Goal: Information Seeking & Learning: Check status

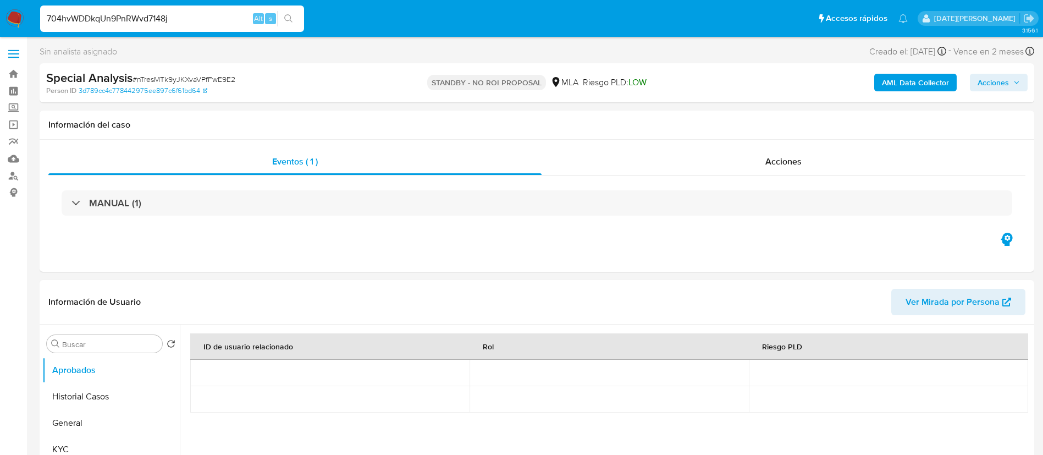
select select "10"
type input "704hvWDDkqUn9PnRWvd7148j"
click at [293, 15] on icon "search-icon" at bounding box center [288, 18] width 9 height 9
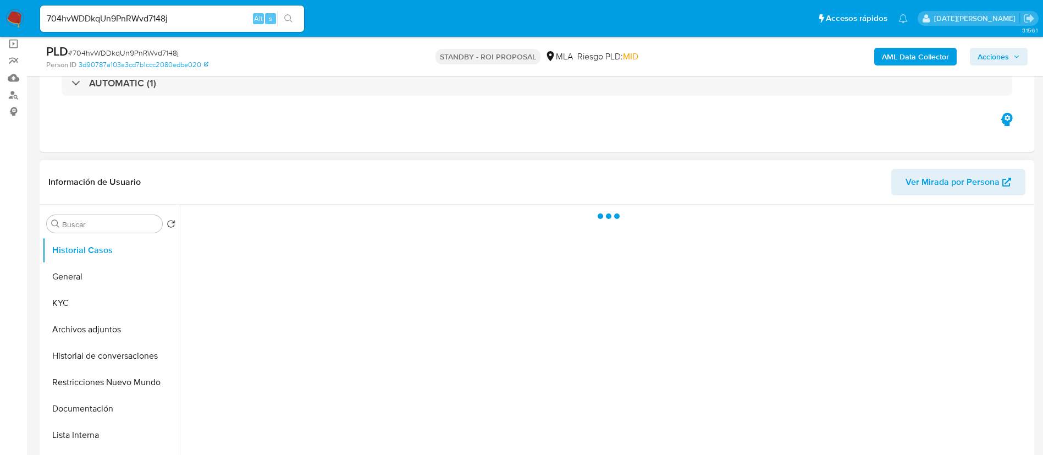
scroll to position [82, 0]
select select "10"
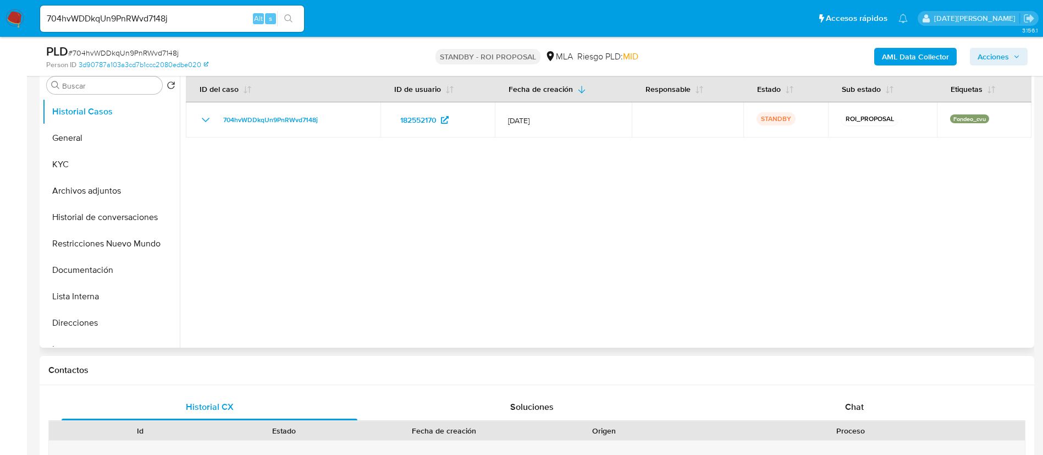
scroll to position [247, 0]
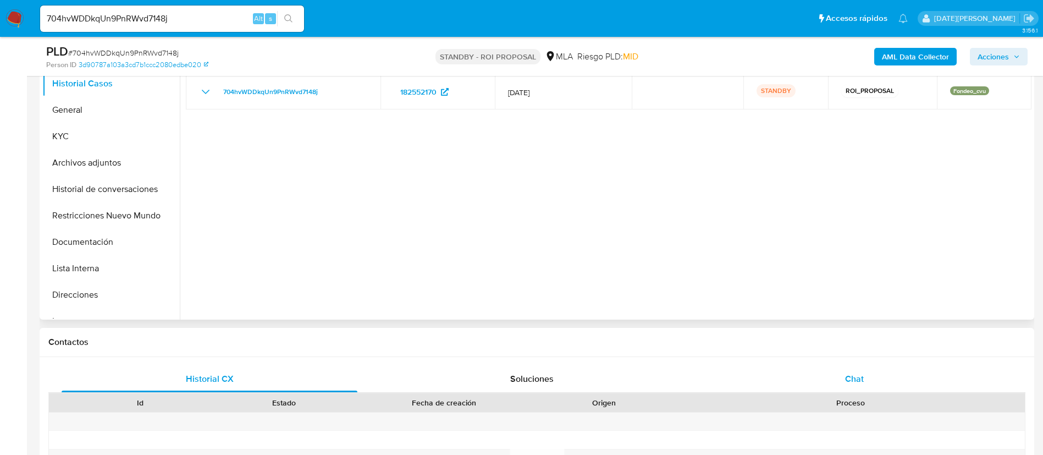
click at [859, 383] on span "Chat" at bounding box center [854, 378] width 19 height 13
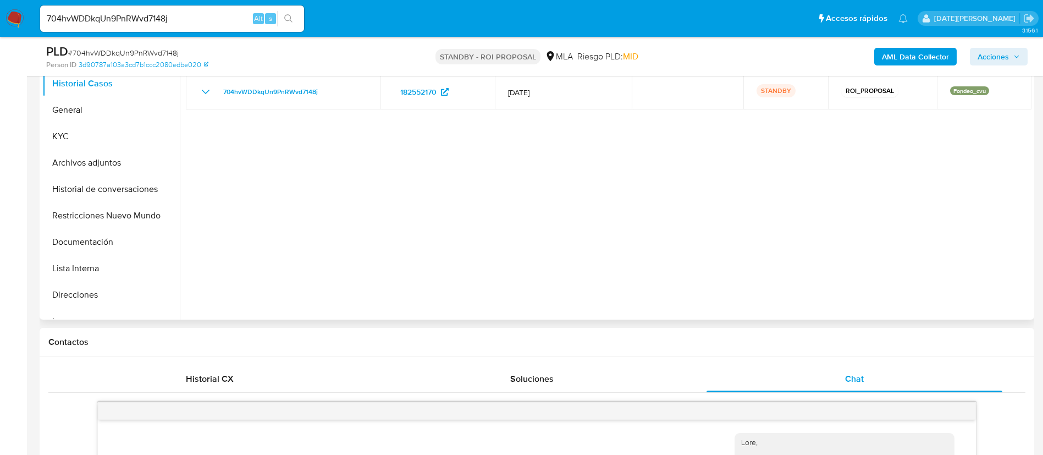
scroll to position [630, 0]
click at [96, 150] on button "Archivos adjuntos" at bounding box center [106, 163] width 129 height 26
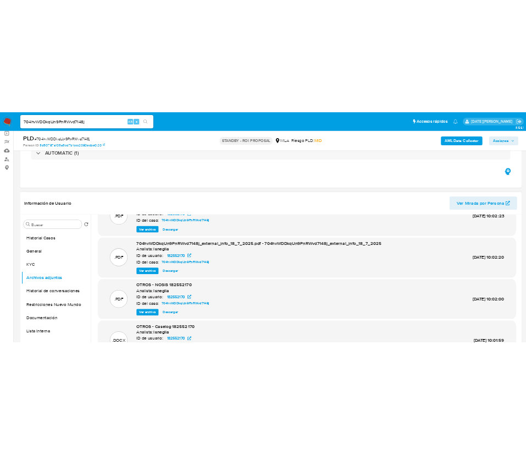
scroll to position [82, 0]
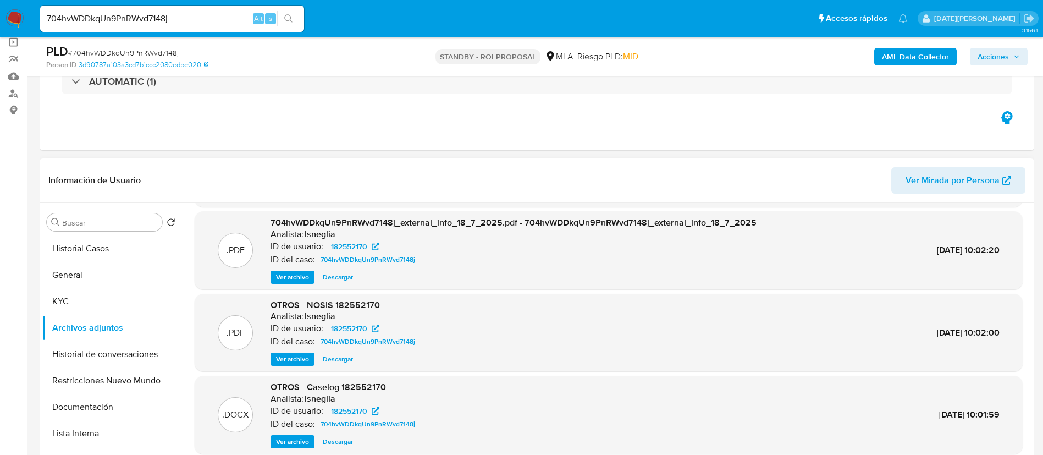
click at [295, 439] on span "Ver archivo" at bounding box center [292, 441] width 33 height 11
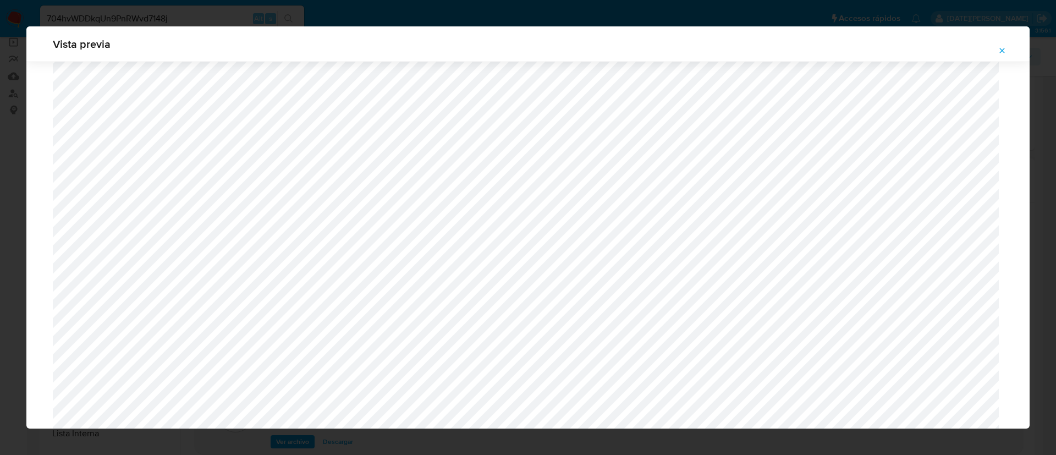
scroll to position [71, 0]
click at [998, 50] on icon "Attachment preview" at bounding box center [1002, 50] width 9 height 9
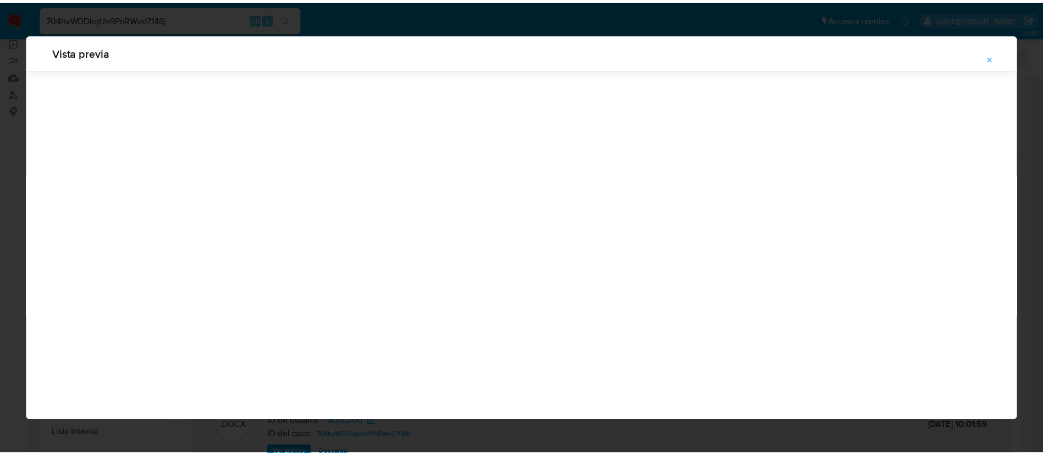
scroll to position [0, 0]
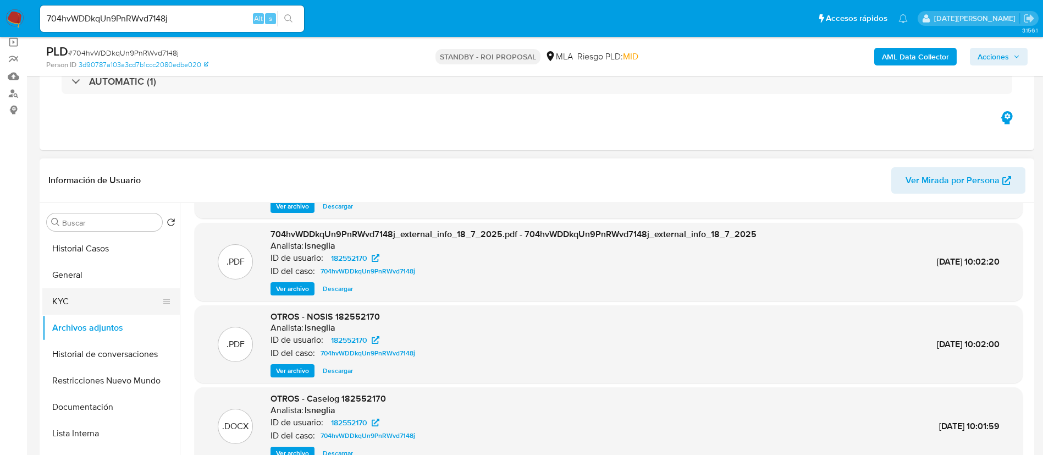
drag, startPoint x: 63, startPoint y: 301, endPoint x: 69, endPoint y: 299, distance: 6.6
click at [64, 301] on button "KYC" at bounding box center [106, 301] width 129 height 26
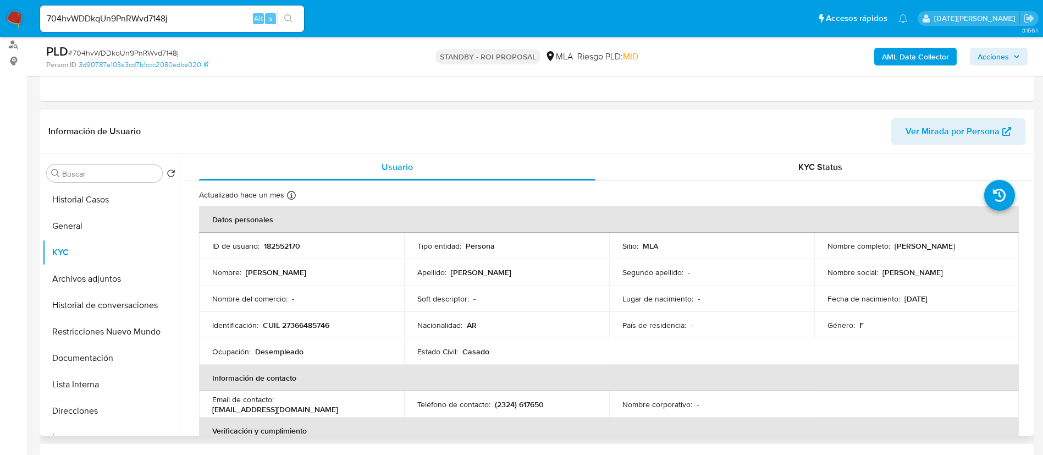
scroll to position [165, 0]
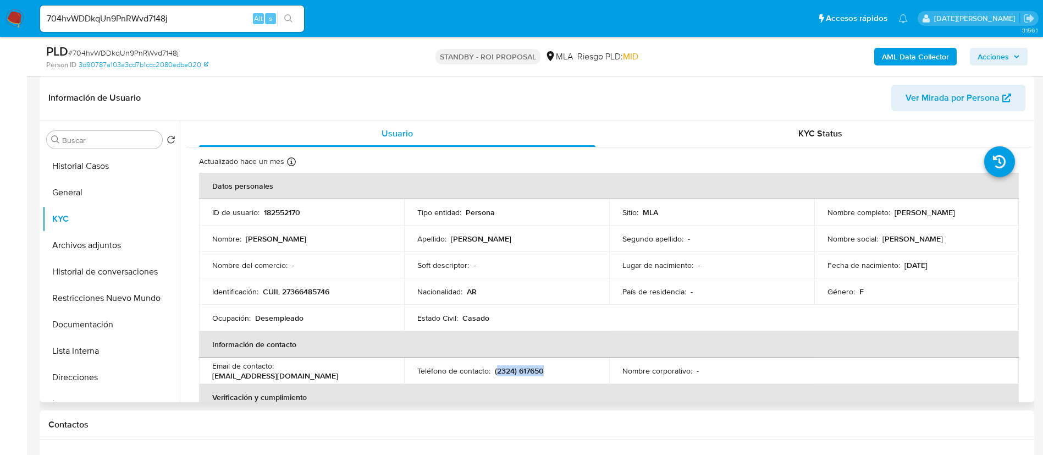
drag, startPoint x: 496, startPoint y: 370, endPoint x: 545, endPoint y: 371, distance: 49.5
click at [545, 371] on div "Teléfono de contacto : (2324) 617650" at bounding box center [506, 371] width 179 height 10
click at [97, 324] on button "Documentación" at bounding box center [106, 324] width 129 height 26
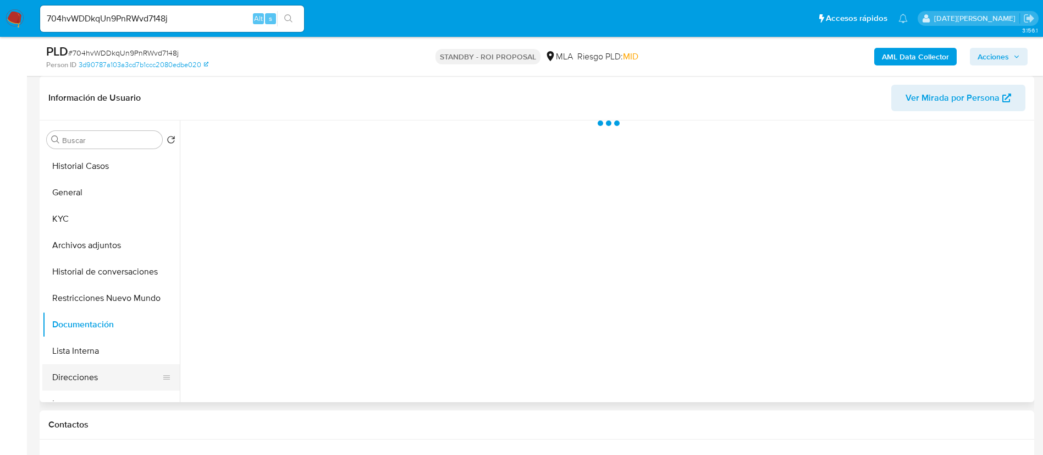
click at [80, 376] on button "Direcciones" at bounding box center [106, 377] width 129 height 26
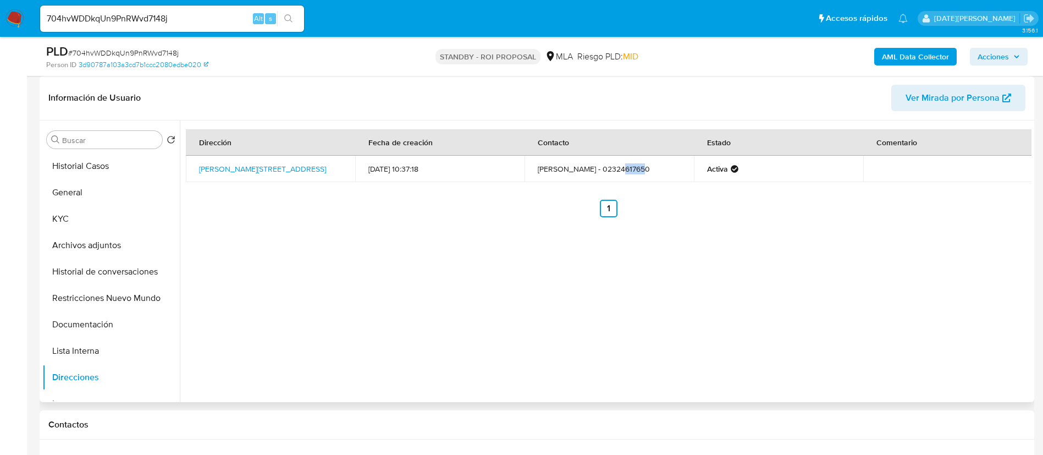
drag, startPoint x: 621, startPoint y: 169, endPoint x: 601, endPoint y: 169, distance: 19.8
click at [601, 169] on td "Estefania villagran - 02324617650" at bounding box center [609, 169] width 169 height 26
click at [97, 328] on button "Documentación" at bounding box center [106, 324] width 129 height 26
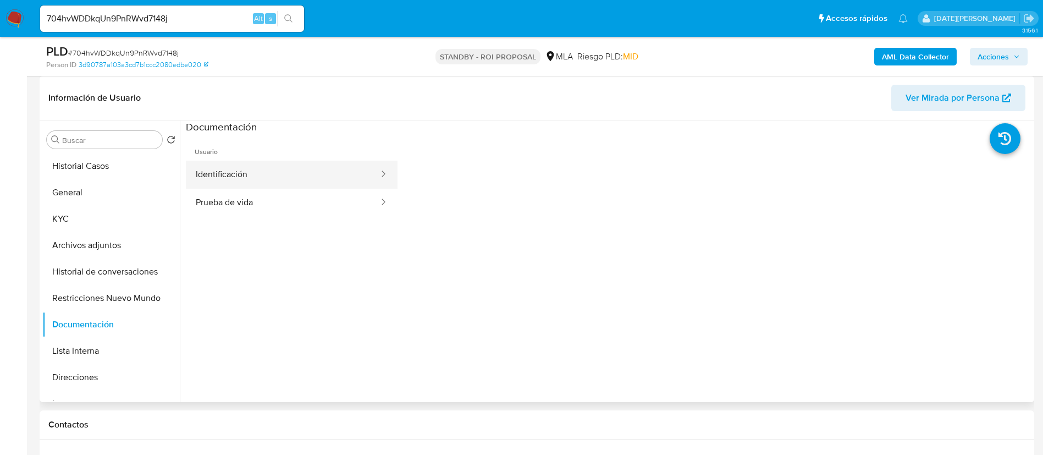
click at [257, 173] on button "Identificación" at bounding box center [283, 175] width 194 height 28
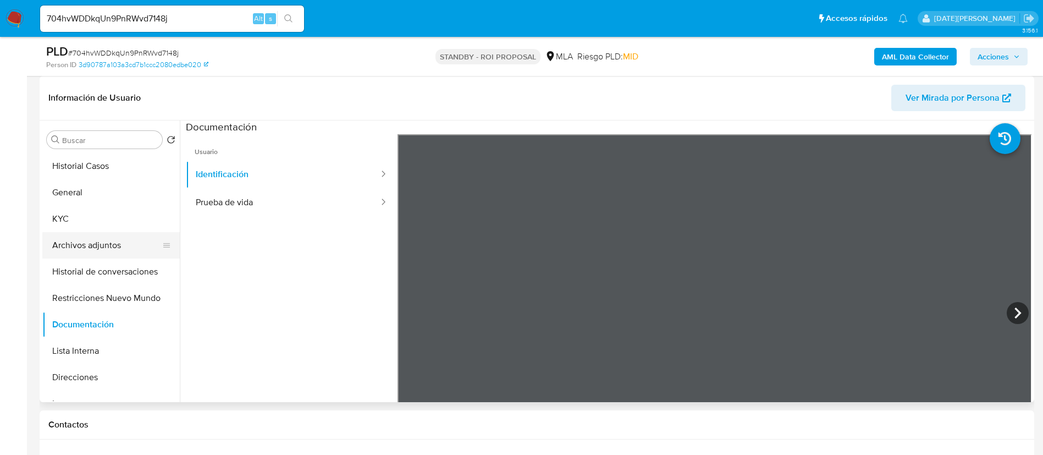
click at [100, 239] on button "Archivos adjuntos" at bounding box center [106, 245] width 129 height 26
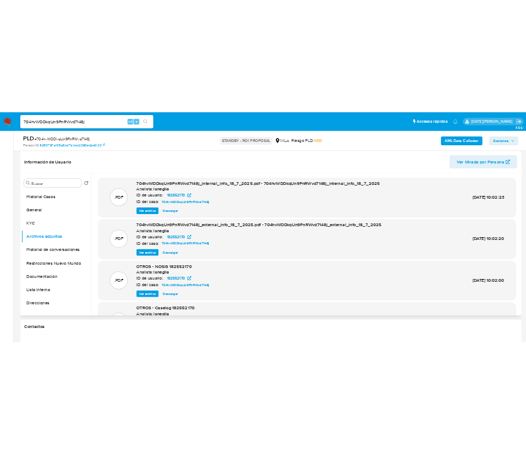
scroll to position [82, 0]
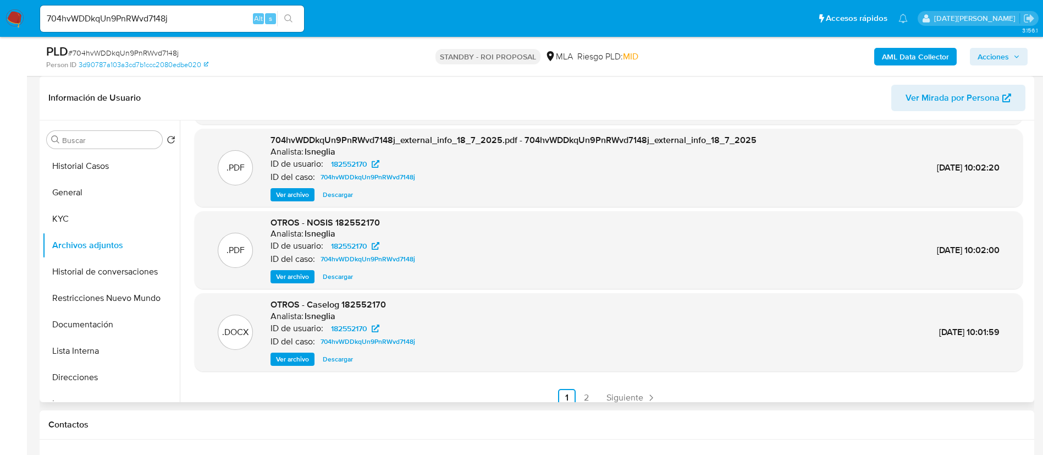
click at [295, 356] on span "Ver archivo" at bounding box center [292, 359] width 33 height 11
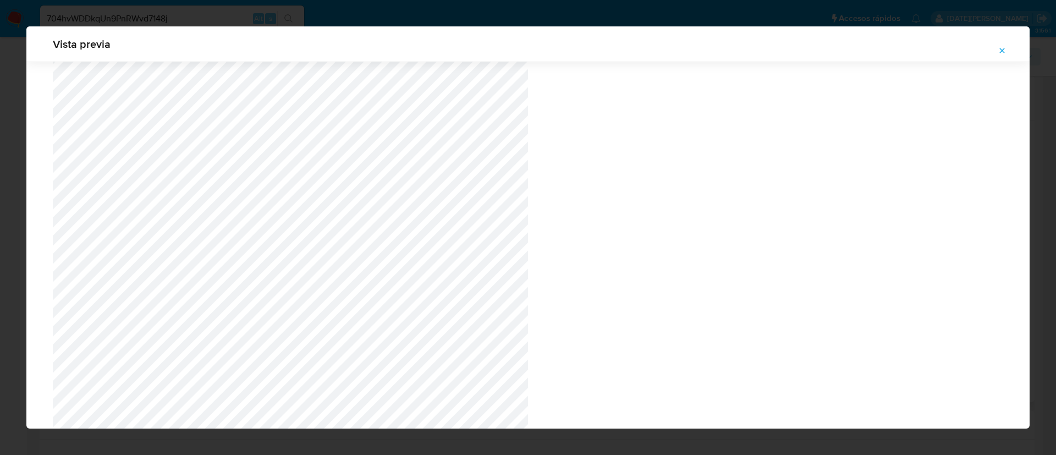
scroll to position [71, 0]
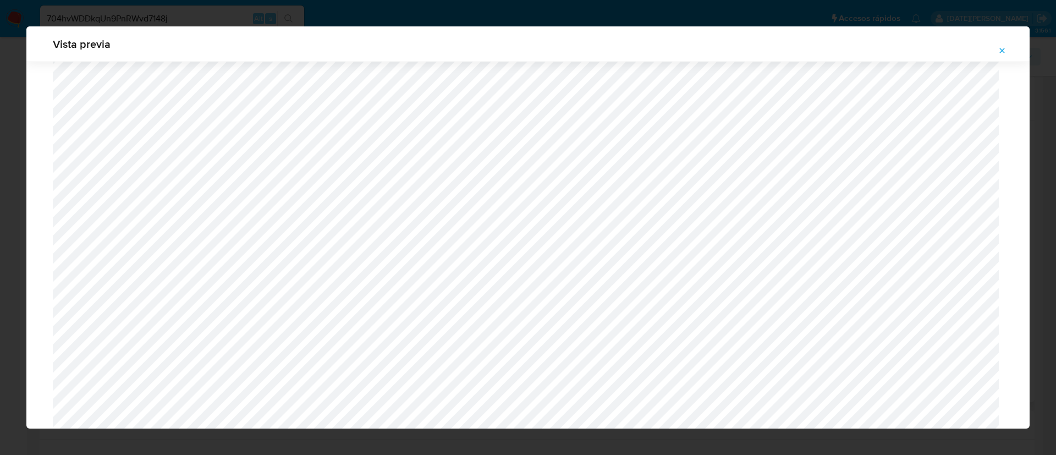
click at [998, 48] on icon "Attachment preview" at bounding box center [1002, 50] width 9 height 9
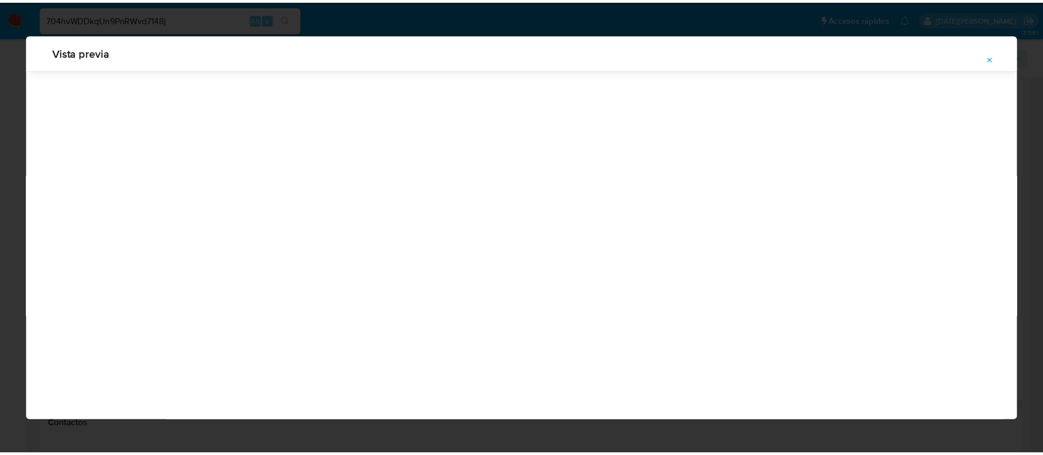
scroll to position [0, 0]
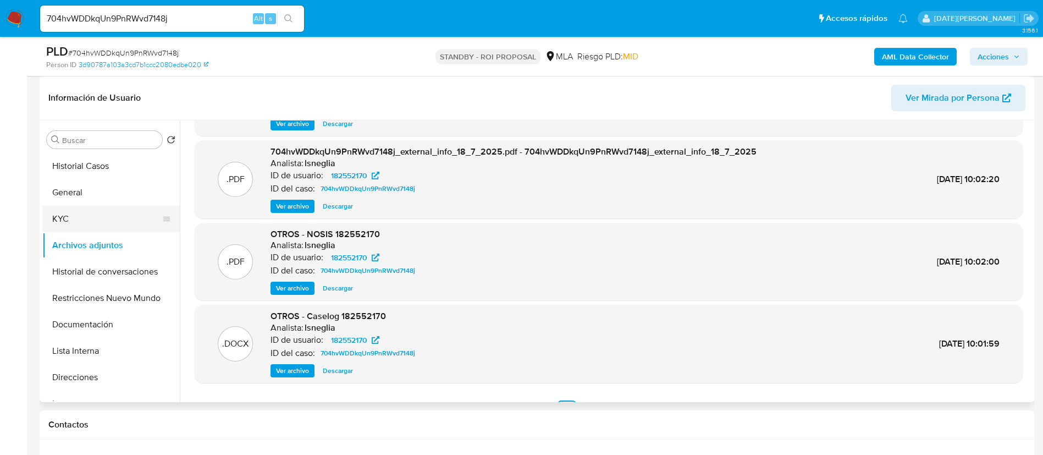
click at [63, 208] on button "KYC" at bounding box center [106, 219] width 129 height 26
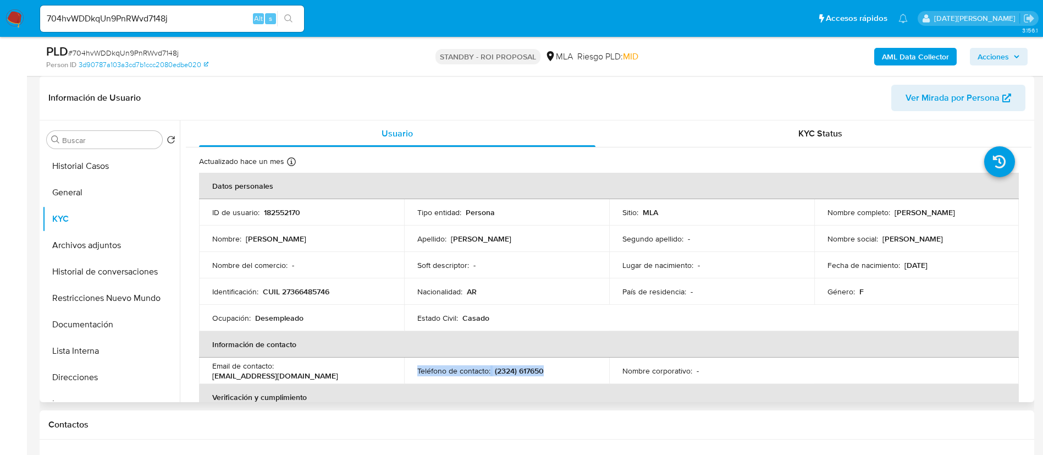
drag, startPoint x: 411, startPoint y: 373, endPoint x: 558, endPoint y: 375, distance: 147.4
click at [558, 375] on td "Teléfono de contacto : (2324) 617650" at bounding box center [506, 370] width 205 height 26
copy div "Teléfono de contacto : (2324) 617650"
click at [109, 240] on button "Archivos adjuntos" at bounding box center [106, 245] width 129 height 26
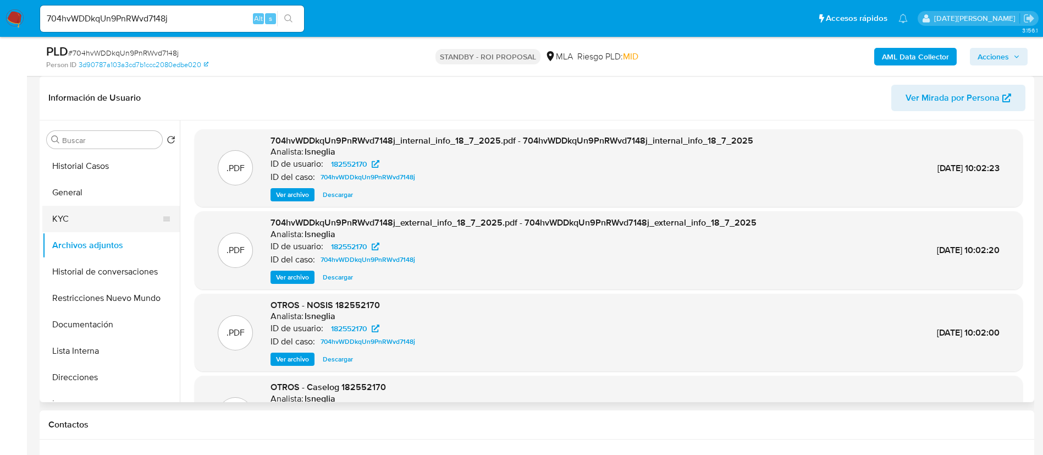
click at [80, 226] on button "KYC" at bounding box center [106, 219] width 129 height 26
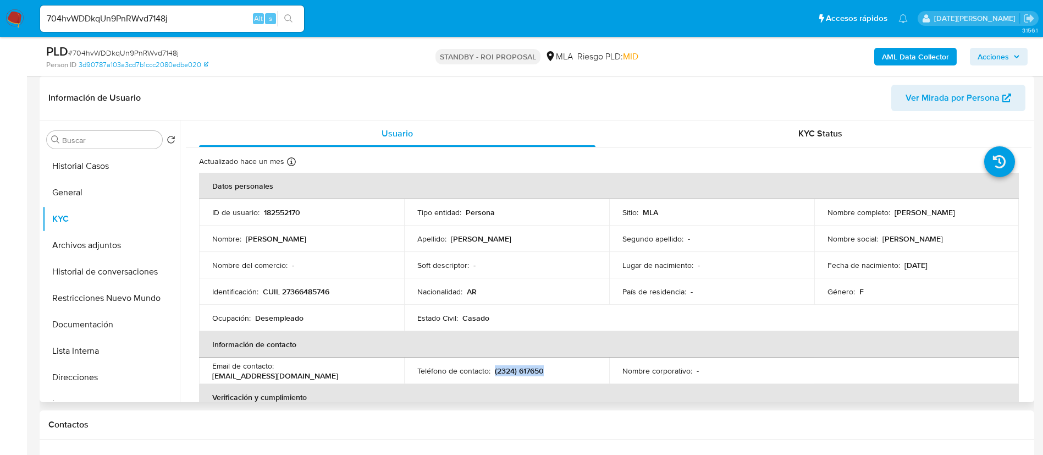
drag, startPoint x: 495, startPoint y: 371, endPoint x: 557, endPoint y: 375, distance: 61.7
click at [557, 375] on div "Teléfono de contacto : (2324) 617650" at bounding box center [506, 371] width 179 height 10
copy p "(2324) 617650"
click at [102, 248] on button "Archivos adjuntos" at bounding box center [106, 245] width 129 height 26
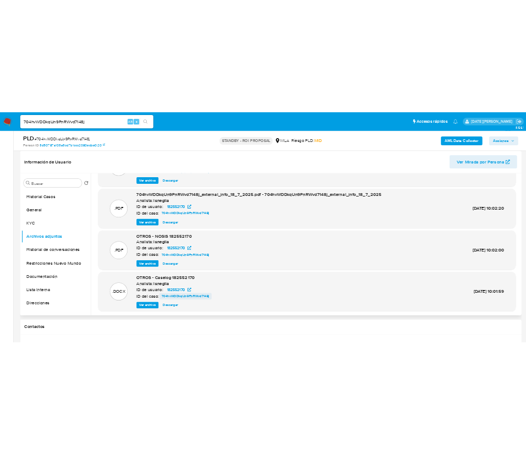
scroll to position [82, 0]
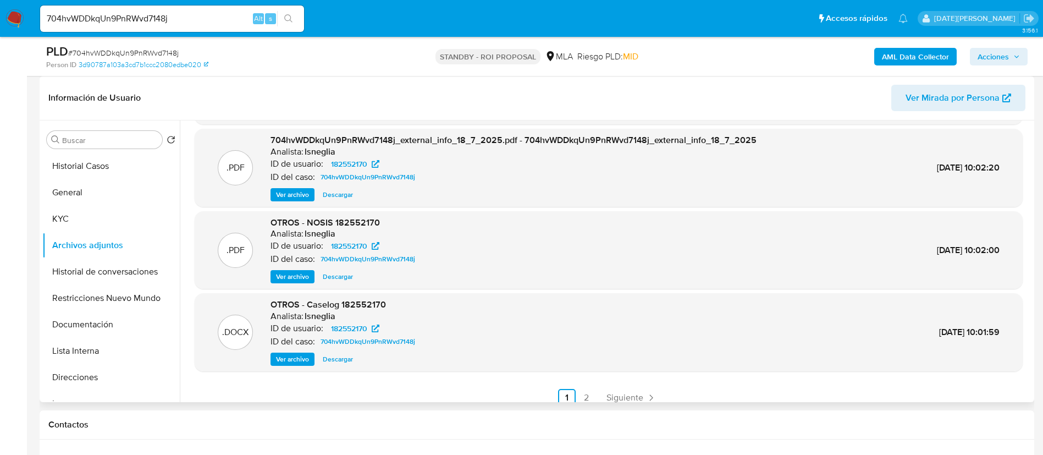
click at [303, 361] on span "Ver archivo" at bounding box center [292, 359] width 33 height 11
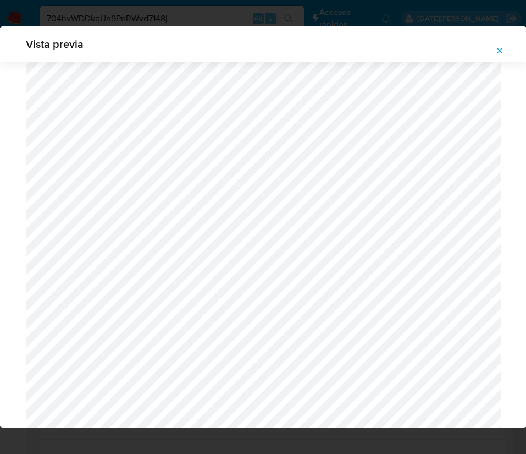
scroll to position [0, 233]
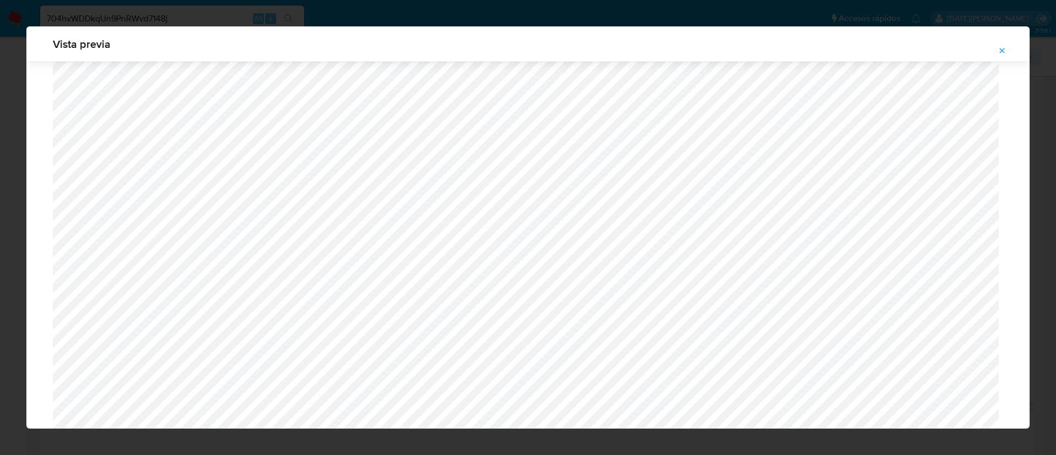
scroll to position [885, 0]
click at [1005, 56] on span "Attachment preview" at bounding box center [1002, 50] width 9 height 15
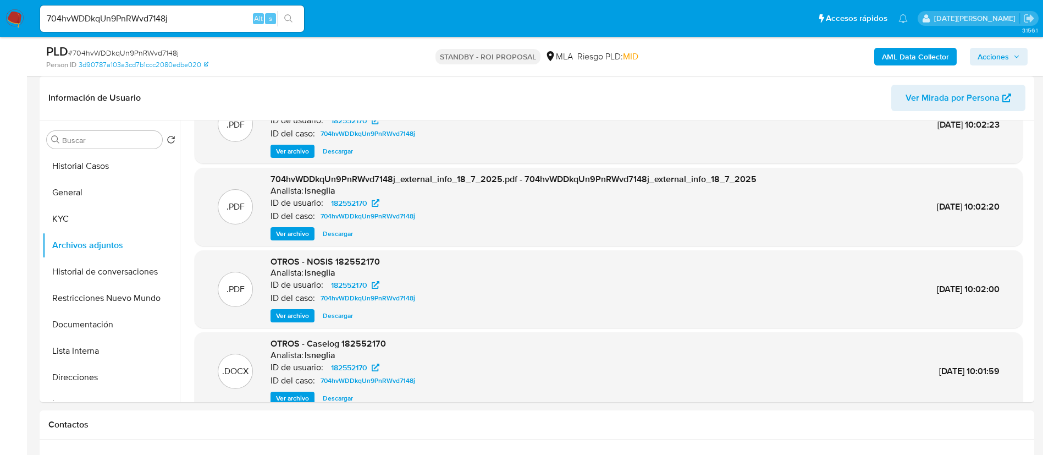
scroll to position [10, 0]
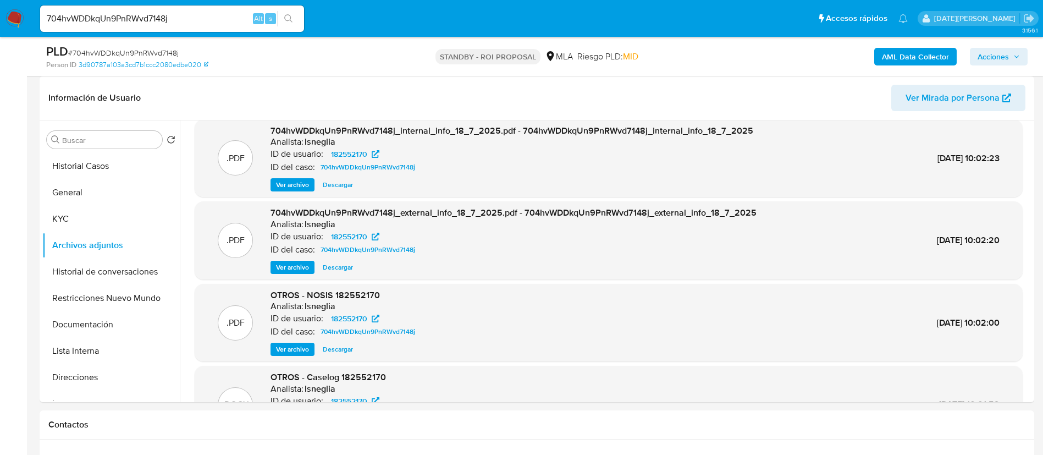
click at [60, 216] on button "KYC" at bounding box center [106, 219] width 129 height 26
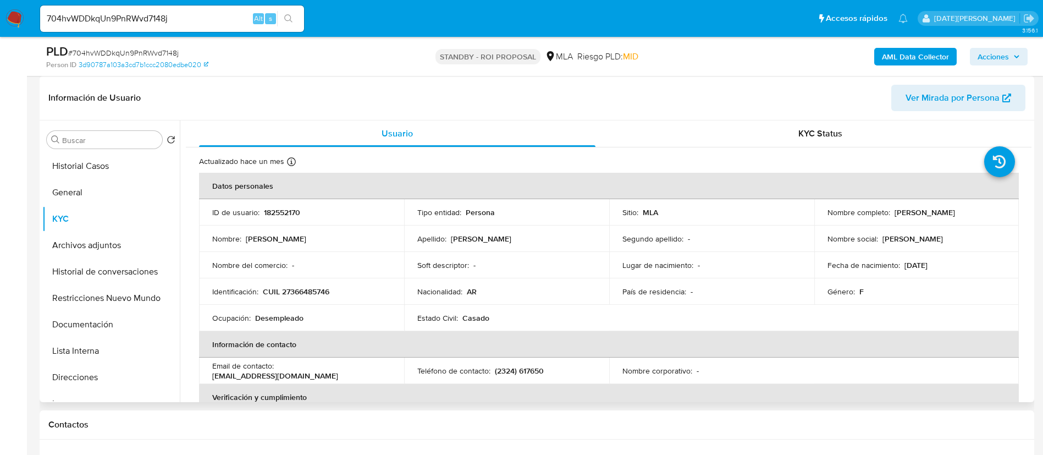
drag, startPoint x: 912, startPoint y: 212, endPoint x: 982, endPoint y: 184, distance: 75.3
click at [1010, 212] on td "Nombre completo : Estefania Elisabet Villagran" at bounding box center [917, 212] width 205 height 26
click at [145, 22] on input "704hvWDDkqUn9PnRWvd7148j" at bounding box center [172, 19] width 264 height 14
click at [144, 22] on input "704hvWDDkqUn9PnRWvd7148j" at bounding box center [172, 19] width 264 height 14
paste input "O24Bh97x0NtbsFsJXmiN3uny"
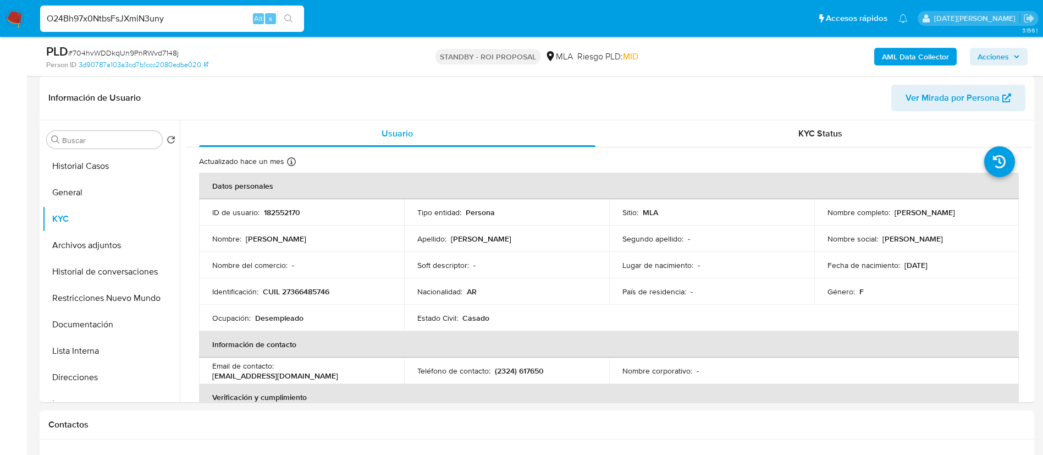
type input "O24Bh97x0NtbsFsJXmiN3uny"
click at [290, 15] on icon "search-icon" at bounding box center [288, 18] width 9 height 9
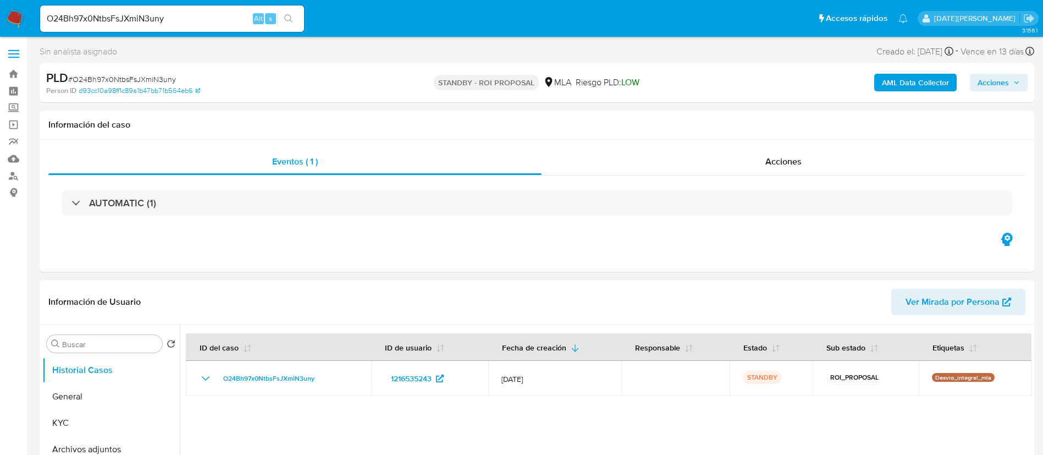
select select "10"
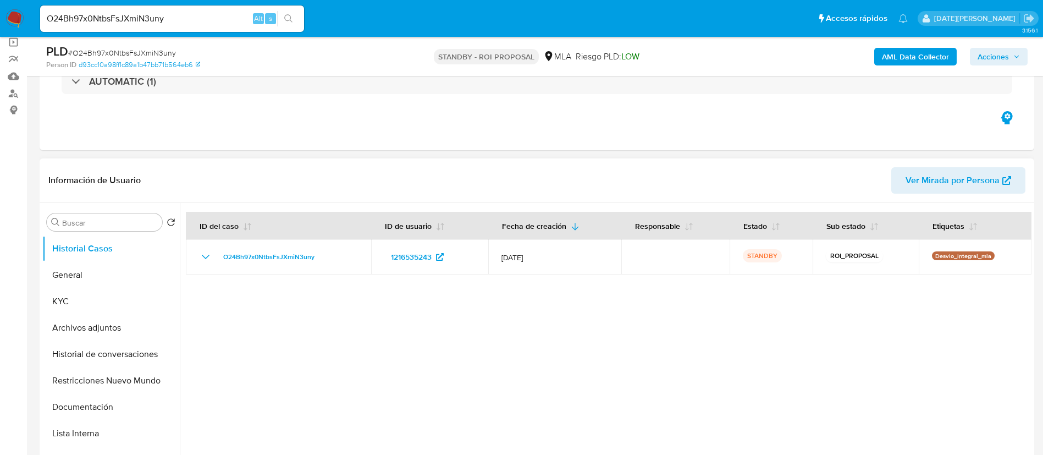
scroll to position [247, 0]
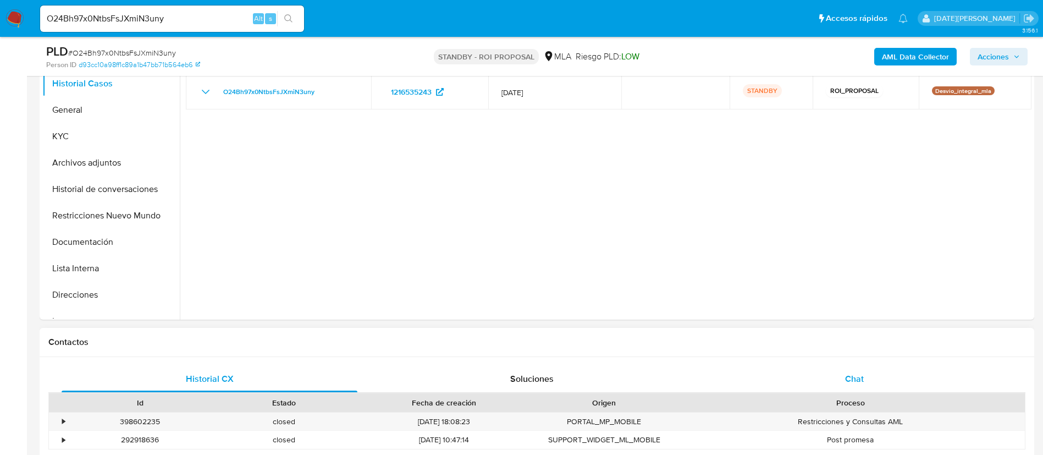
click at [861, 372] on span "Chat" at bounding box center [854, 378] width 19 height 13
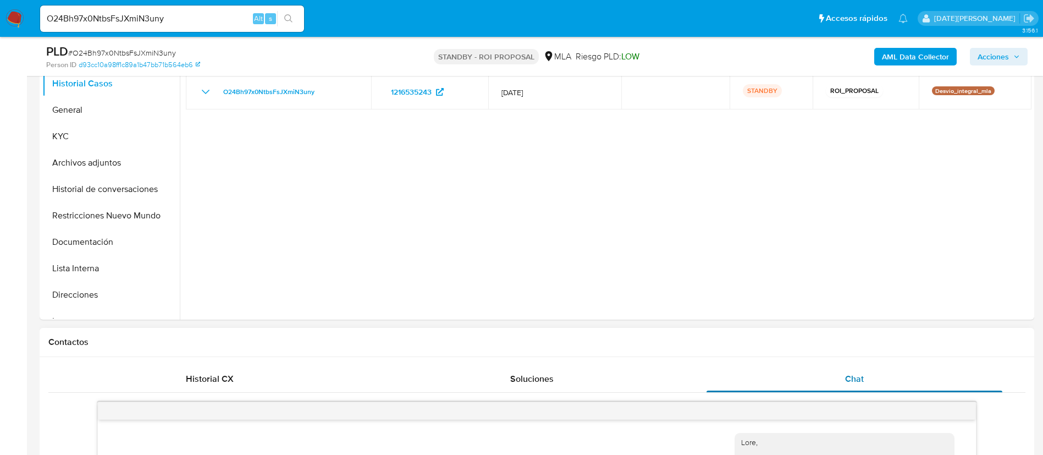
scroll to position [810, 0]
click at [522, 179] on div at bounding box center [606, 179] width 852 height 282
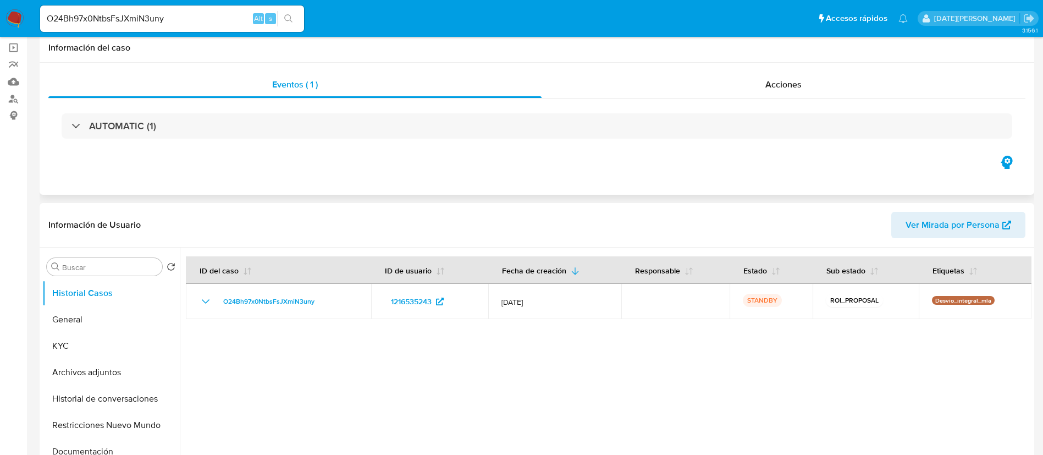
scroll to position [0, 0]
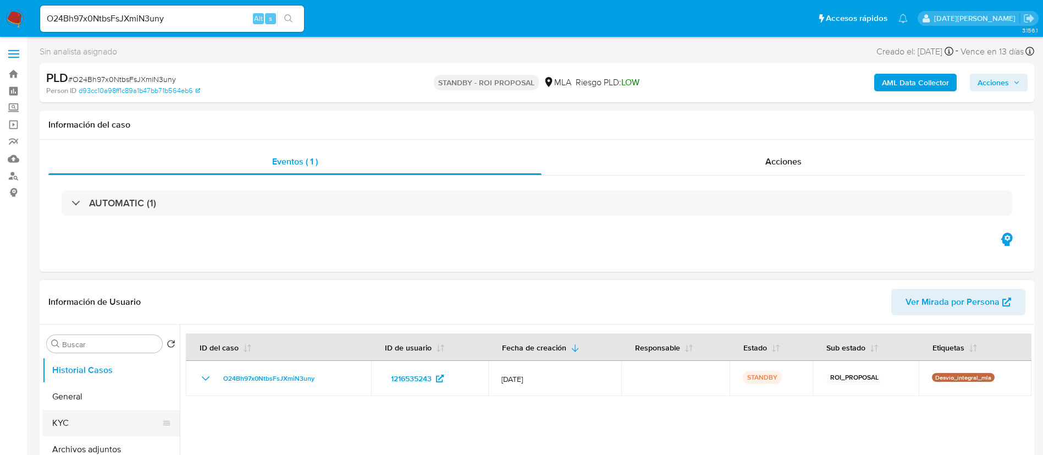
click at [97, 423] on button "KYC" at bounding box center [106, 423] width 129 height 26
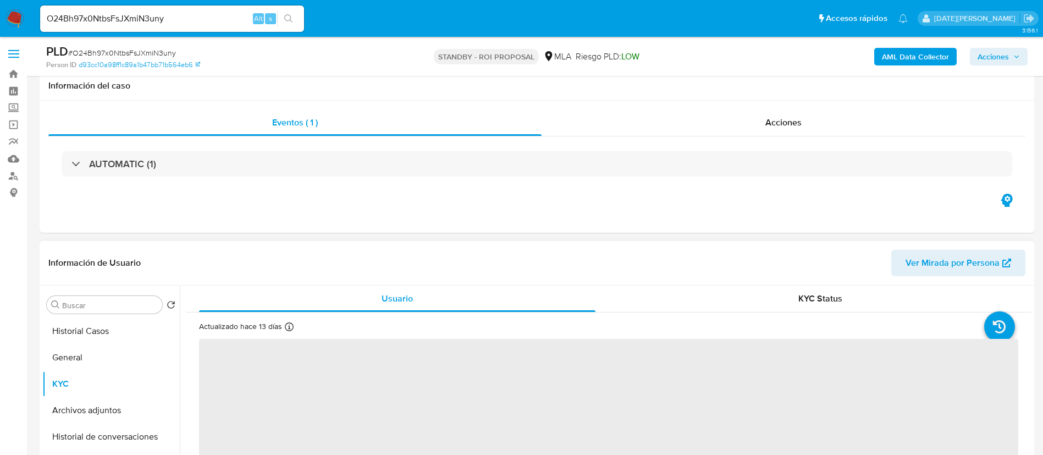
scroll to position [82, 0]
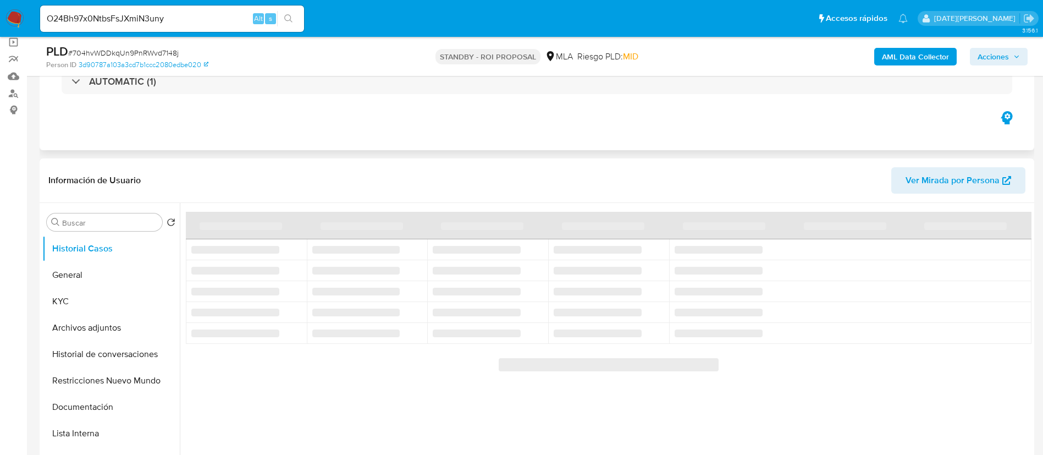
scroll to position [165, 0]
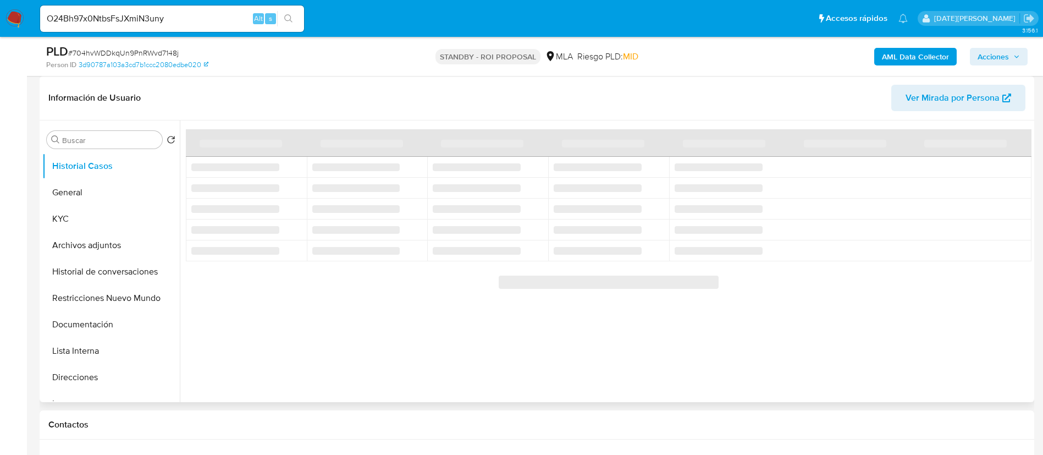
select select "10"
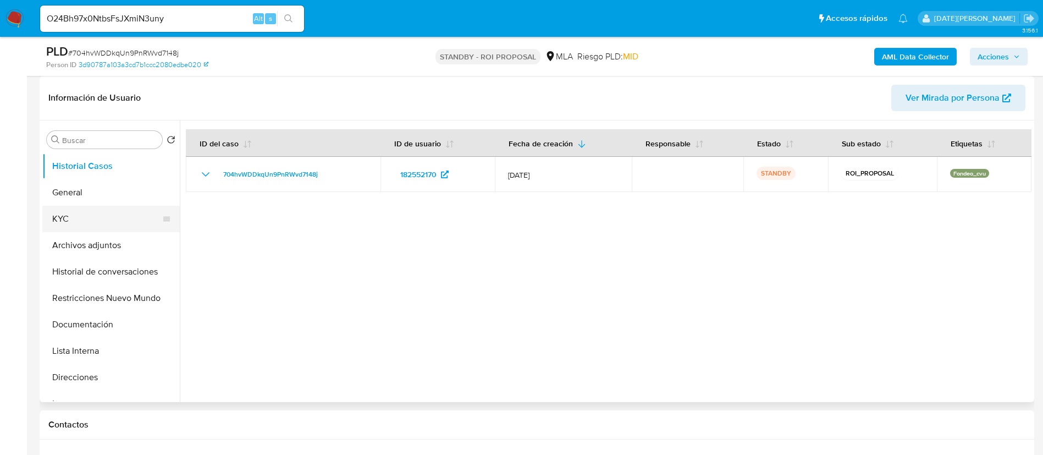
click at [83, 221] on button "KYC" at bounding box center [106, 219] width 129 height 26
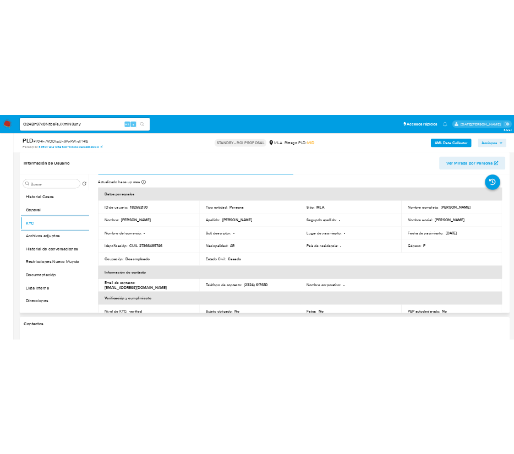
scroll to position [0, 0]
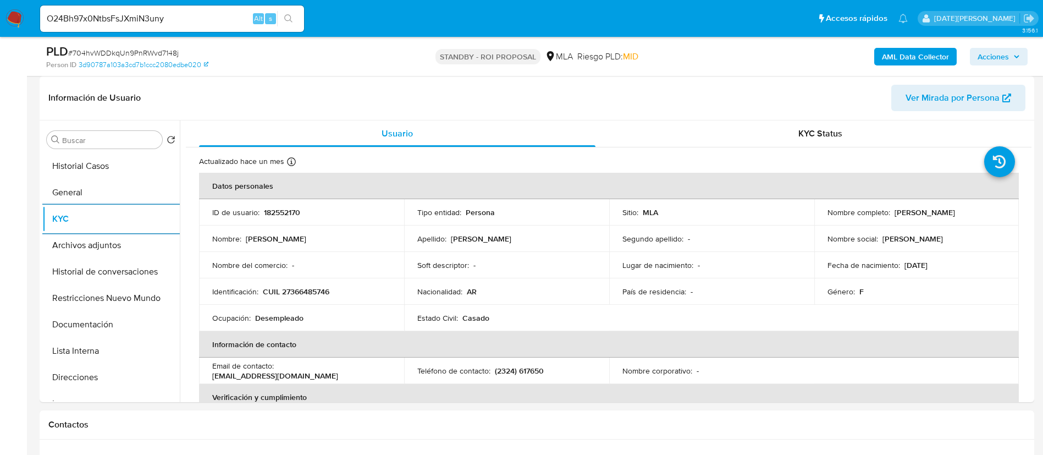
click at [177, 17] on input "O24Bh97x0NtbsFsJXmiN3uny" at bounding box center [172, 19] width 264 height 14
click at [288, 19] on icon "search-icon" at bounding box center [288, 18] width 9 height 9
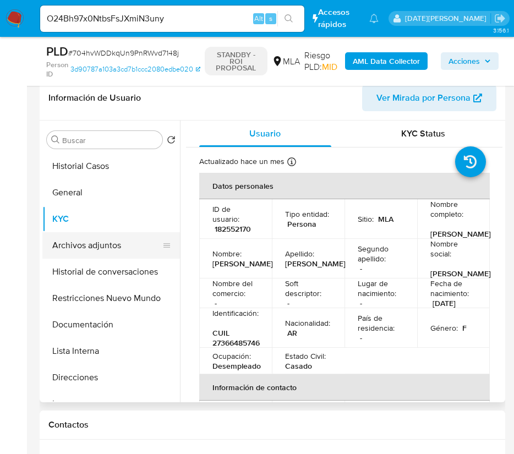
click at [93, 244] on button "Archivos adjuntos" at bounding box center [106, 245] width 129 height 26
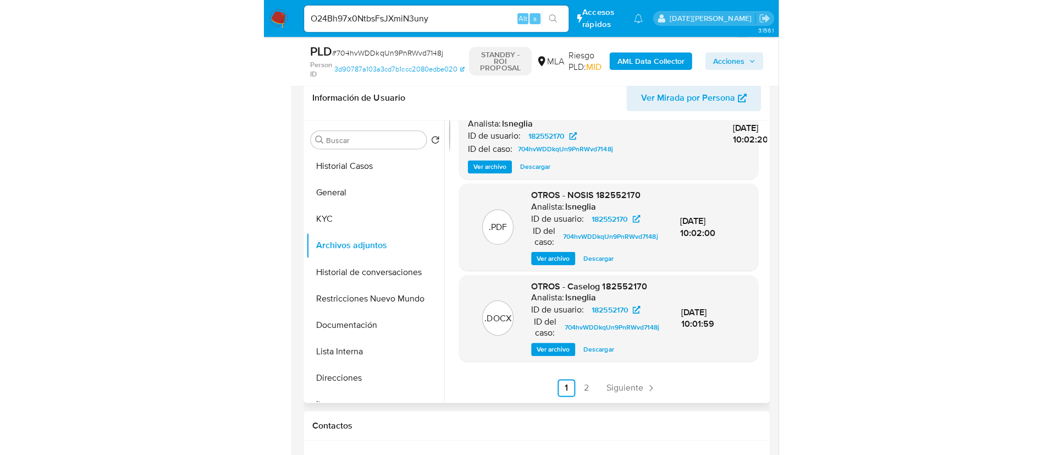
scroll to position [156, 0]
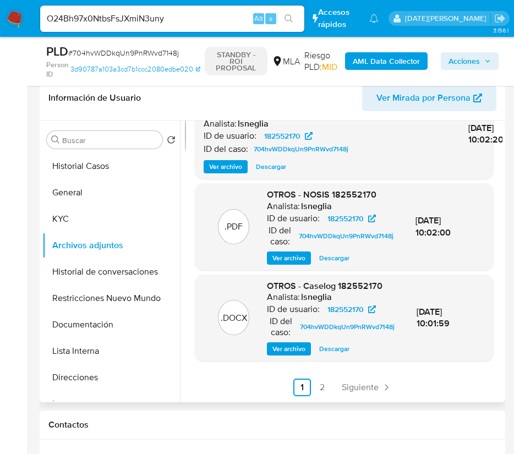
click at [278, 349] on span "Ver archivo" at bounding box center [288, 348] width 33 height 11
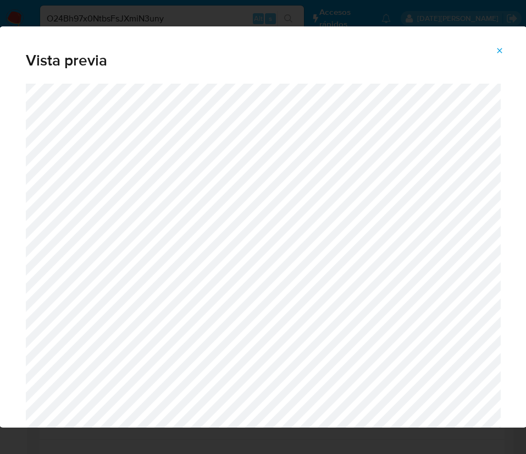
drag, startPoint x: 499, startPoint y: 47, endPoint x: 480, endPoint y: 22, distance: 31.7
click at [500, 47] on icon "Attachment preview" at bounding box center [500, 50] width 9 height 9
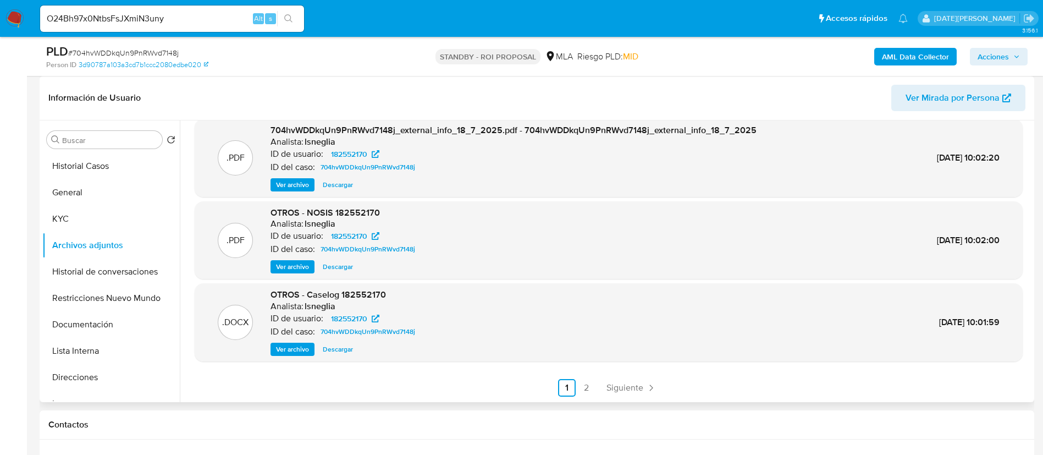
scroll to position [92, 0]
click at [159, 12] on input "O24Bh97x0NtbsFsJXmiN3uny" at bounding box center [172, 19] width 264 height 14
drag, startPoint x: 159, startPoint y: 12, endPoint x: 167, endPoint y: 15, distance: 8.2
click at [161, 12] on input "O24Bh97x0NtbsFsJXmiN3uny" at bounding box center [172, 19] width 264 height 14
click at [292, 16] on icon "search-icon" at bounding box center [288, 18] width 9 height 9
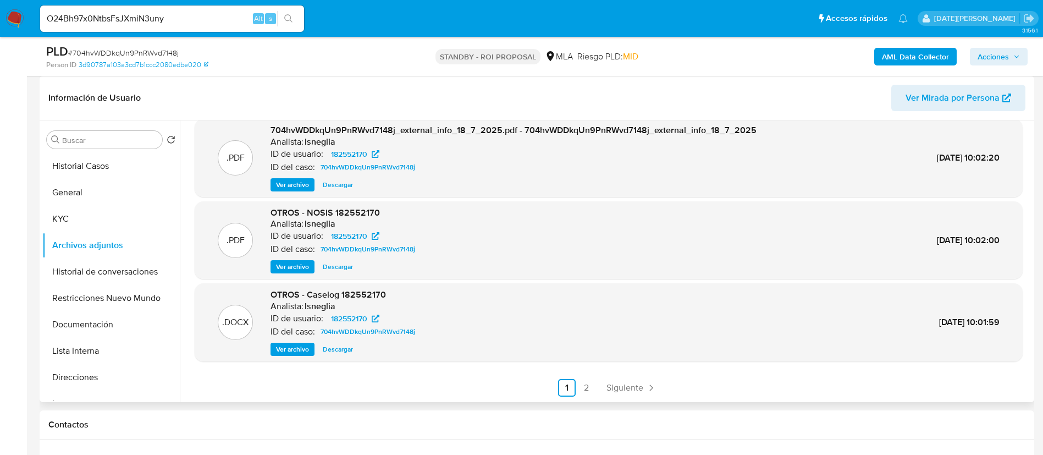
click at [289, 15] on icon "search-icon" at bounding box center [288, 18] width 9 height 9
click at [191, 16] on input "O24Bh97x0NtbsFsJXmiN3uny" at bounding box center [172, 19] width 264 height 14
click at [285, 20] on icon "search-icon" at bounding box center [288, 18] width 9 height 9
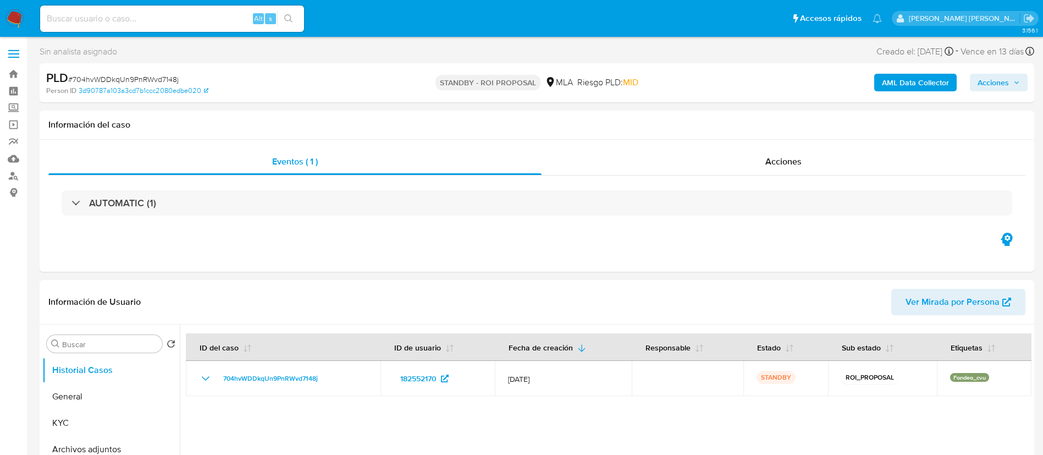
select select "10"
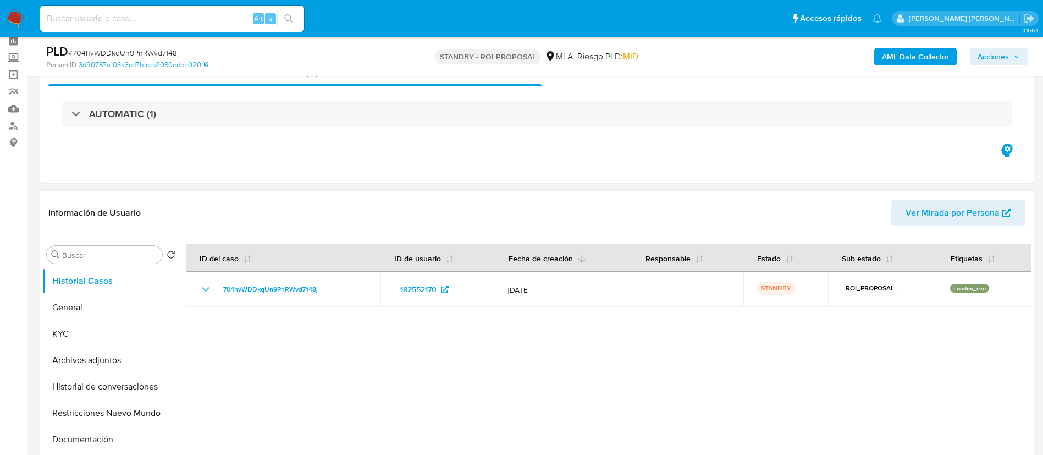
scroll to position [82, 0]
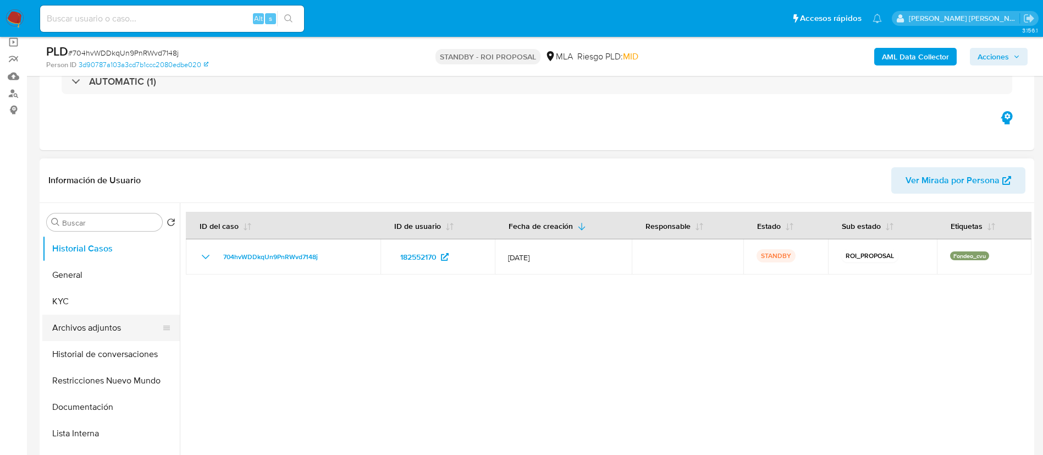
click at [82, 319] on button "Archivos adjuntos" at bounding box center [106, 328] width 129 height 26
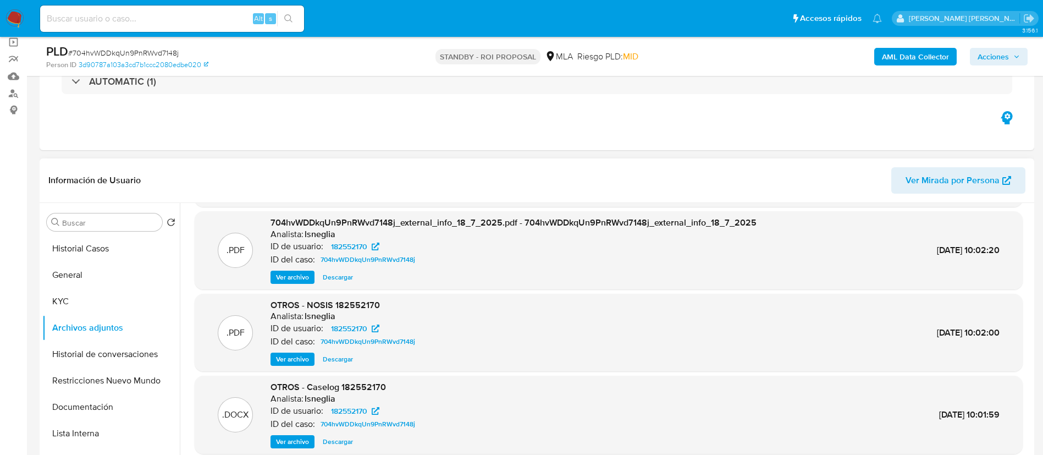
click at [293, 442] on span "Ver archivo" at bounding box center [292, 441] width 33 height 11
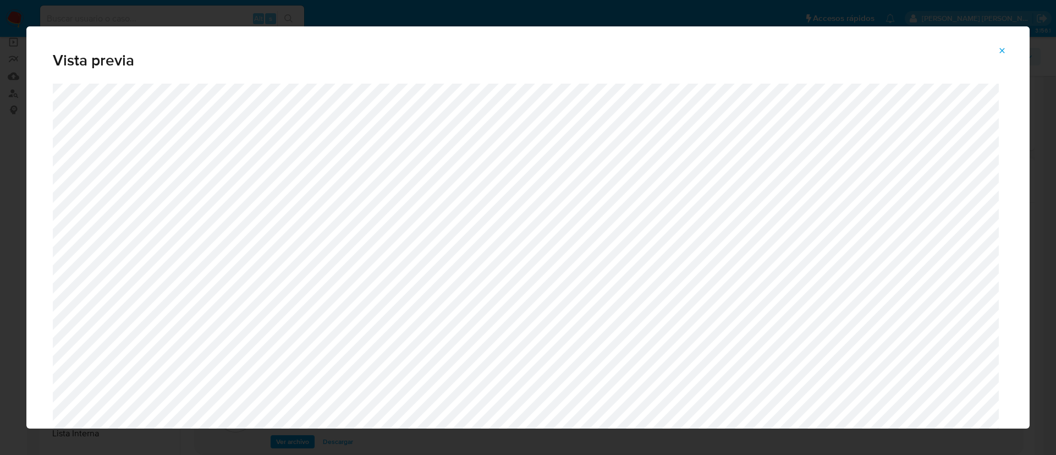
scroll to position [60, 0]
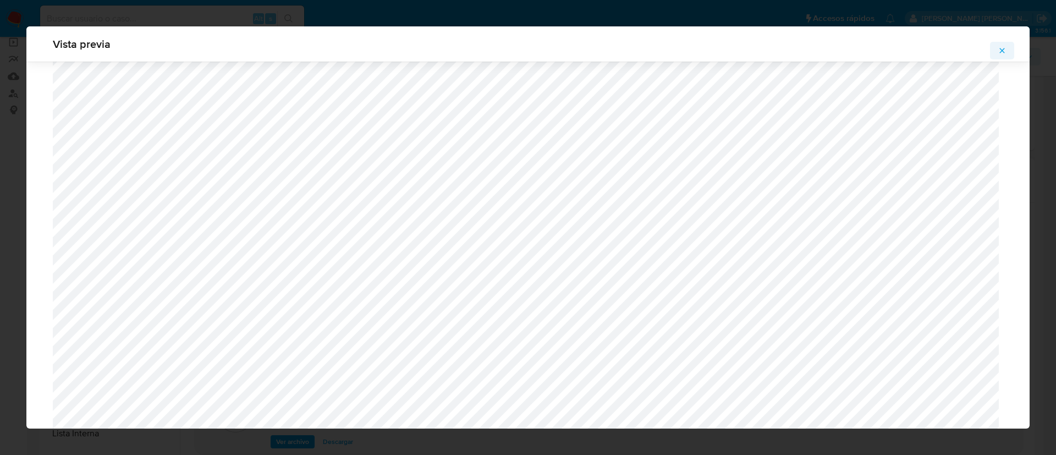
click at [999, 52] on icon "Attachment preview" at bounding box center [1002, 50] width 9 height 9
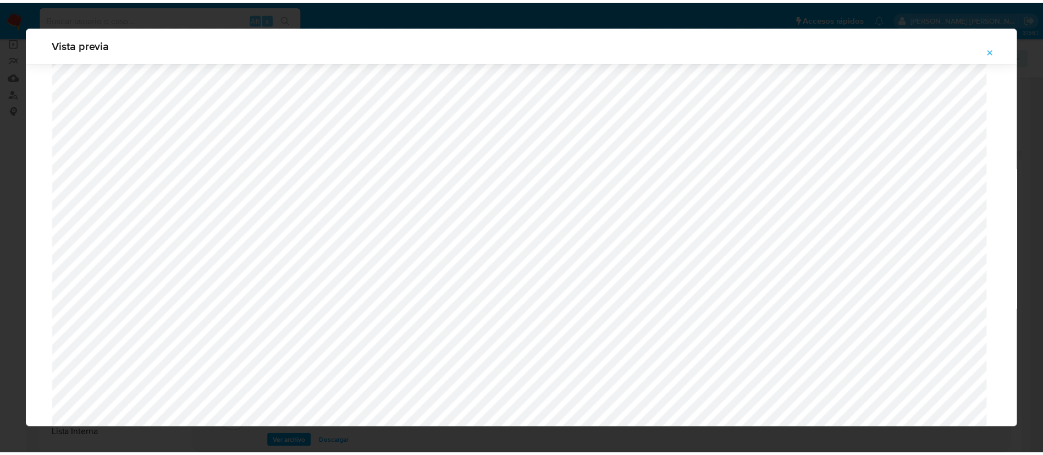
scroll to position [0, 0]
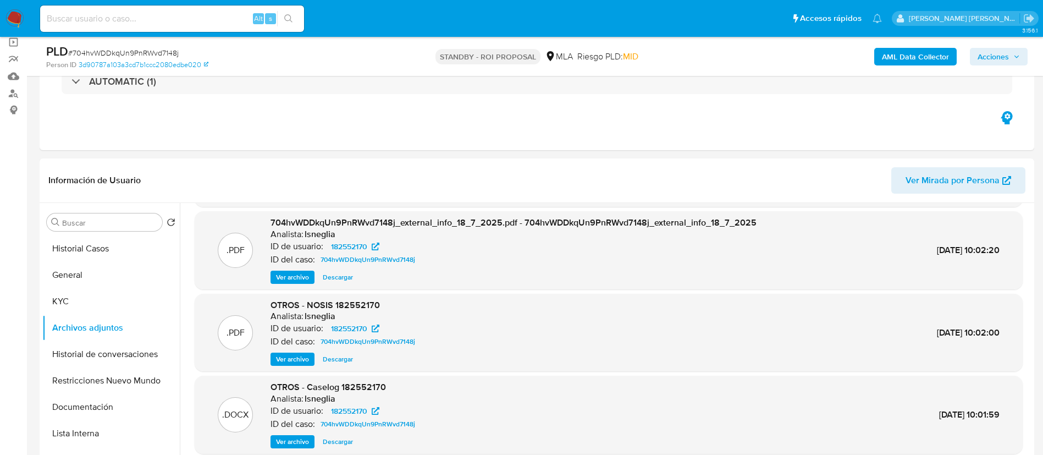
click at [203, 16] on input at bounding box center [172, 19] width 264 height 14
paste input "O24Bh97x0NtbsFsJXmiN3uny"
type input "O24Bh97x0NtbsFsJXmiN3uny"
click at [287, 20] on icon "search-icon" at bounding box center [288, 18] width 8 height 8
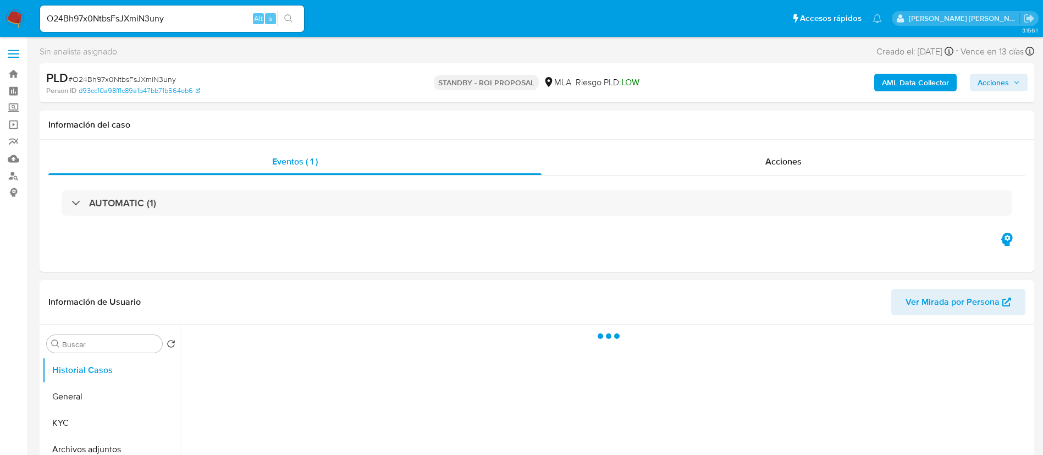
select select "10"
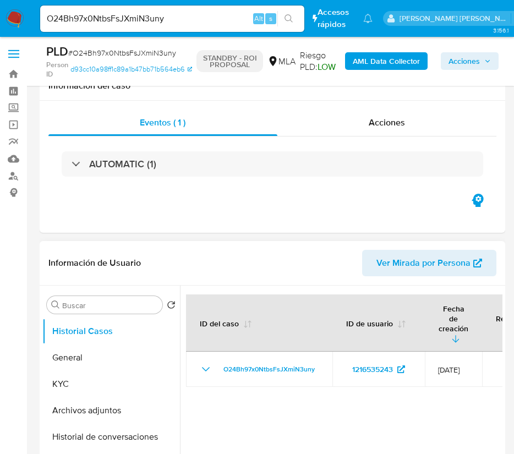
scroll to position [165, 0]
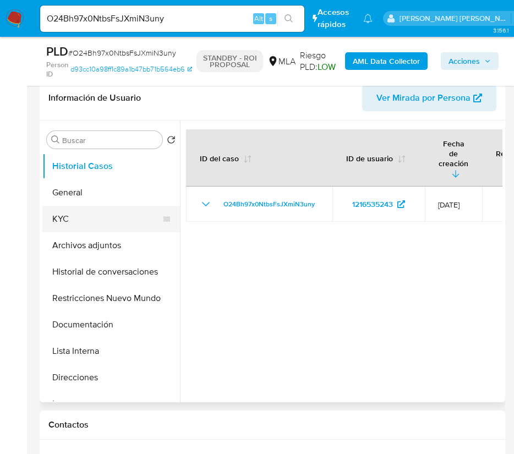
click at [78, 216] on button "KYC" at bounding box center [106, 219] width 129 height 26
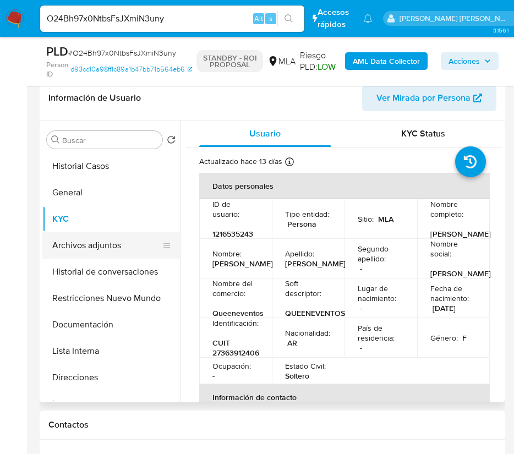
click at [95, 246] on button "Archivos adjuntos" at bounding box center [106, 245] width 129 height 26
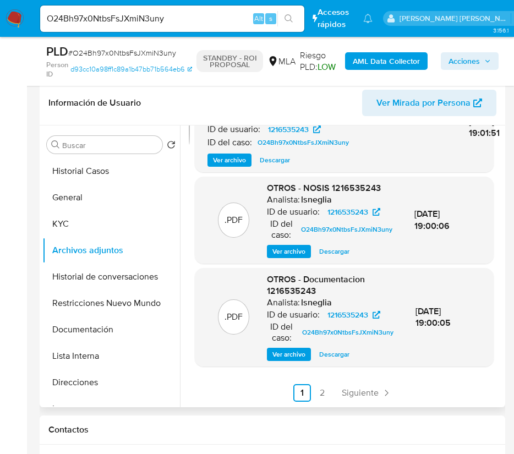
scroll to position [247, 0]
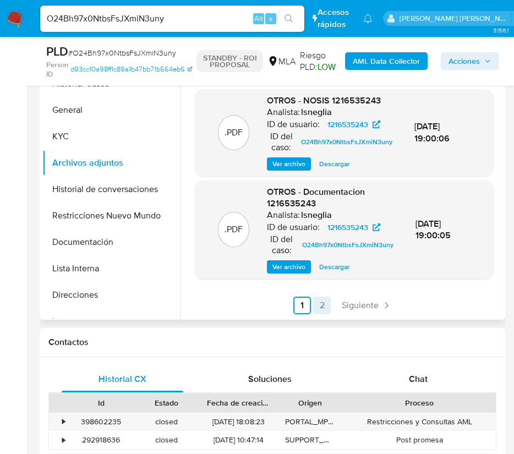
click at [321, 305] on link "2" at bounding box center [322, 305] width 18 height 18
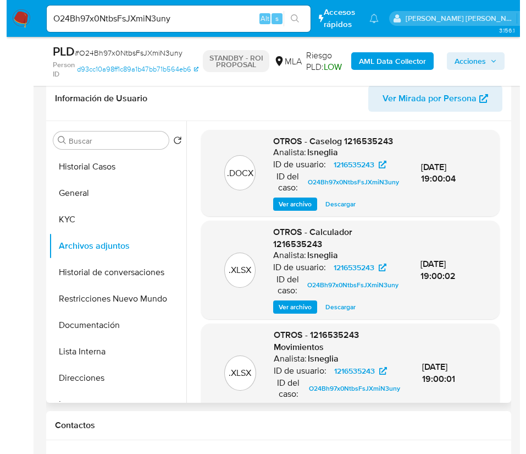
scroll to position [165, 0]
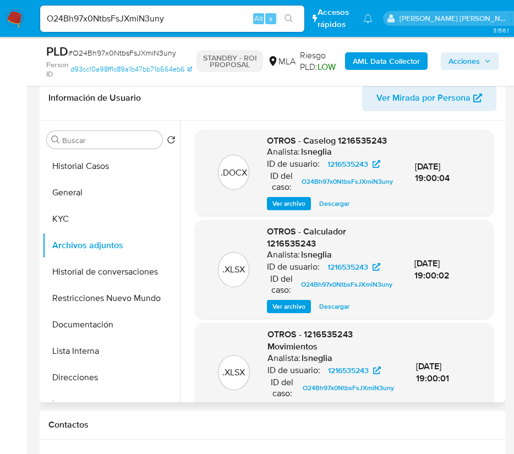
click at [288, 209] on span "Ver archivo" at bounding box center [288, 203] width 33 height 11
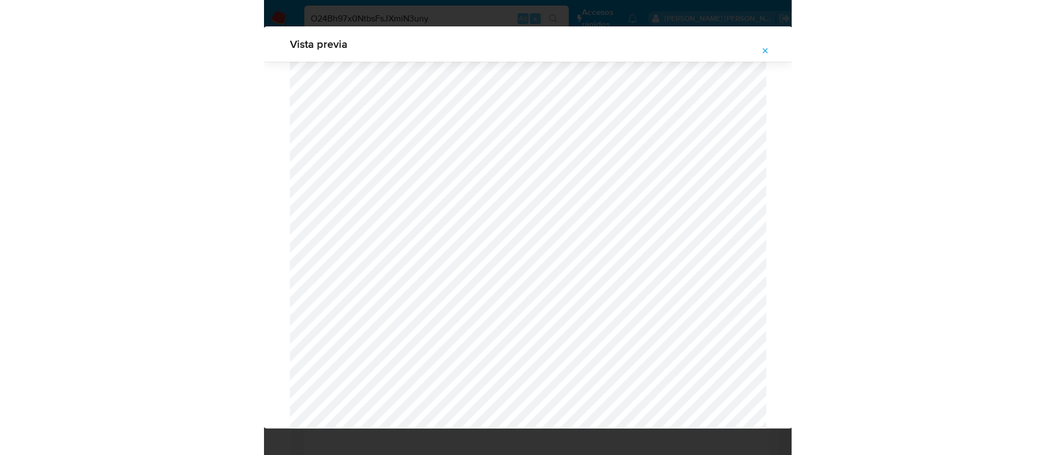
scroll to position [1628, 0]
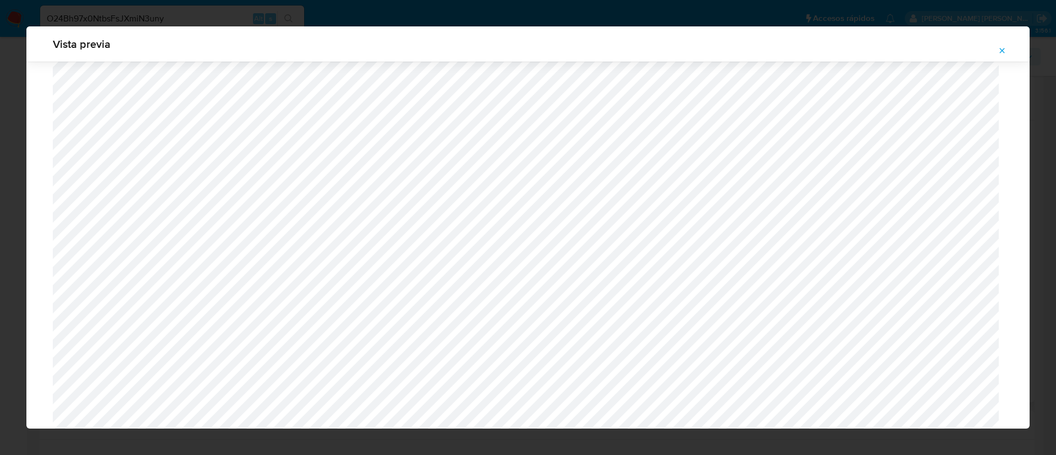
click at [999, 48] on icon "Attachment preview" at bounding box center [1002, 50] width 9 height 9
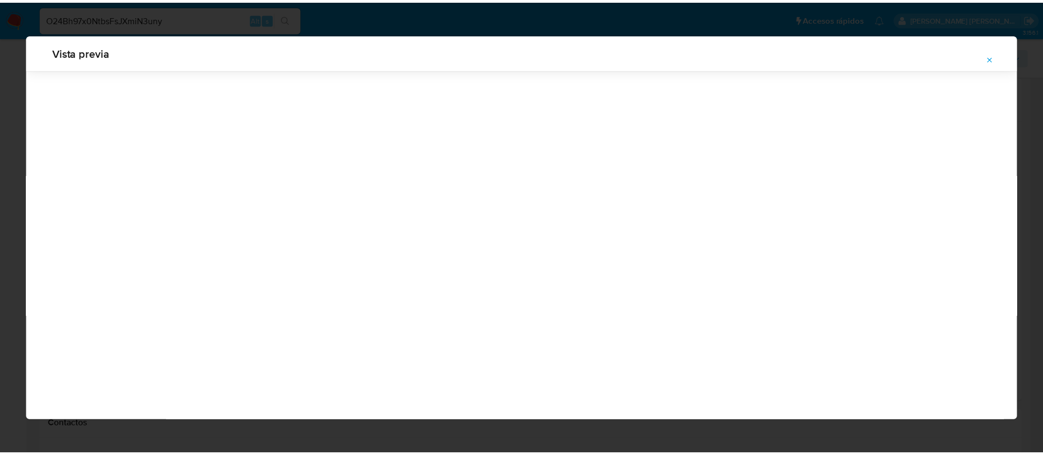
scroll to position [0, 0]
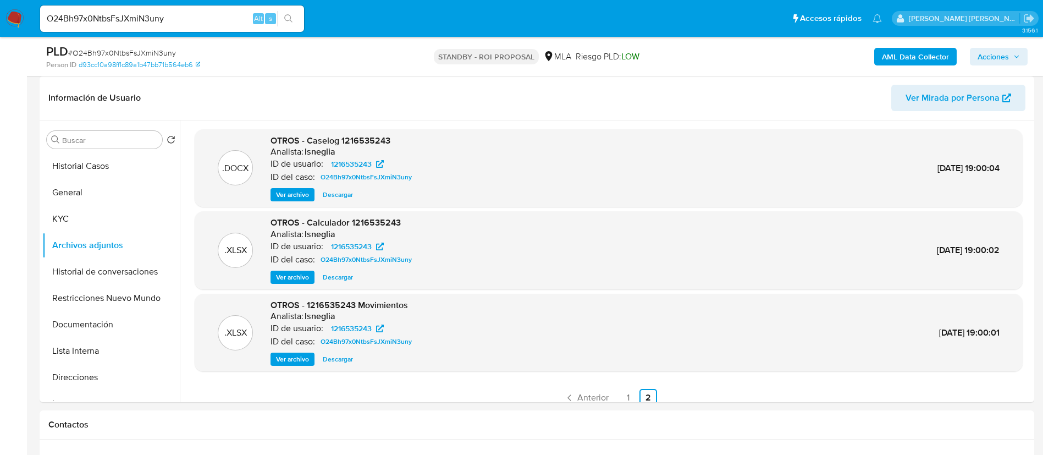
click at [164, 27] on div "O24Bh97x0NtbsFsJXmiN3uny Alt s" at bounding box center [172, 18] width 264 height 26
click at [175, 13] on input "O24Bh97x0NtbsFsJXmiN3uny" at bounding box center [172, 19] width 264 height 14
paste input "e7GBoX2BMdCJQeeb09weEUNc"
type input "e7GBoX2BMdCJQeeb09weEUNc"
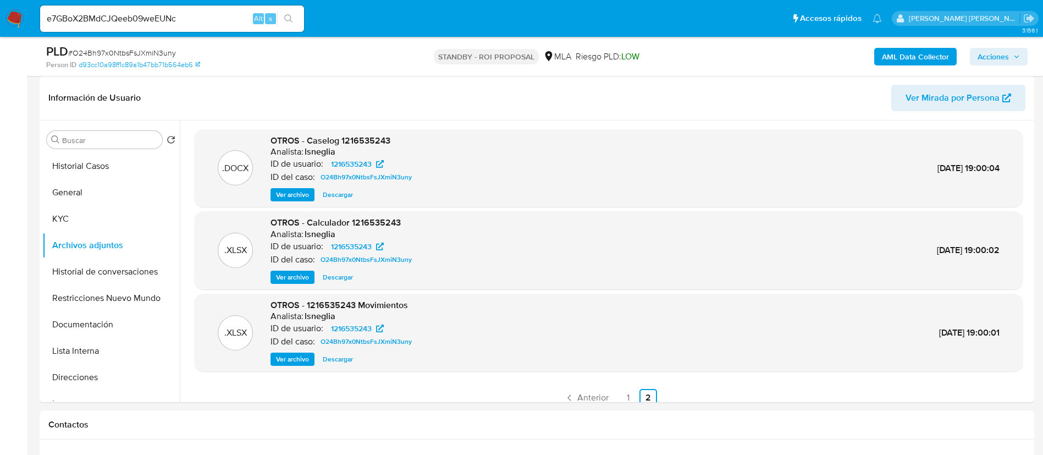
click at [294, 18] on button "search-icon" at bounding box center [288, 18] width 23 height 15
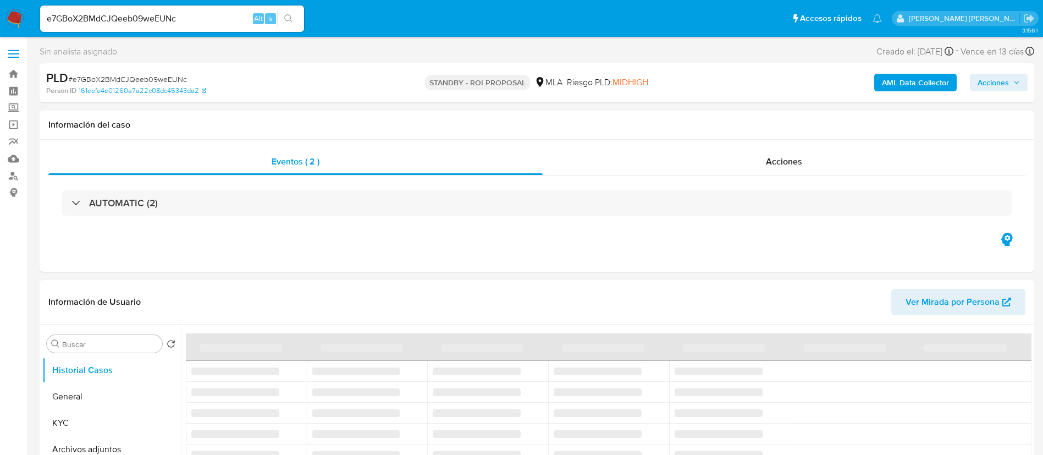
select select "10"
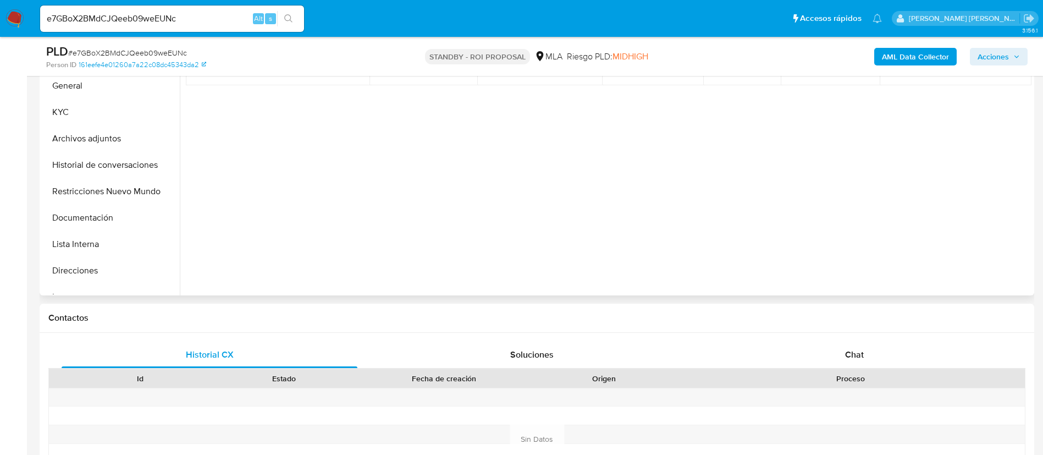
scroll to position [247, 0]
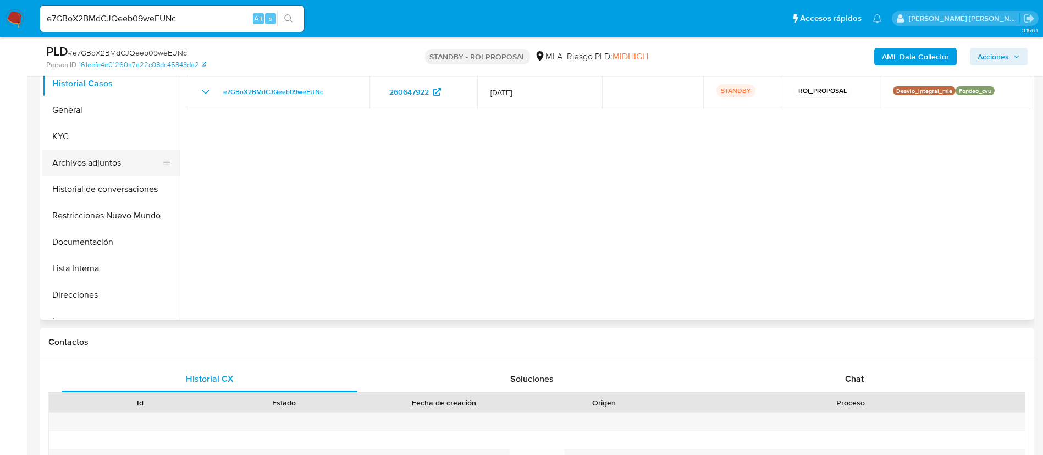
click at [87, 163] on button "Archivos adjuntos" at bounding box center [106, 163] width 129 height 26
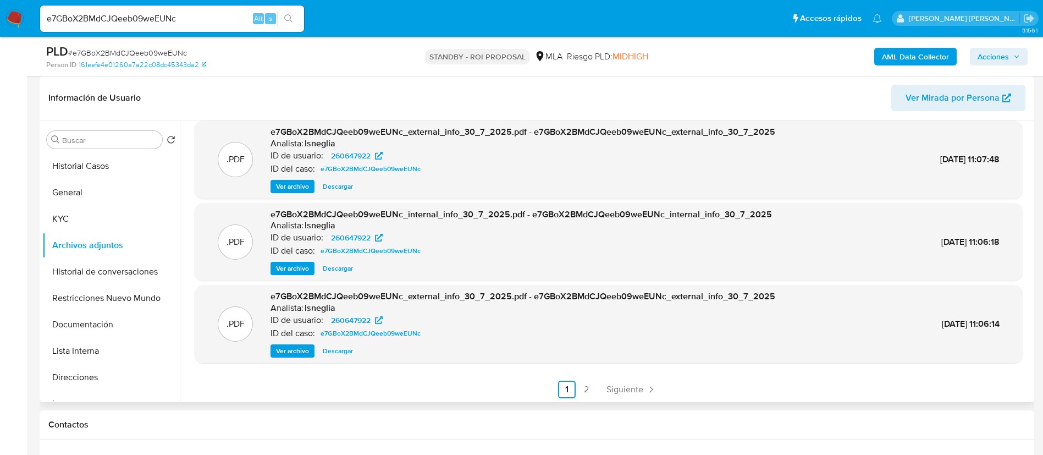
scroll to position [92, 0]
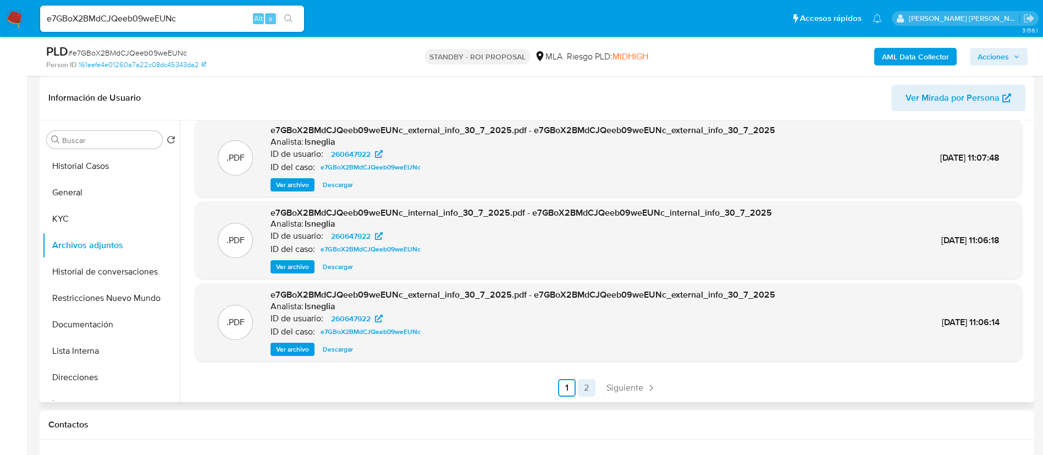
click at [586, 391] on link "2" at bounding box center [587, 388] width 18 height 18
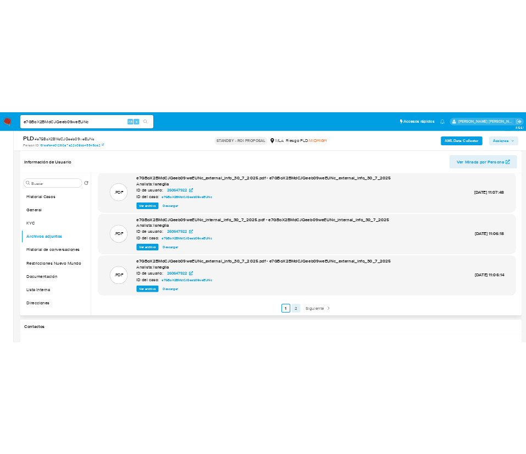
scroll to position [0, 0]
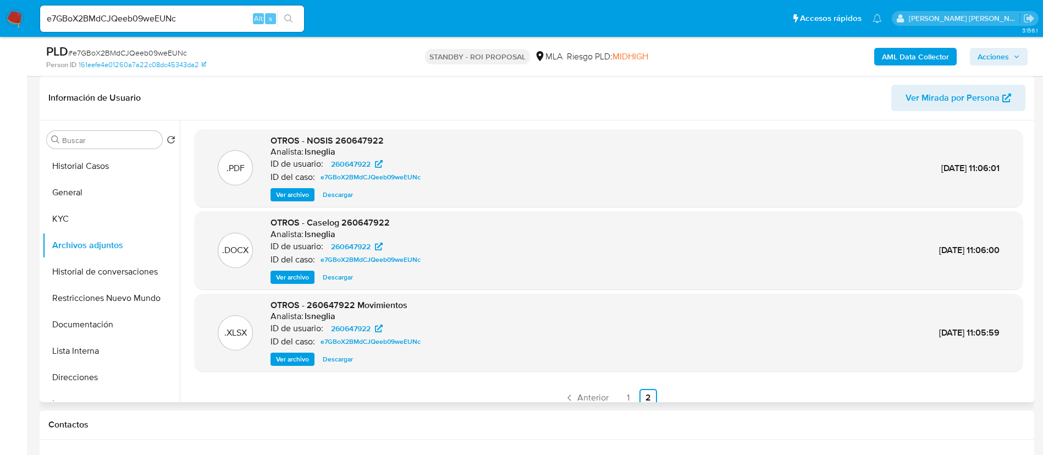
click at [294, 277] on span "Ver archivo" at bounding box center [292, 277] width 33 height 11
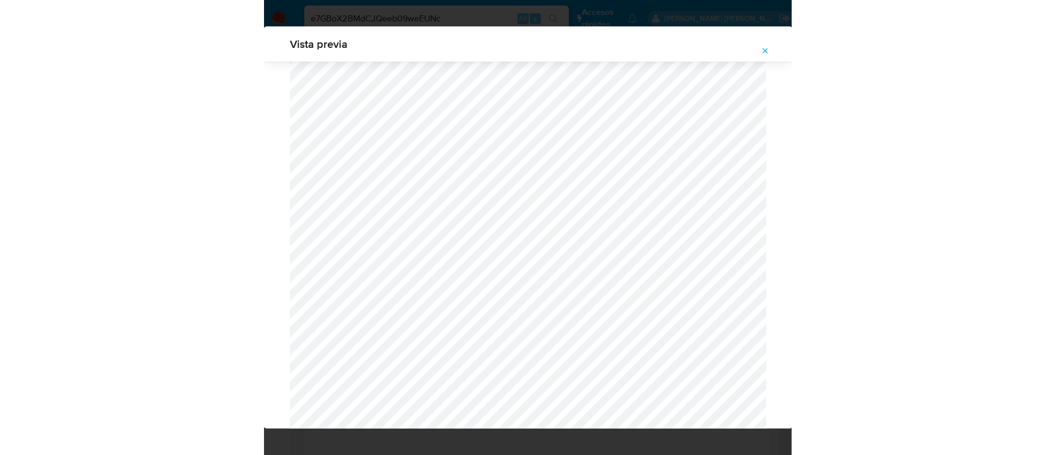
scroll to position [1215, 0]
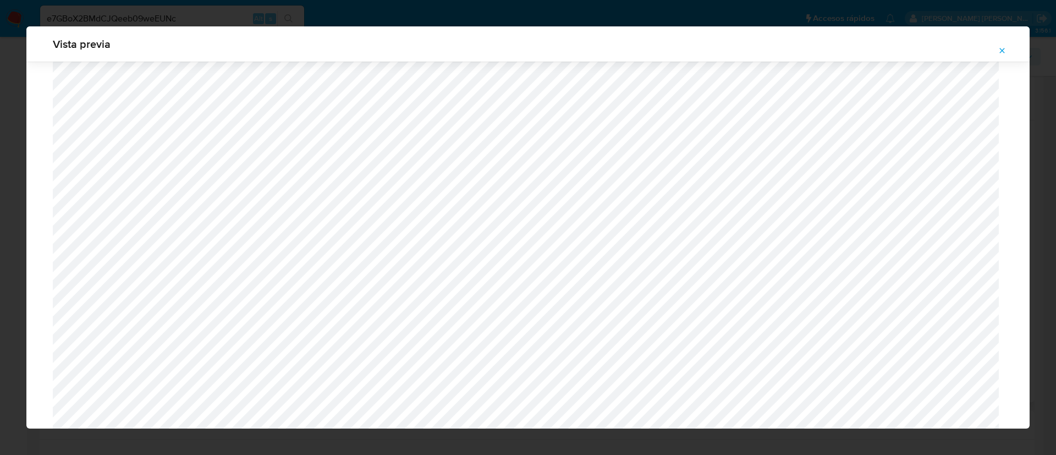
click at [1001, 56] on span "Attachment preview" at bounding box center [1002, 50] width 9 height 15
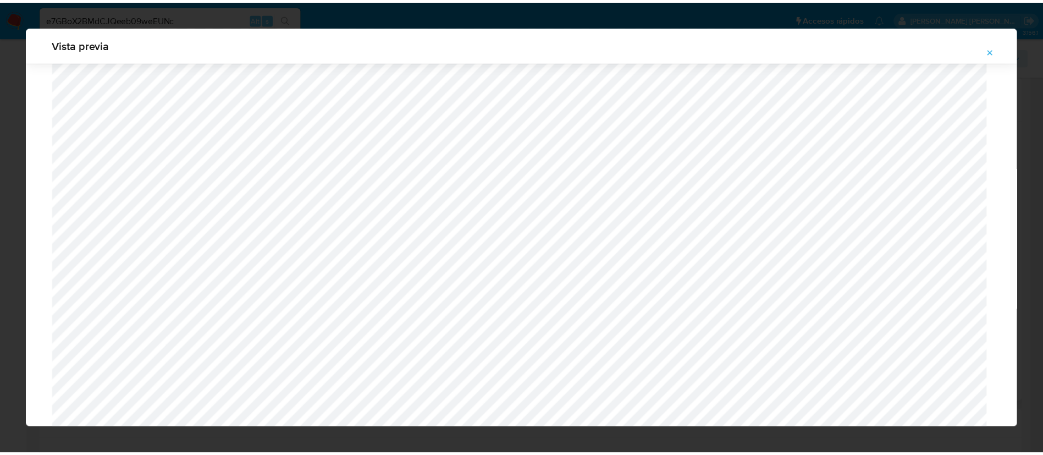
scroll to position [0, 0]
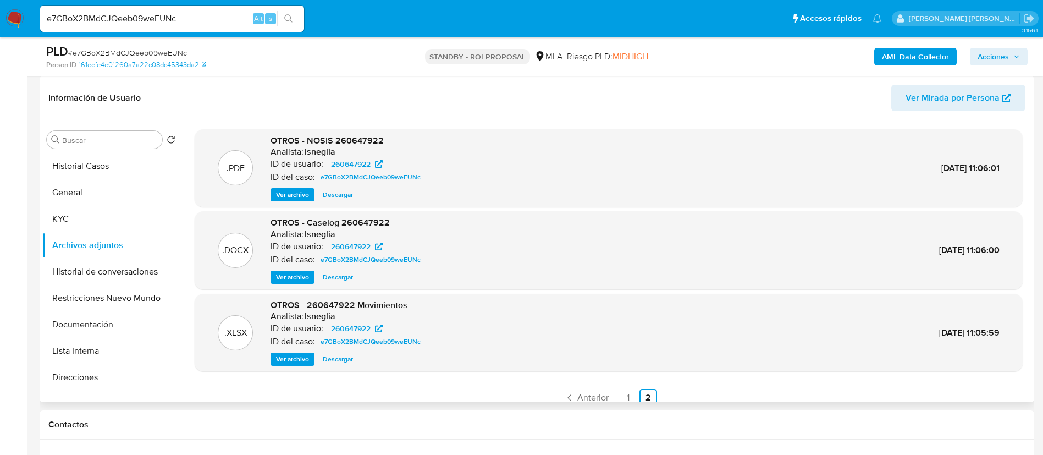
click at [196, 18] on input "e7GBoX2BMdCJQeeb09weEUNc" at bounding box center [172, 19] width 264 height 14
paste input "4HcsA9okqTAsg0w3nirnrnyi"
type input "4HcsA9okqTAsg0w3nirnrnyi"
click at [287, 20] on icon "search-icon" at bounding box center [288, 18] width 8 height 8
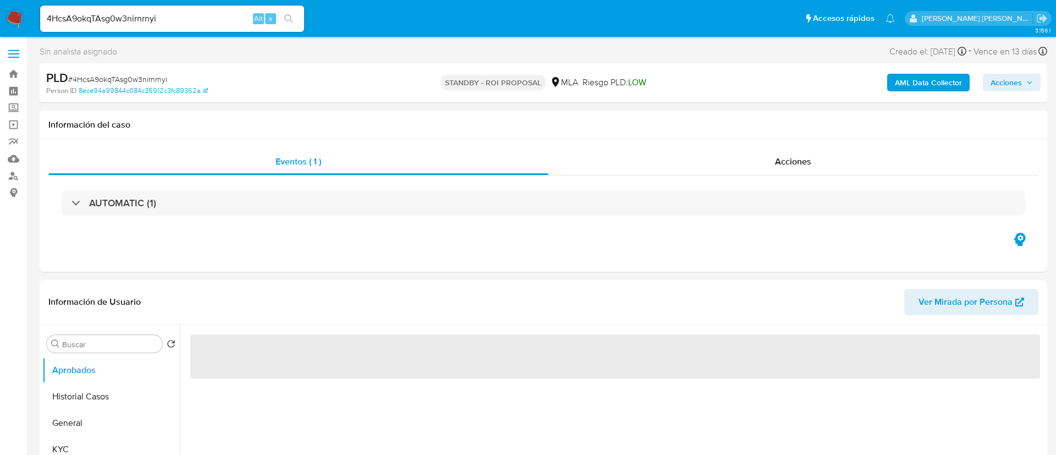
select select "10"
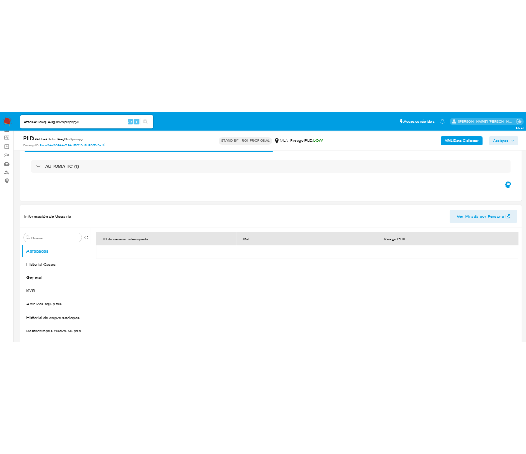
scroll to position [82, 0]
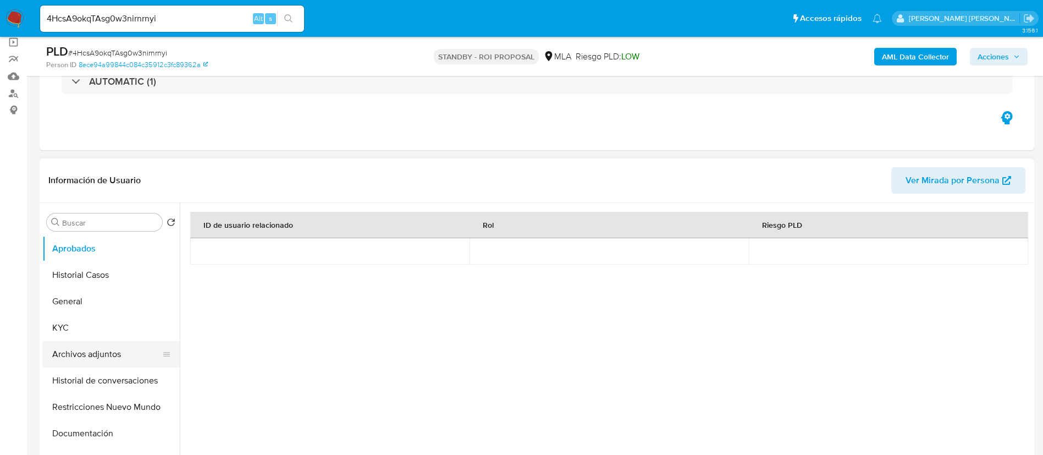
click at [98, 348] on button "Archivos adjuntos" at bounding box center [106, 354] width 129 height 26
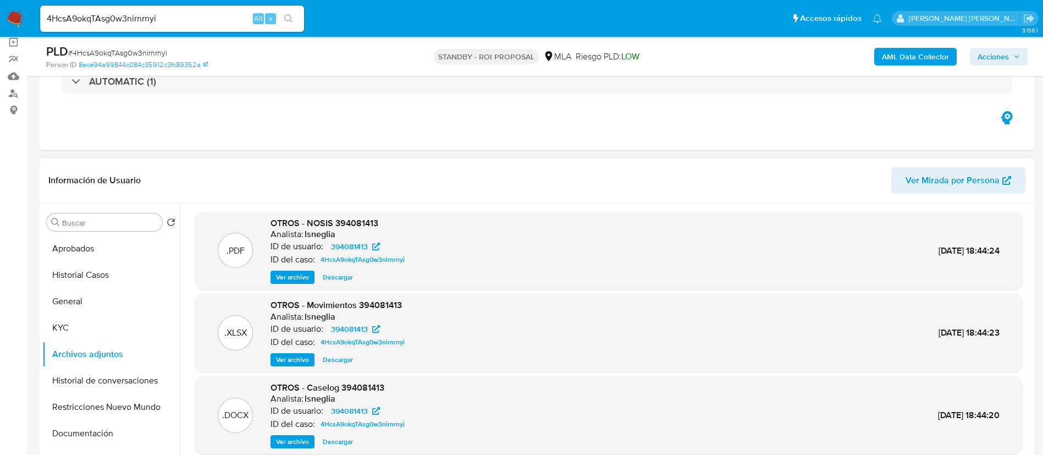
click at [300, 441] on span "Ver archivo" at bounding box center [292, 441] width 33 height 11
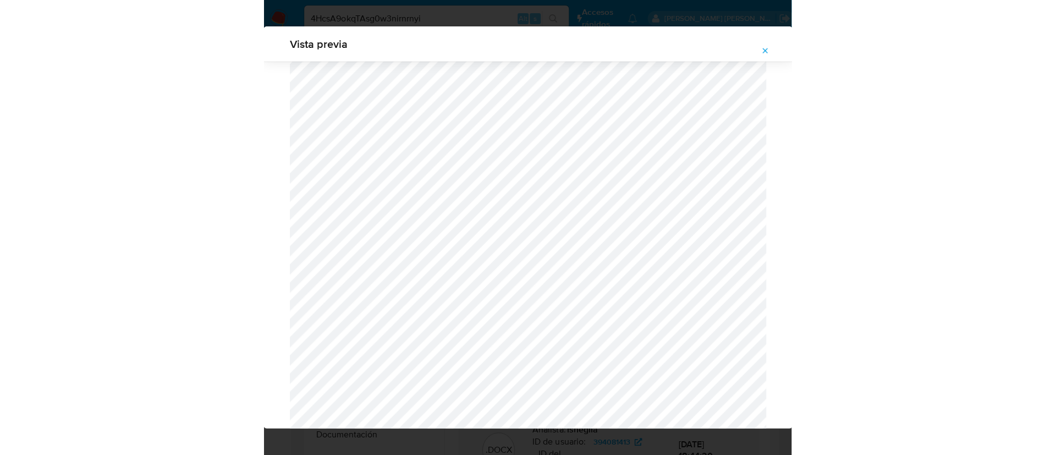
scroll to position [1133, 0]
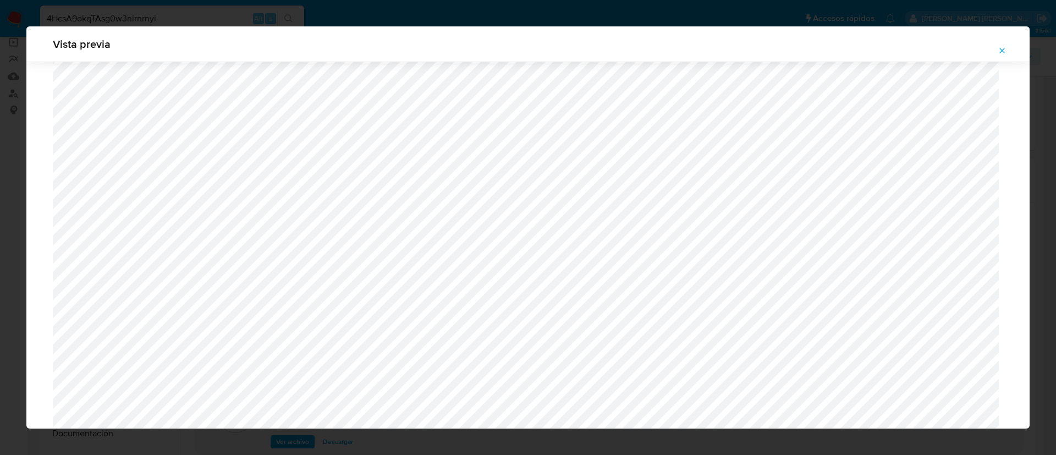
click at [1003, 48] on icon "Attachment preview" at bounding box center [1002, 50] width 9 height 9
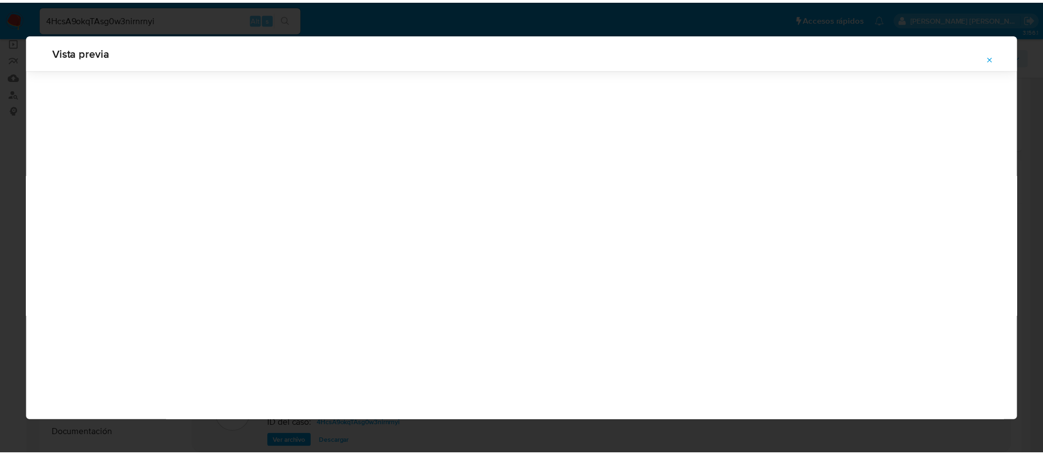
scroll to position [0, 0]
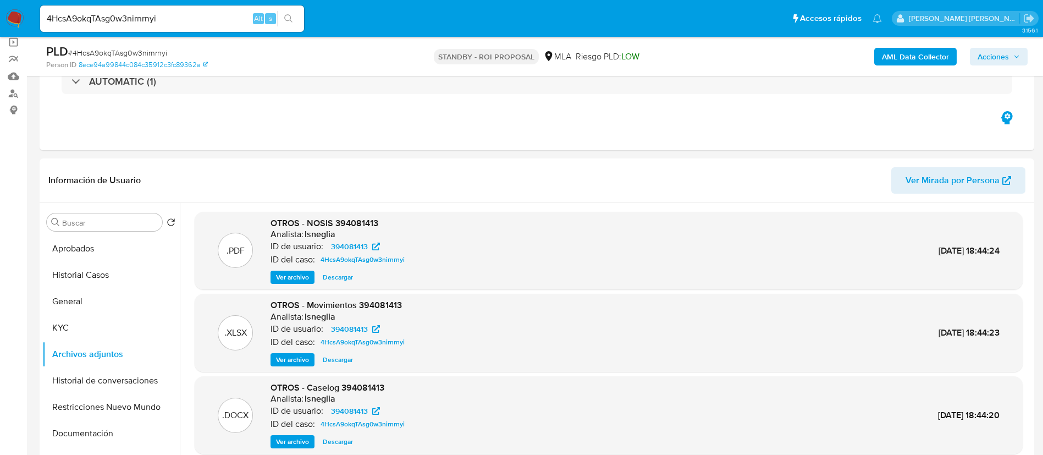
click at [181, 16] on input "4HcsA9okqTAsg0w3nirnrnyi" at bounding box center [172, 19] width 264 height 14
paste input "iy88uS4Klae7o09y6m9ntCxD"
type input "iy88uS4Klae7o09y6m9ntCxD"
click at [294, 20] on button "search-icon" at bounding box center [288, 18] width 23 height 15
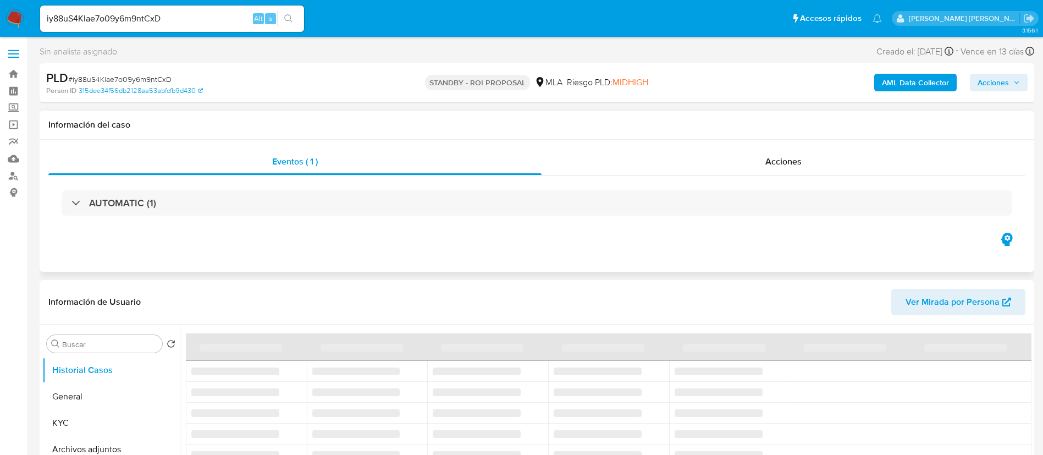
select select "10"
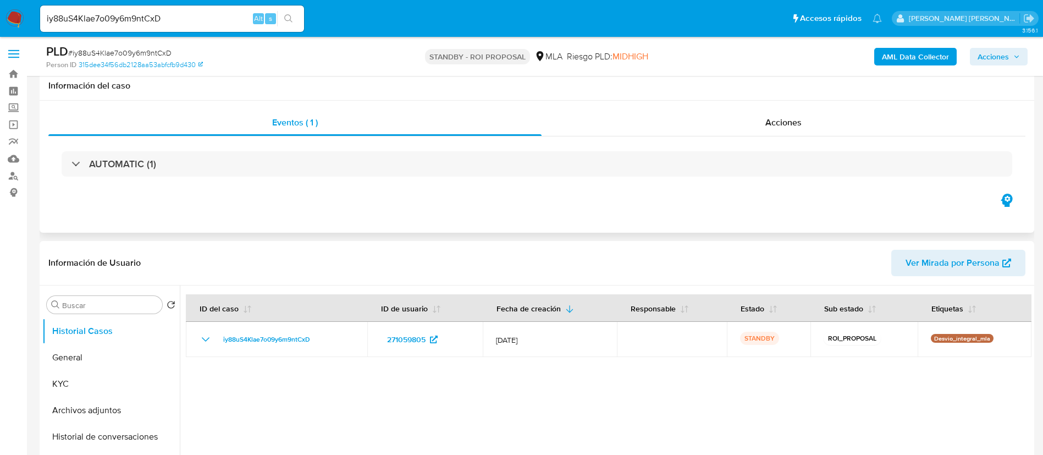
scroll to position [82, 0]
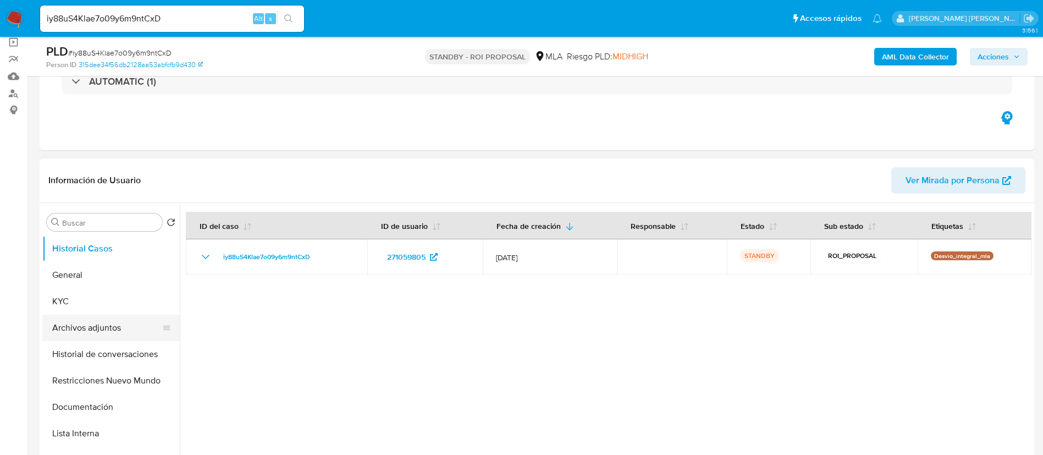
click at [95, 328] on button "Archivos adjuntos" at bounding box center [106, 328] width 129 height 26
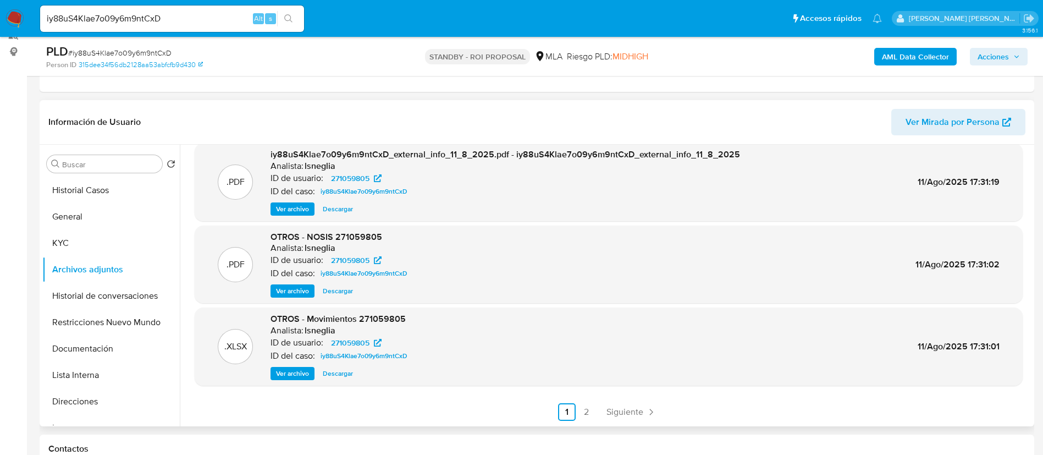
scroll to position [165, 0]
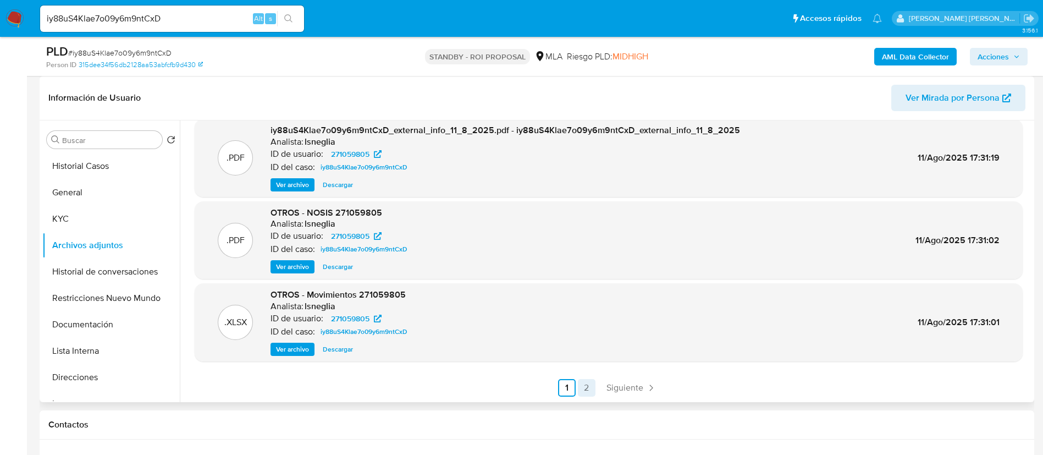
click at [587, 390] on link "2" at bounding box center [587, 388] width 18 height 18
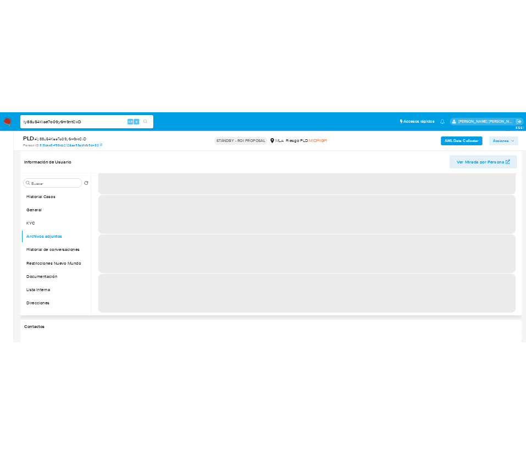
scroll to position [0, 0]
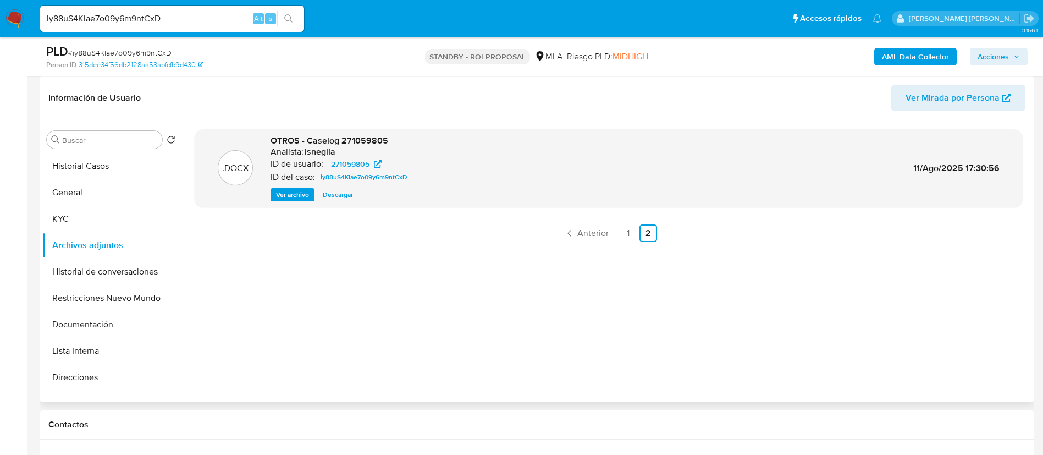
click at [294, 195] on span "Ver archivo" at bounding box center [292, 194] width 33 height 11
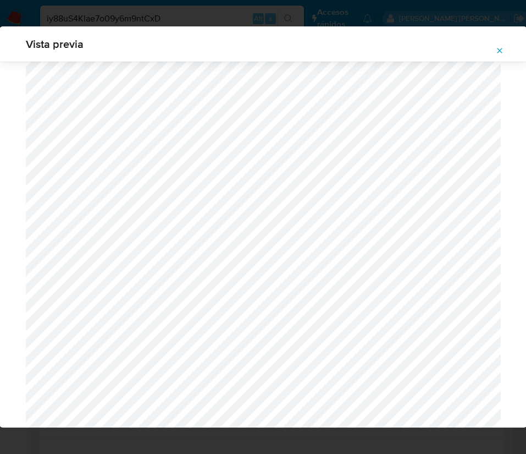
scroll to position [1298, 0]
click at [501, 51] on icon "Attachment preview" at bounding box center [500, 50] width 9 height 9
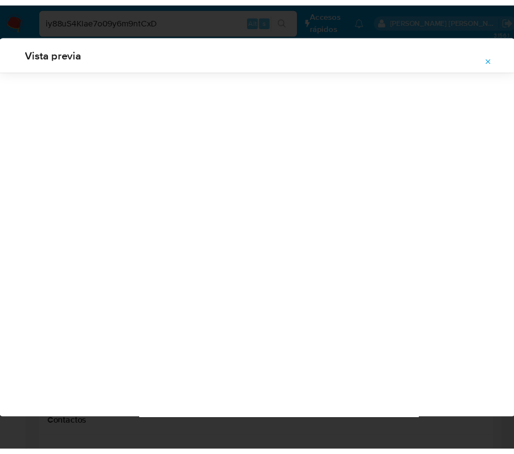
scroll to position [0, 0]
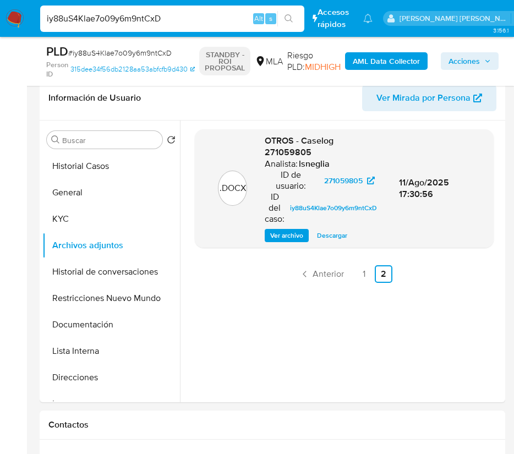
click at [130, 15] on input "iy88uS4Klae7o09y6m9ntCxD" at bounding box center [172, 19] width 264 height 14
paste input "x3qSsSYK9W2C5BpF2Z8XP2cN"
type input "x3qSsSYK9W2C5BpF2Z8XP2cN"
click at [293, 14] on icon "search-icon" at bounding box center [288, 18] width 9 height 9
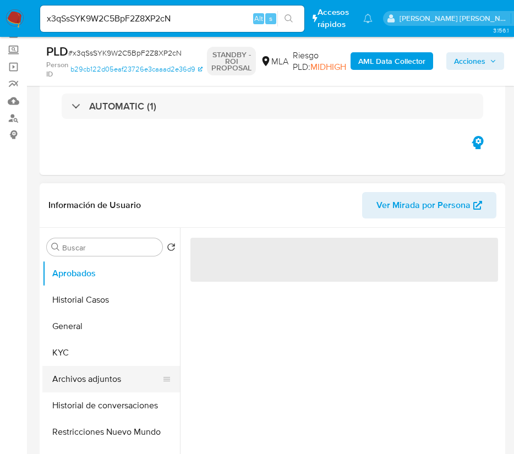
scroll to position [82, 0]
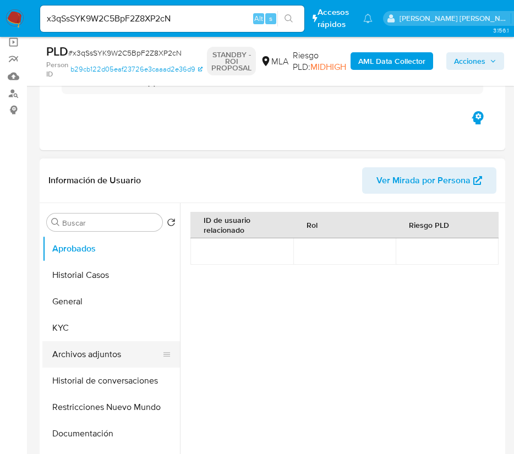
click at [98, 357] on button "Archivos adjuntos" at bounding box center [106, 354] width 129 height 26
select select "10"
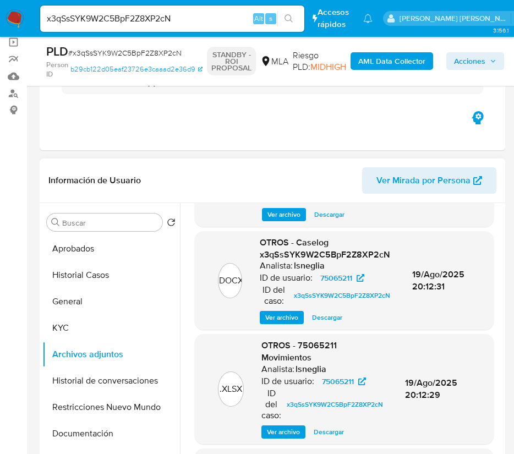
click at [279, 318] on span "Ver archivo" at bounding box center [281, 317] width 33 height 11
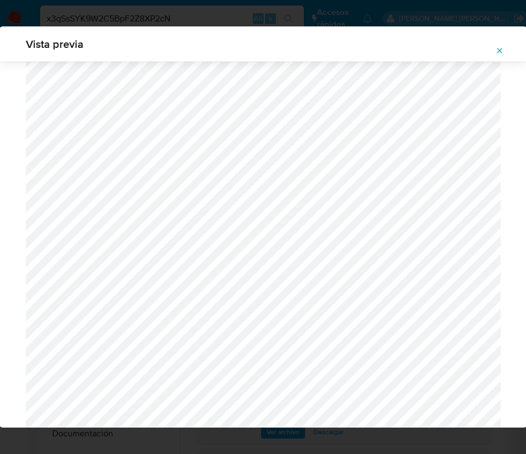
scroll to position [1298, 0]
click at [502, 50] on icon "Attachment preview" at bounding box center [500, 50] width 9 height 9
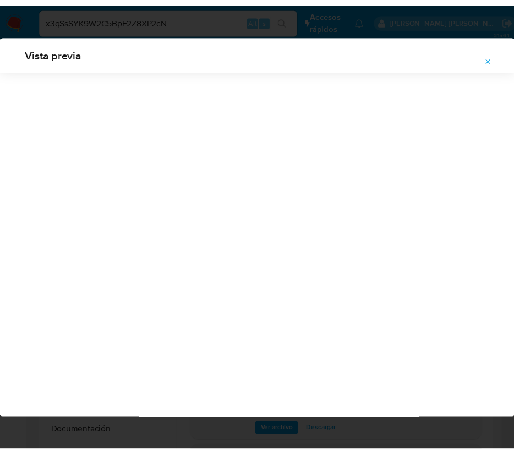
scroll to position [0, 0]
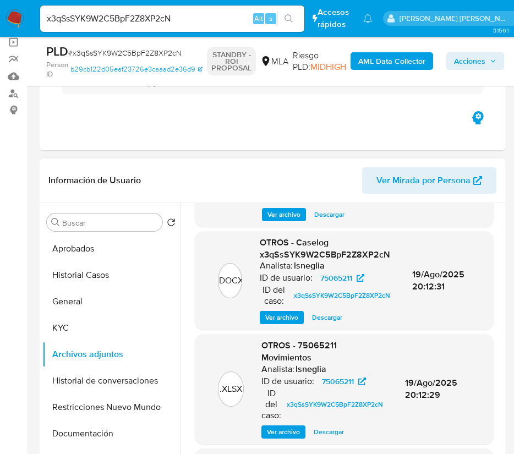
click at [278, 316] on span "Ver archivo" at bounding box center [281, 317] width 33 height 11
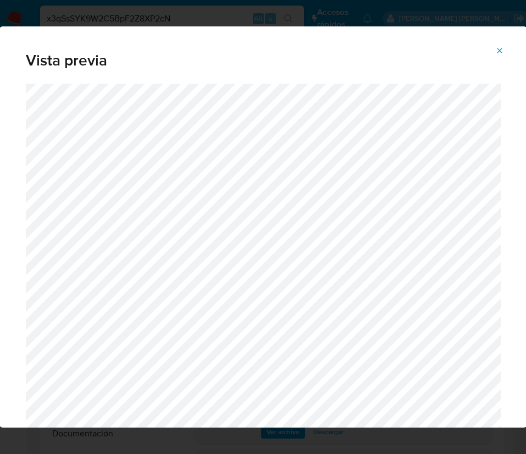
click at [503, 47] on icon "Attachment preview" at bounding box center [500, 50] width 9 height 9
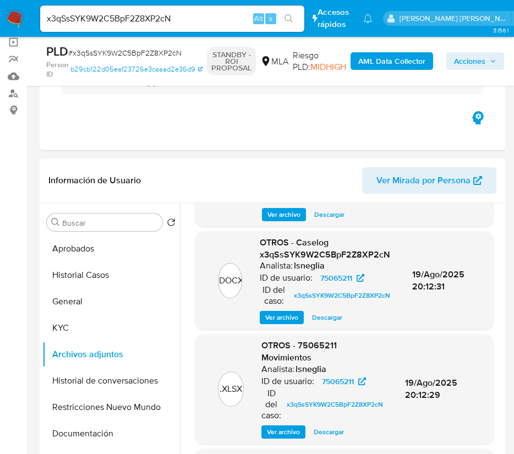
click at [172, 17] on input "x3qSsSYK9W2C5BpF2Z8XP2cN" at bounding box center [172, 19] width 264 height 14
paste input "Lj2aVYsPADwRqqpYbKM1puAT"
type input "Lj2aVYsPADwRqqpYbKM1puAT"
click at [290, 15] on icon "search-icon" at bounding box center [288, 18] width 8 height 8
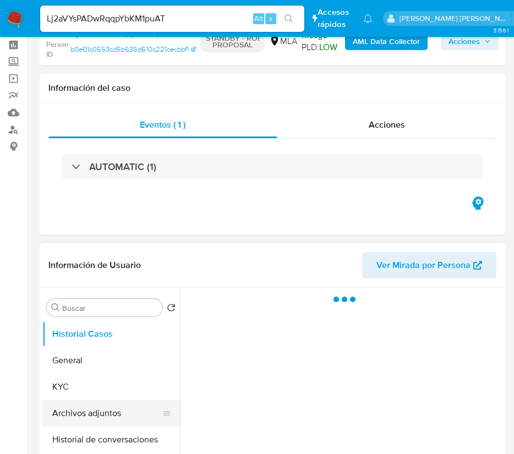
scroll to position [82, 0]
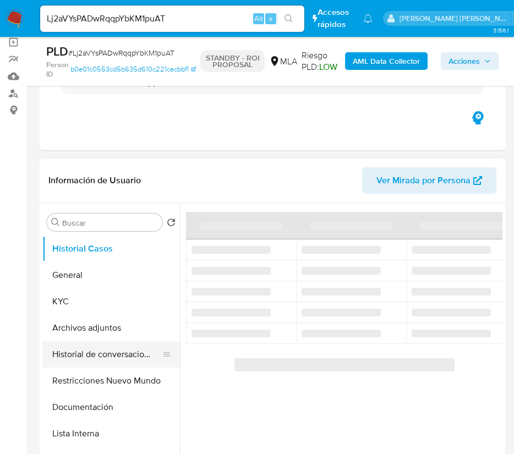
select select "10"
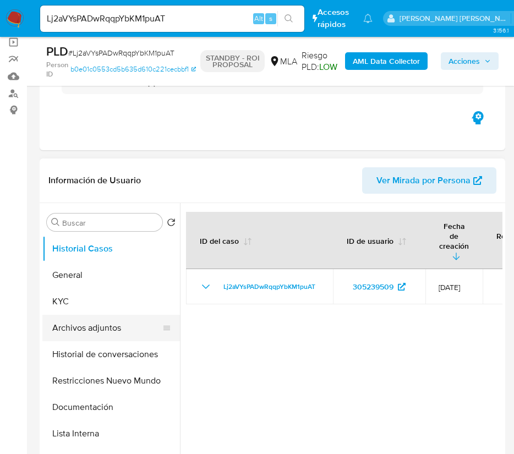
click at [106, 328] on button "Archivos adjuntos" at bounding box center [106, 328] width 129 height 26
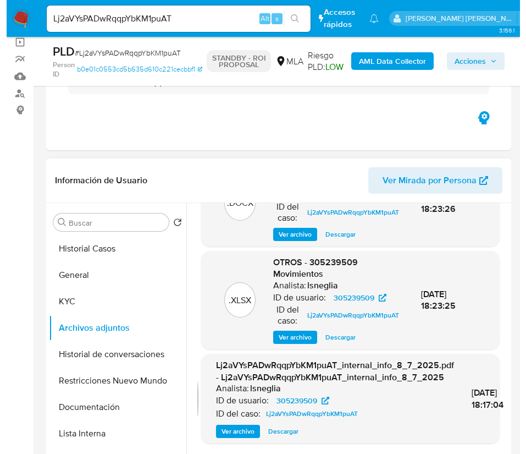
scroll to position [165, 0]
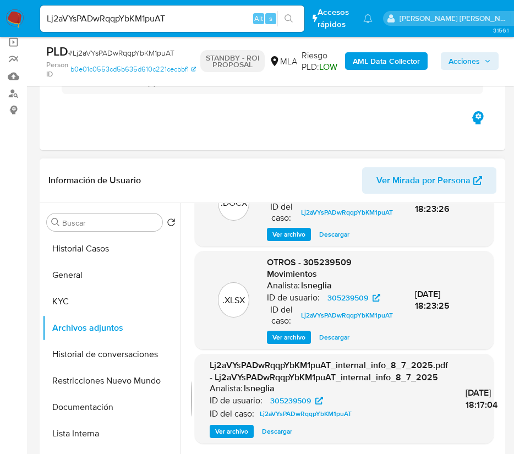
click at [291, 240] on span "Ver archivo" at bounding box center [288, 234] width 33 height 11
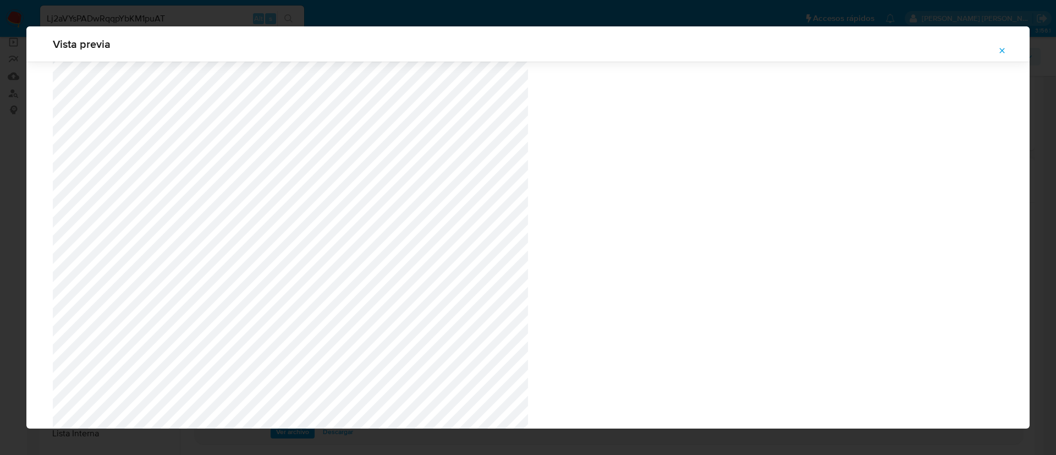
scroll to position [92, 0]
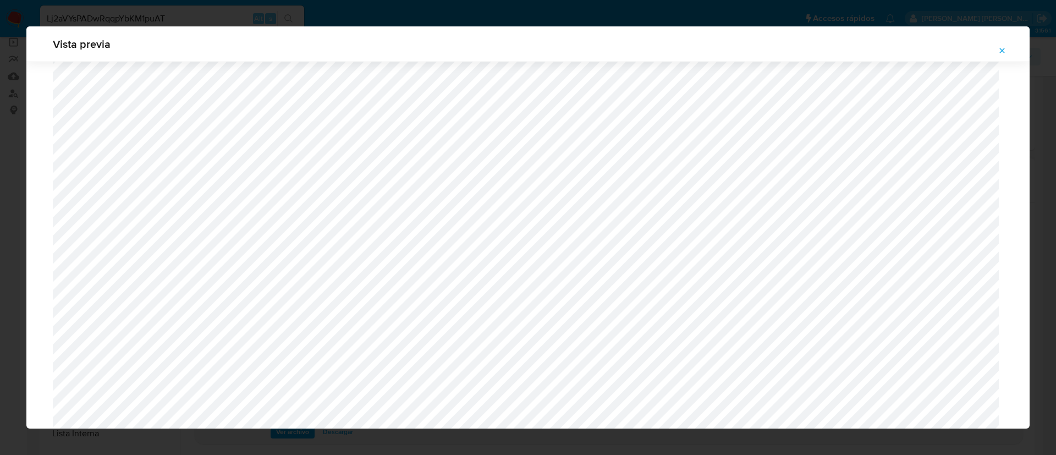
click at [1008, 47] on button "Attachment preview" at bounding box center [1002, 51] width 24 height 18
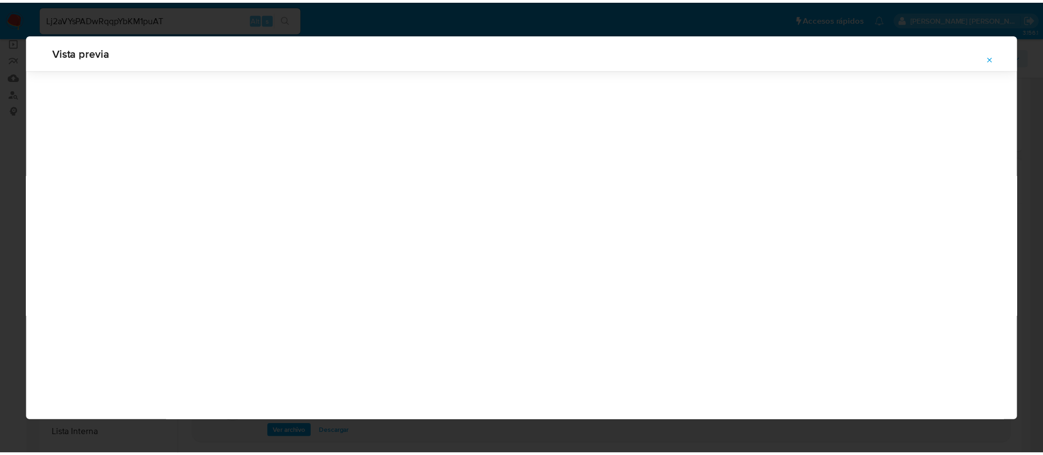
scroll to position [0, 0]
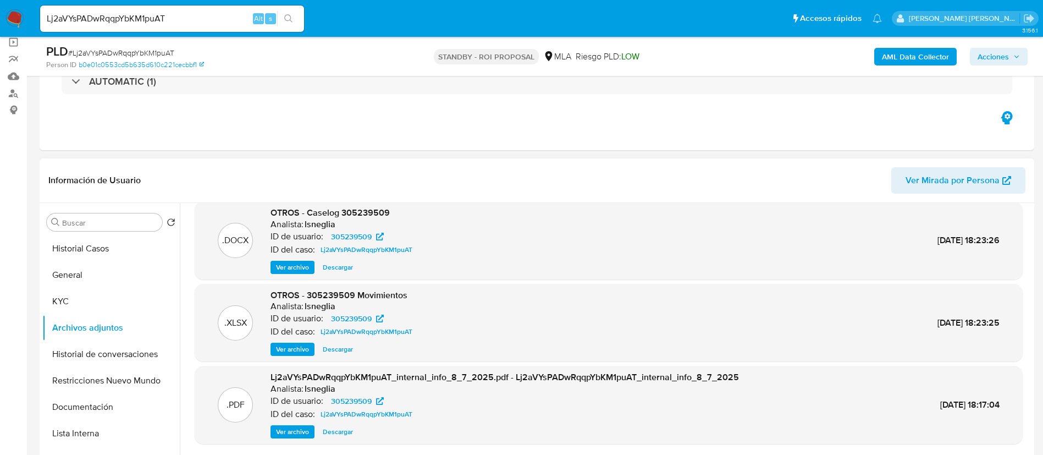
click at [117, 10] on div "Lj2aVYsPADwRqqpYbKM1puAT Alt s" at bounding box center [172, 18] width 264 height 26
click at [123, 15] on input "Lj2aVYsPADwRqqpYbKM1puAT" at bounding box center [172, 19] width 264 height 14
paste input "vFiqx6DvttmrjCq4uEdv16Po"
type input "vFiqx6DvttmrjCq4uEdv16Po"
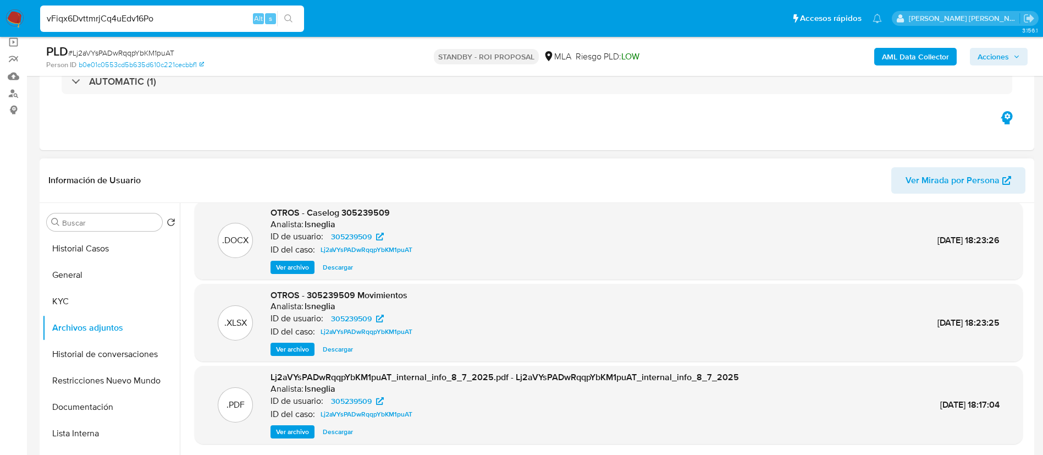
click at [294, 15] on button "search-icon" at bounding box center [288, 18] width 23 height 15
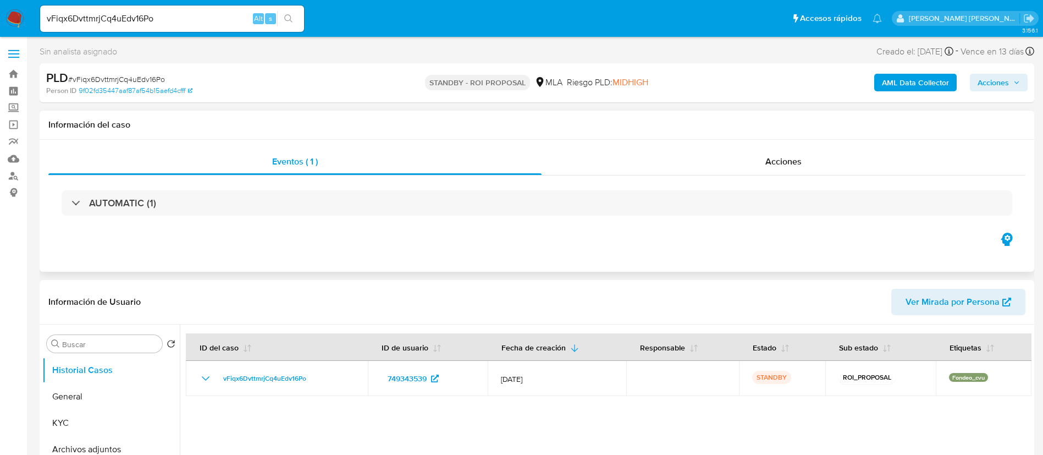
select select "10"
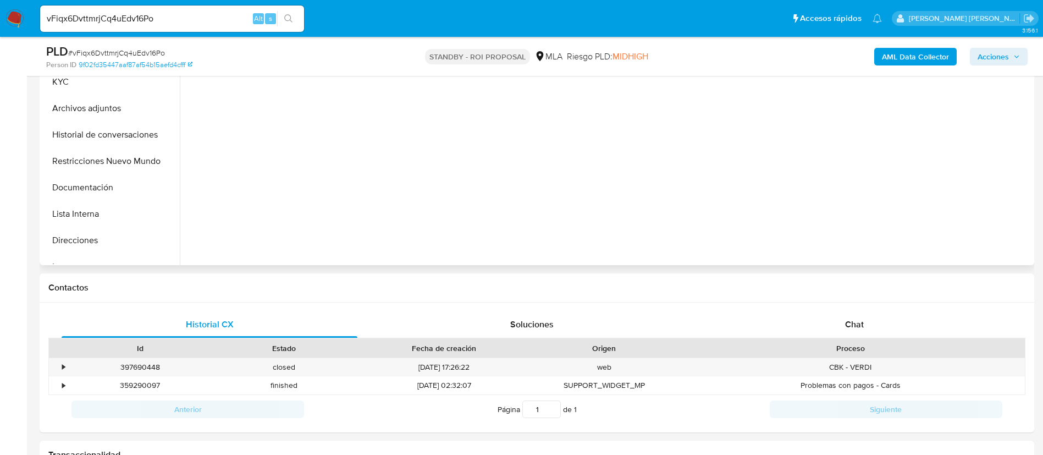
scroll to position [330, 0]
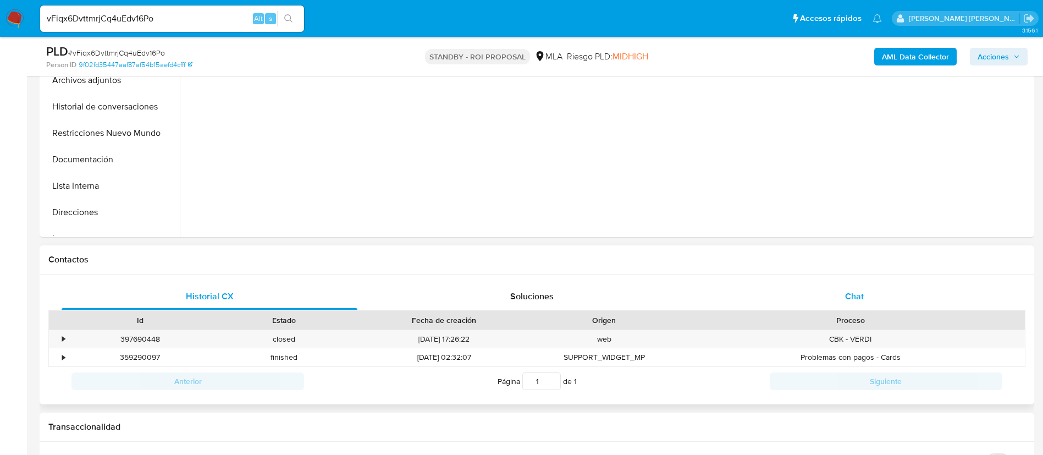
click at [865, 289] on div "Chat" at bounding box center [855, 296] width 296 height 26
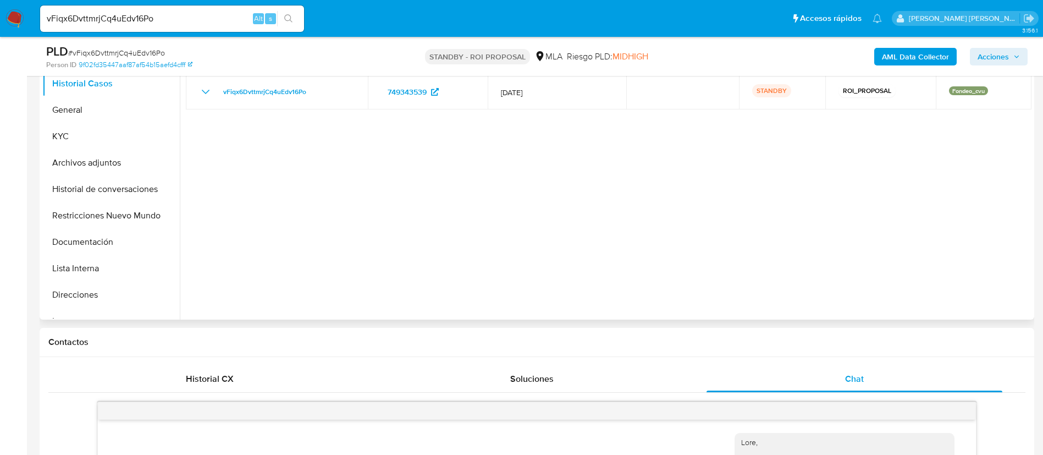
scroll to position [82, 0]
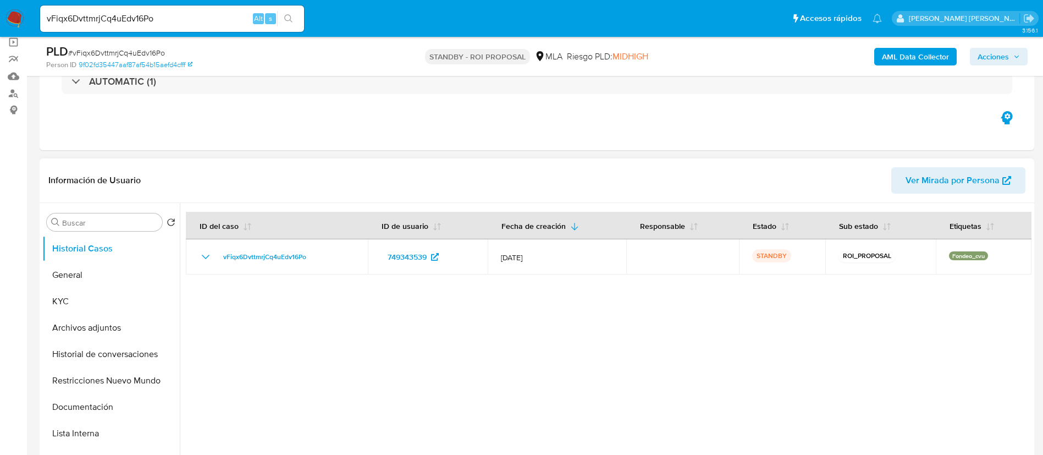
click at [321, 167] on header "Información de Usuario Ver Mirada por Persona" at bounding box center [536, 180] width 977 height 26
click at [87, 322] on button "Archivos adjuntos" at bounding box center [106, 328] width 129 height 26
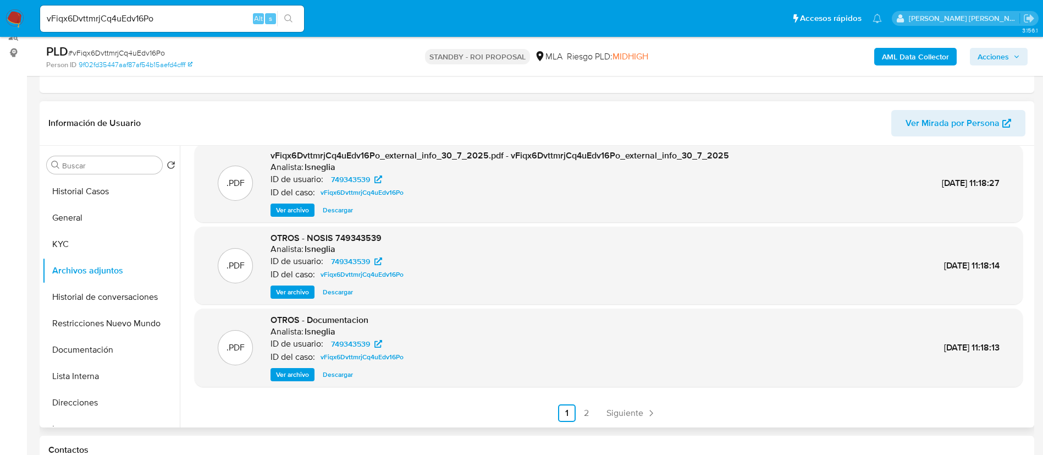
scroll to position [165, 0]
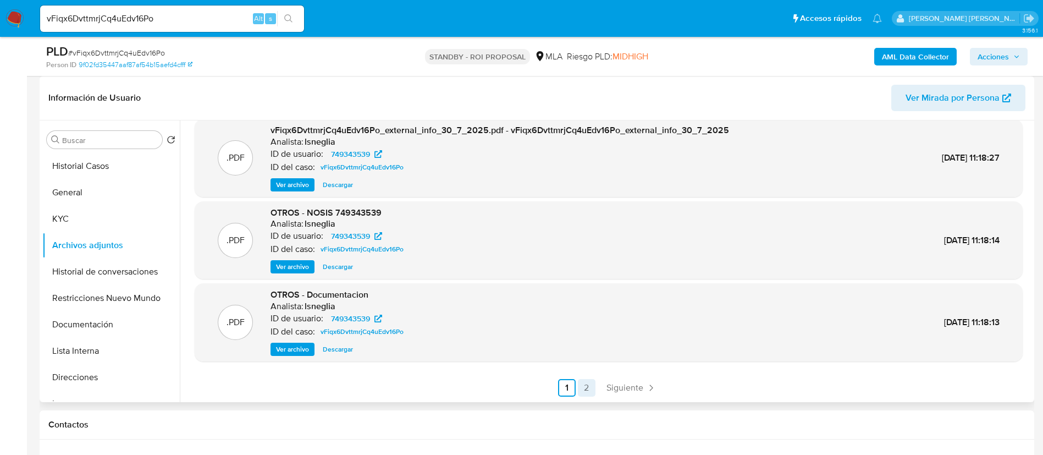
click at [584, 384] on link "2" at bounding box center [587, 388] width 18 height 18
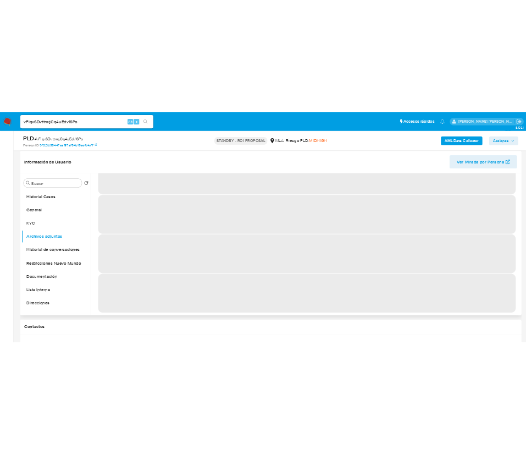
scroll to position [0, 0]
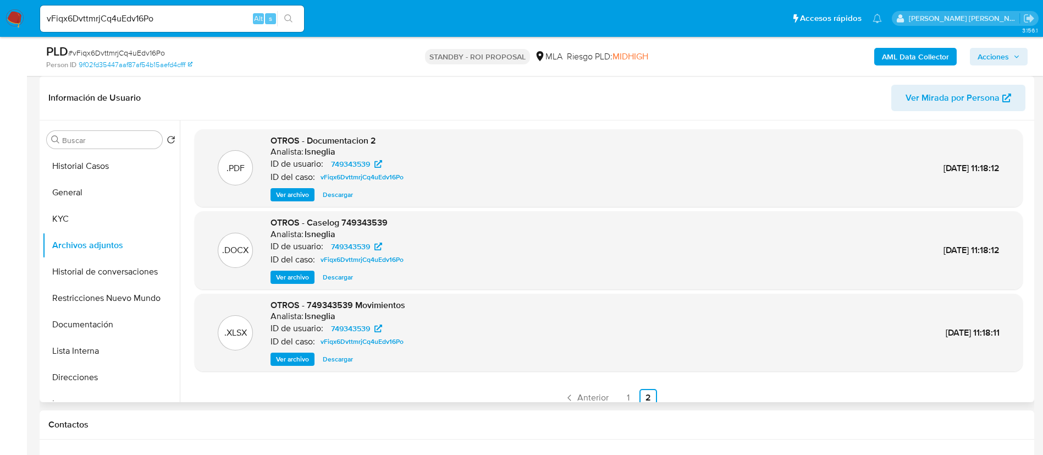
click at [296, 278] on span "Ver archivo" at bounding box center [292, 277] width 33 height 11
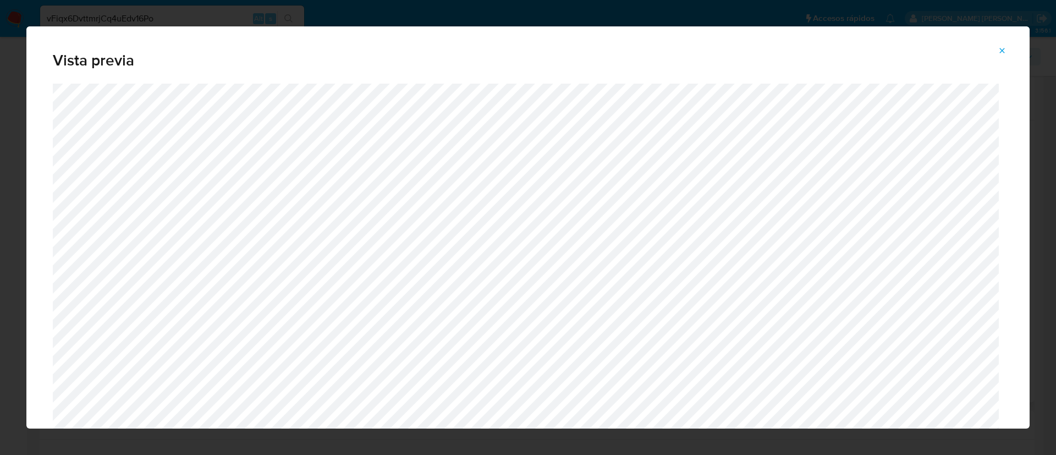
click at [378, 76] on div "Vista previa" at bounding box center [527, 54] width 1003 height 57
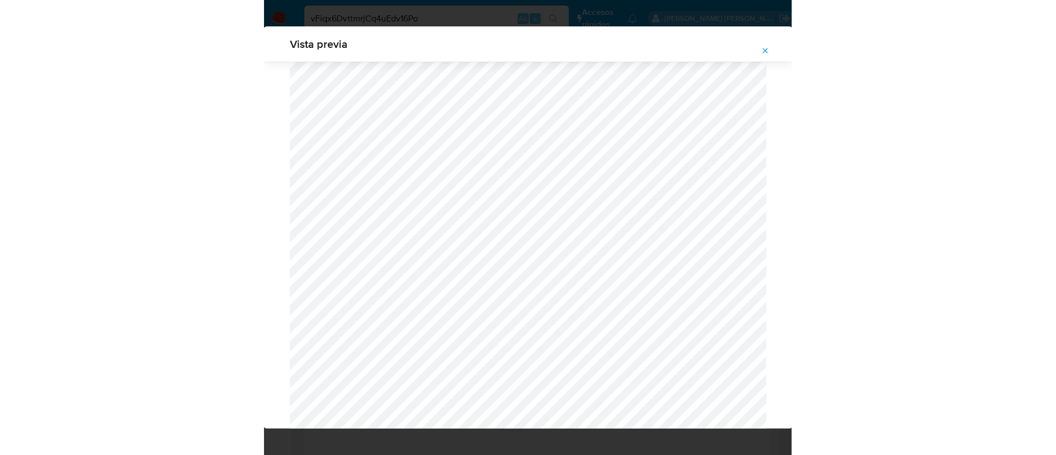
scroll to position [412, 0]
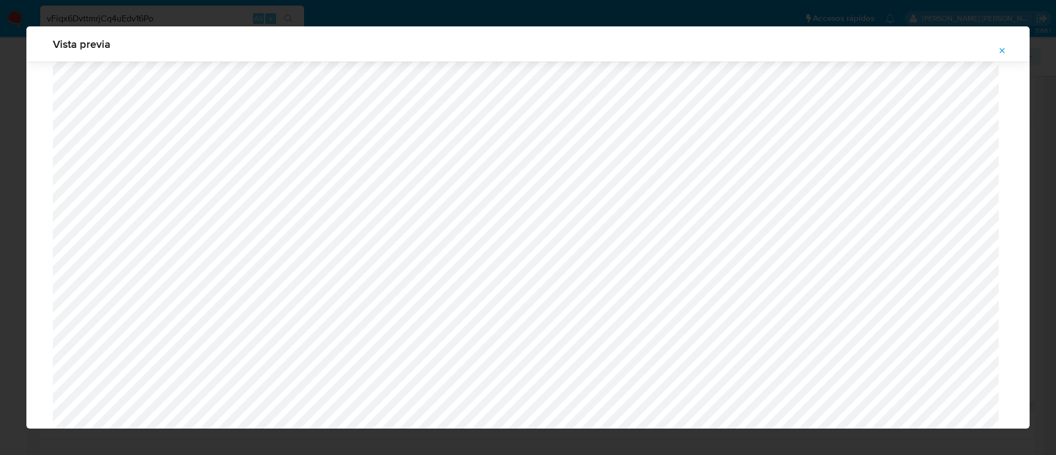
click at [1003, 54] on icon "Attachment preview" at bounding box center [1002, 50] width 9 height 9
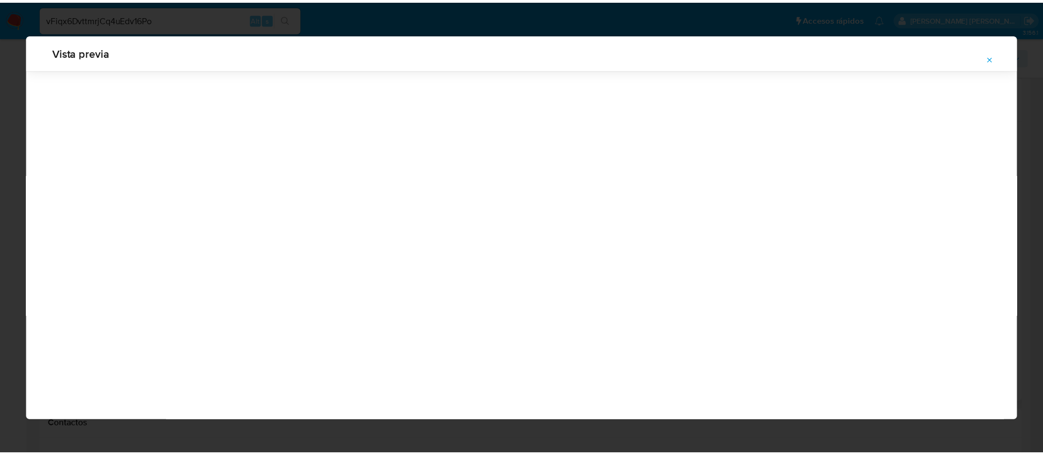
scroll to position [0, 0]
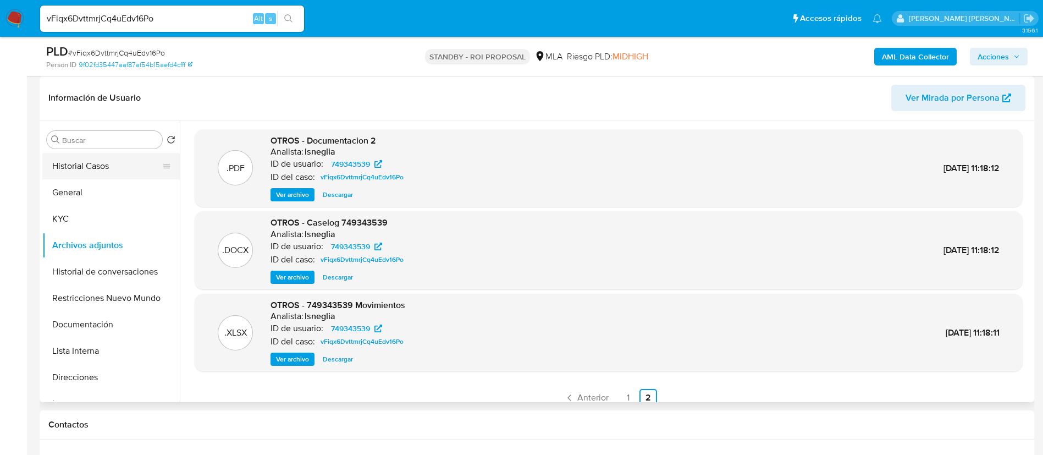
click at [92, 161] on button "Historial Casos" at bounding box center [106, 166] width 129 height 26
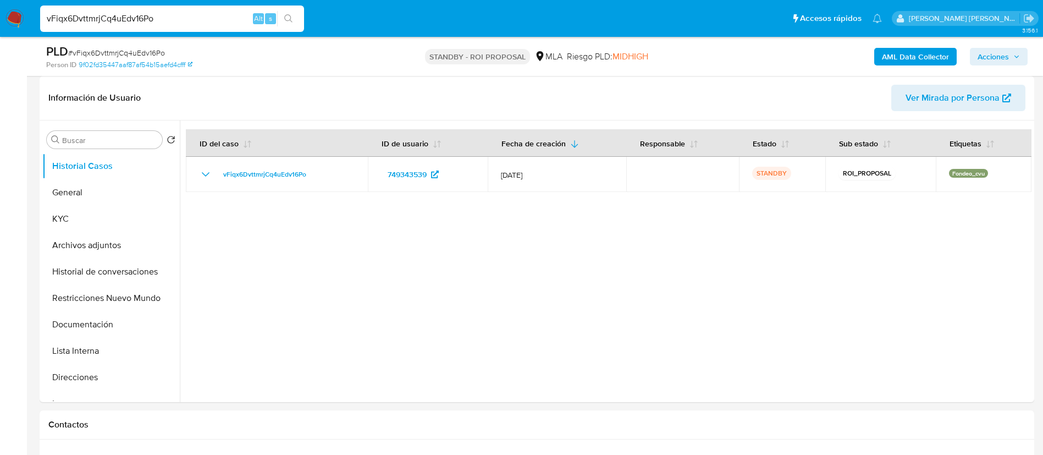
click at [156, 12] on input "vFiqx6DvttmrjCq4uEdv16Po" at bounding box center [172, 19] width 264 height 14
click at [157, 12] on input "vFiqx6DvttmrjCq4uEdv16Po" at bounding box center [172, 19] width 264 height 14
paste input "LLdGvvAOvKk6OWnmQSdH1ggK"
type input "LLdGvvAOvKk6OWnmQSdH1ggK"
click at [286, 19] on icon "search-icon" at bounding box center [288, 18] width 9 height 9
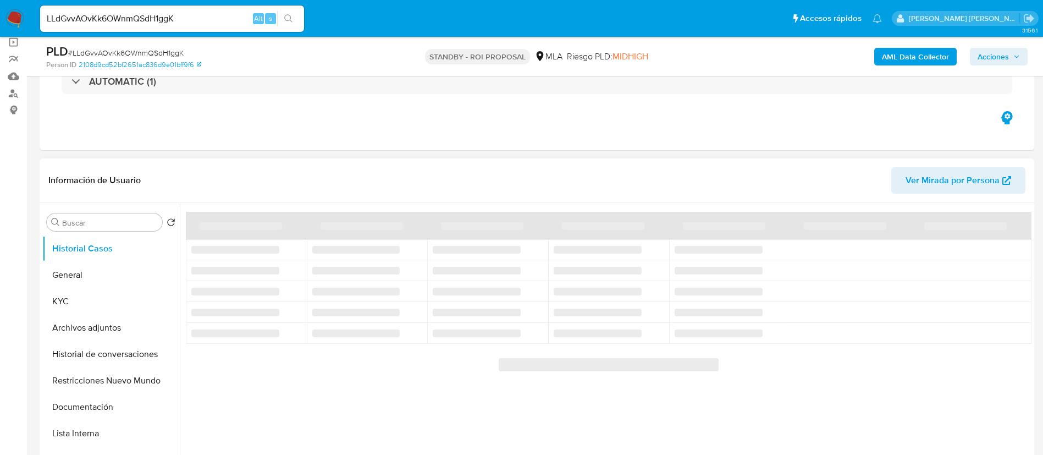
scroll to position [165, 0]
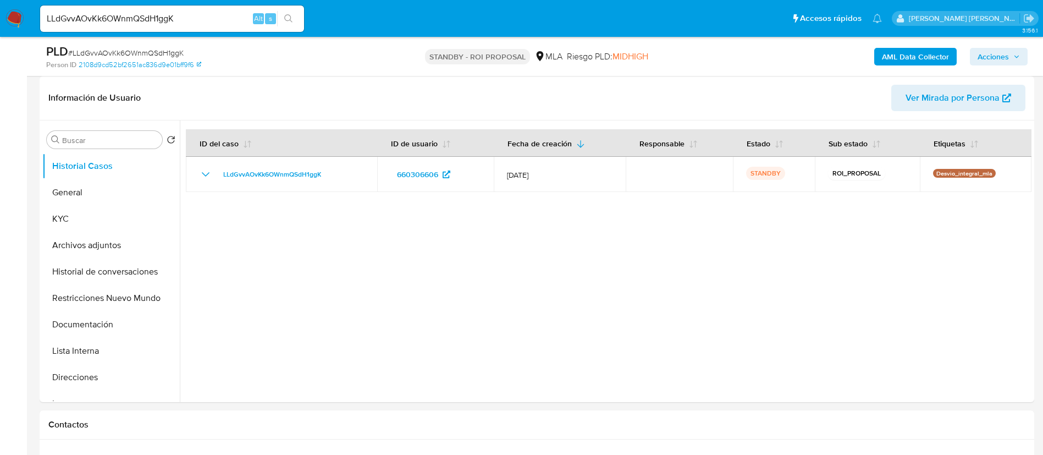
select select "10"
click at [119, 236] on button "Archivos adjuntos" at bounding box center [106, 245] width 129 height 26
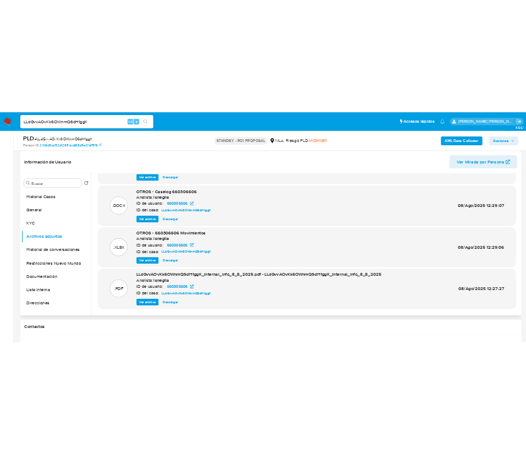
scroll to position [92, 0]
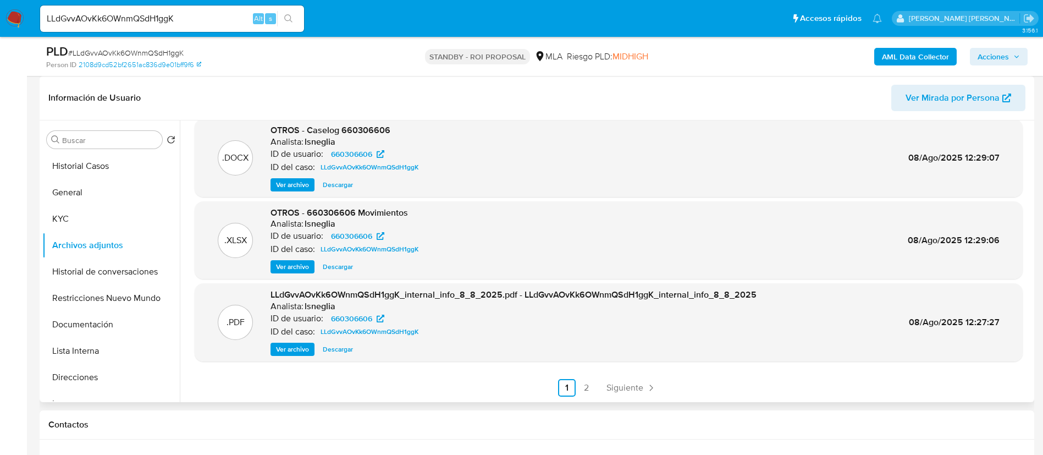
click at [296, 186] on span "Ver archivo" at bounding box center [292, 184] width 33 height 11
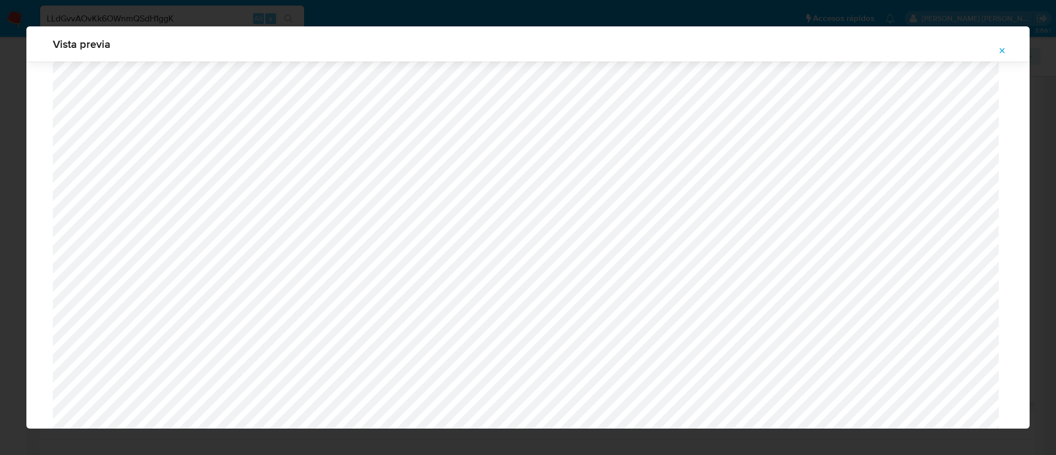
click at [1006, 46] on button "Attachment preview" at bounding box center [1002, 51] width 24 height 18
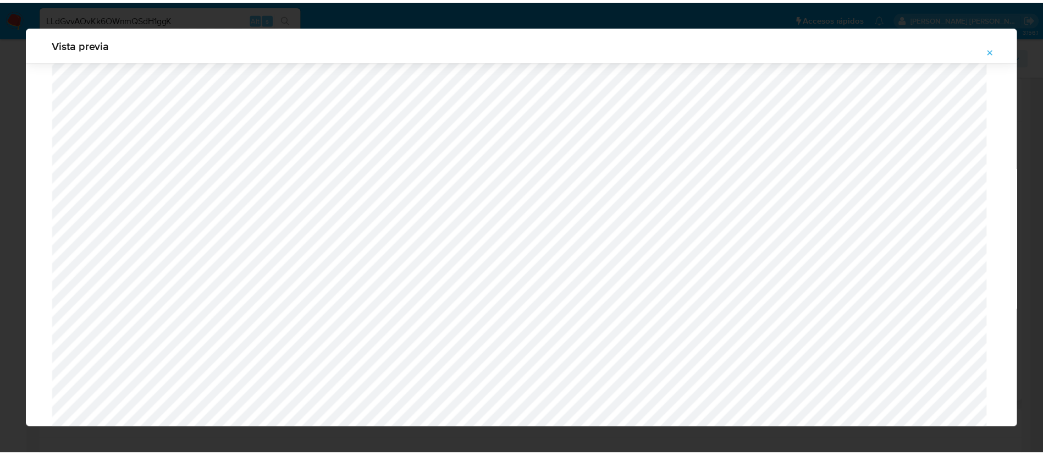
scroll to position [0, 0]
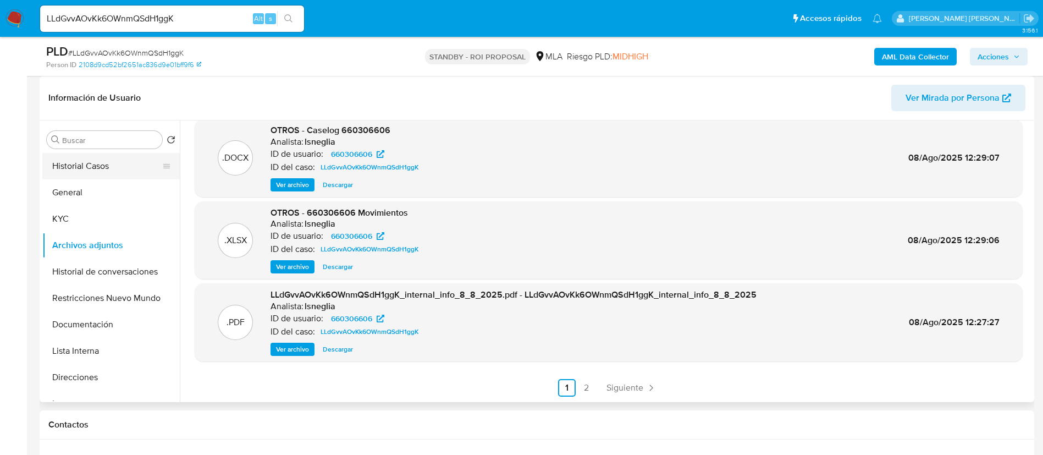
click at [113, 171] on button "Historial Casos" at bounding box center [106, 166] width 129 height 26
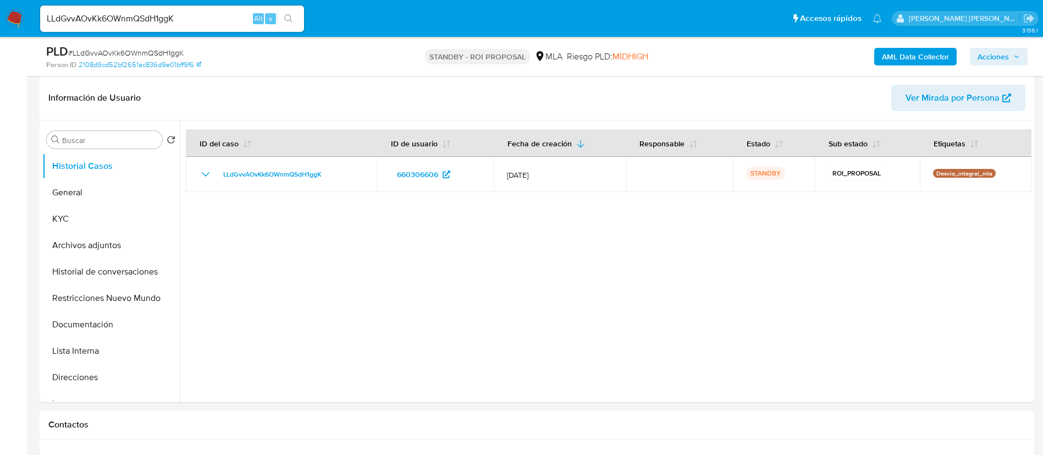
click at [153, 14] on input "LLdGvvAOvKk6OWnmQSdH1ggK" at bounding box center [172, 19] width 264 height 14
paste input "UW0HzR8k7K7kZQmaEQV5FrCd"
type input "UW0HzR8k7K7kZQmaEQV5FrCd"
click at [298, 18] on button "search-icon" at bounding box center [288, 18] width 23 height 15
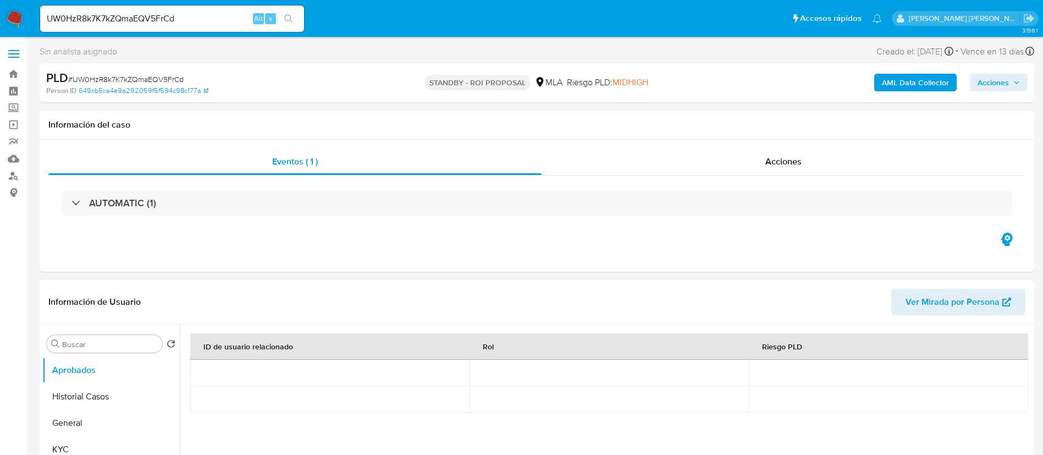
select select "10"
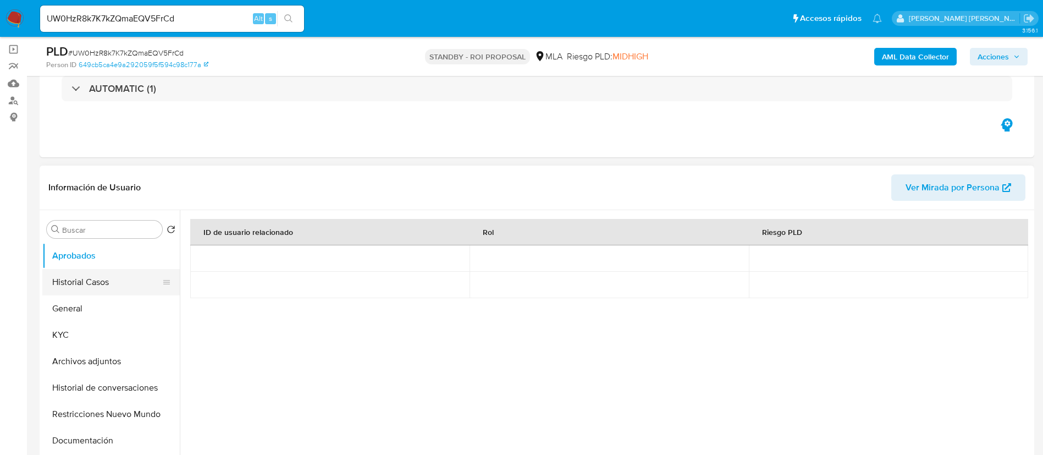
scroll to position [82, 0]
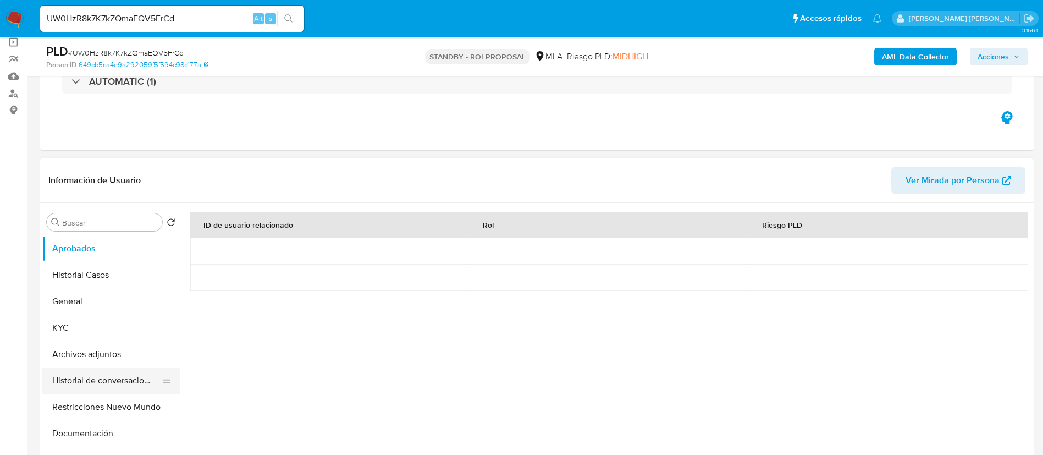
click at [82, 368] on button "Historial de conversaciones" at bounding box center [106, 380] width 129 height 26
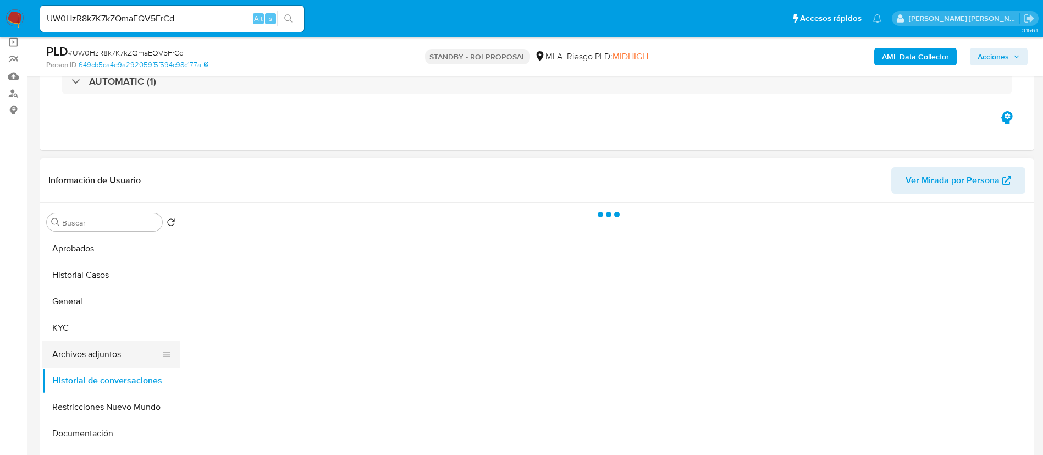
click at [87, 359] on button "Archivos adjuntos" at bounding box center [106, 354] width 129 height 26
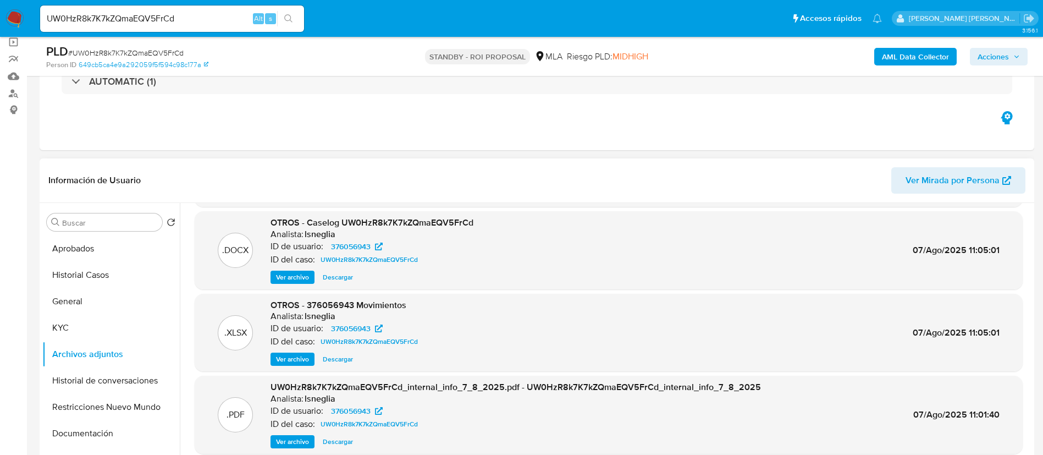
click at [287, 276] on span "Ver archivo" at bounding box center [292, 277] width 33 height 11
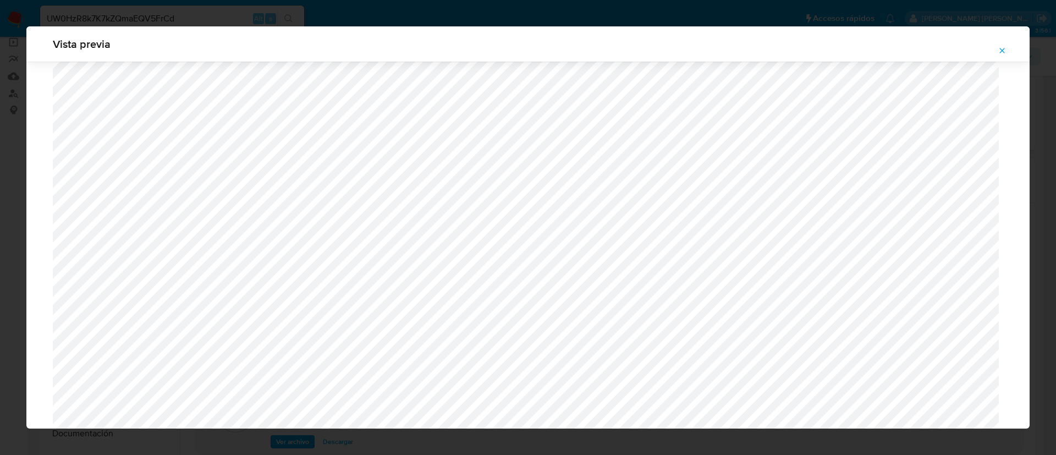
scroll to position [84, 0]
click at [1004, 52] on icon "Attachment preview" at bounding box center [1002, 50] width 5 height 5
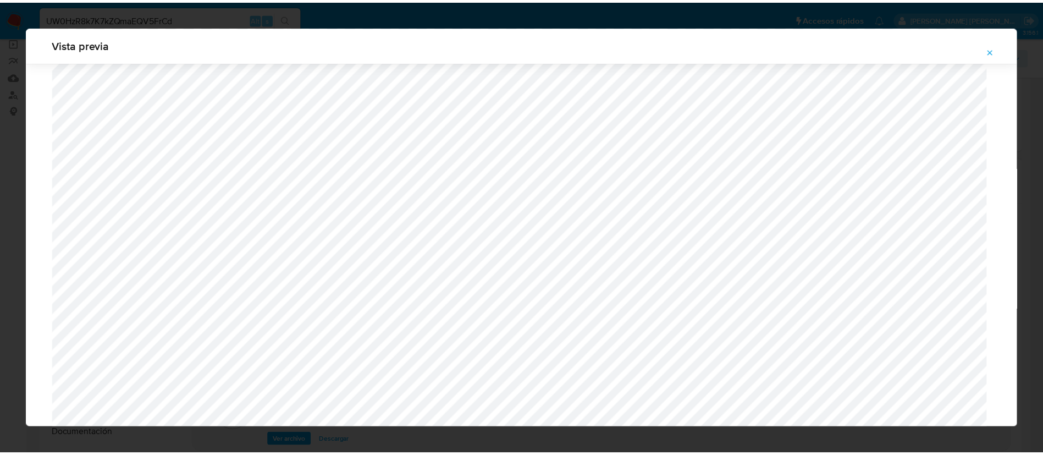
scroll to position [0, 0]
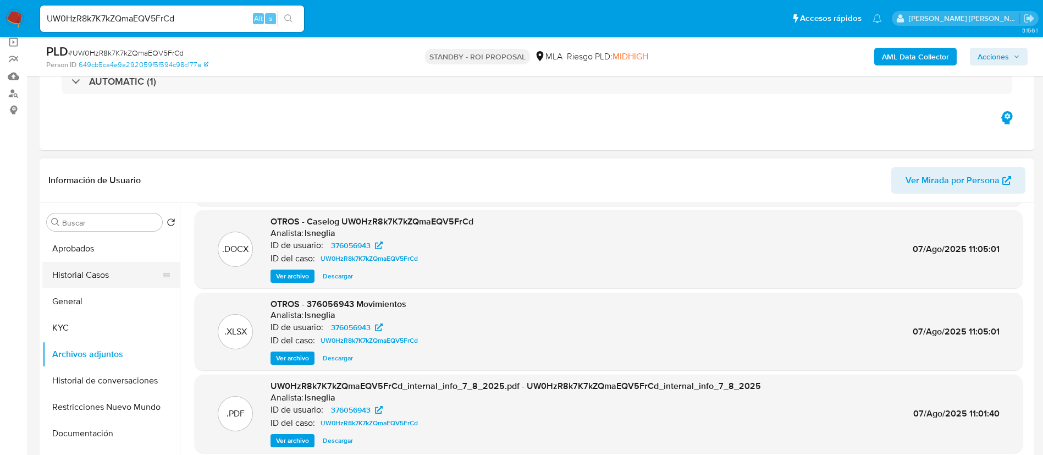
click at [109, 267] on button "Historial Casos" at bounding box center [106, 275] width 129 height 26
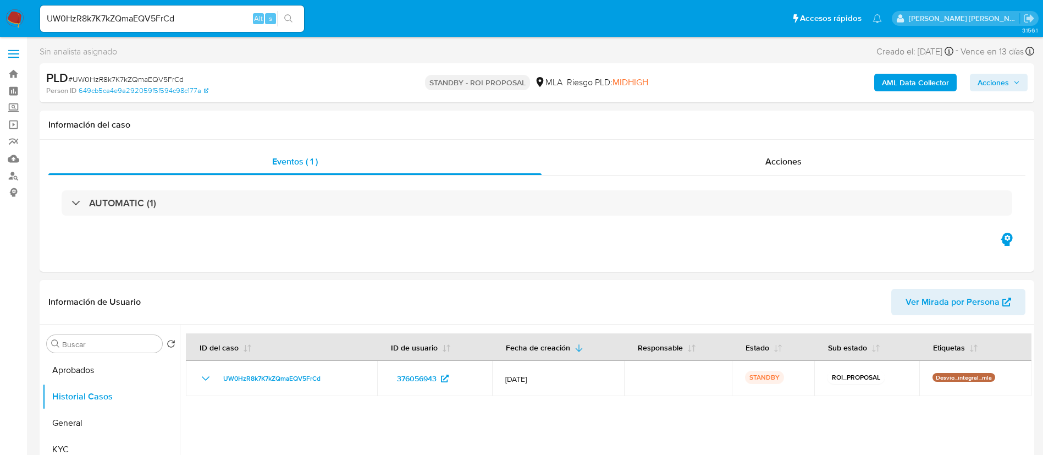
click at [148, 16] on input "UW0HzR8k7K7kZQmaEQV5FrCd" at bounding box center [172, 19] width 264 height 14
paste input "5Qs7E7PFP1EZxC2MoFui8Fnu"
type input "5Qs7E7PFP1EZxC2MoFui8Fnu"
click at [288, 16] on icon "search-icon" at bounding box center [288, 18] width 9 height 9
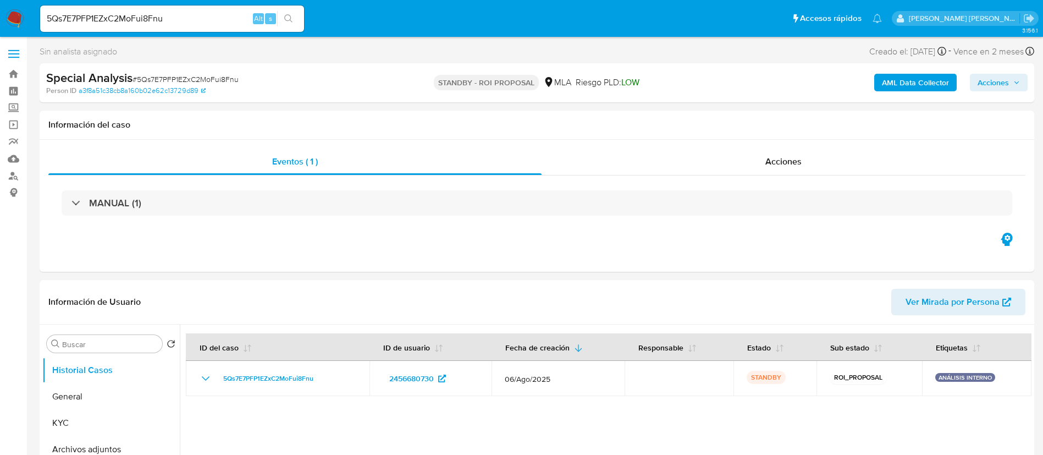
select select "10"
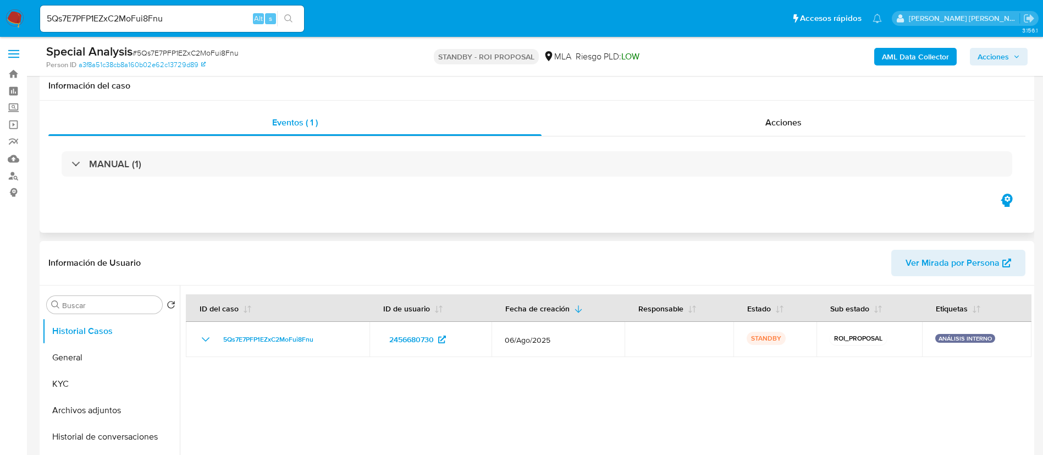
scroll to position [82, 0]
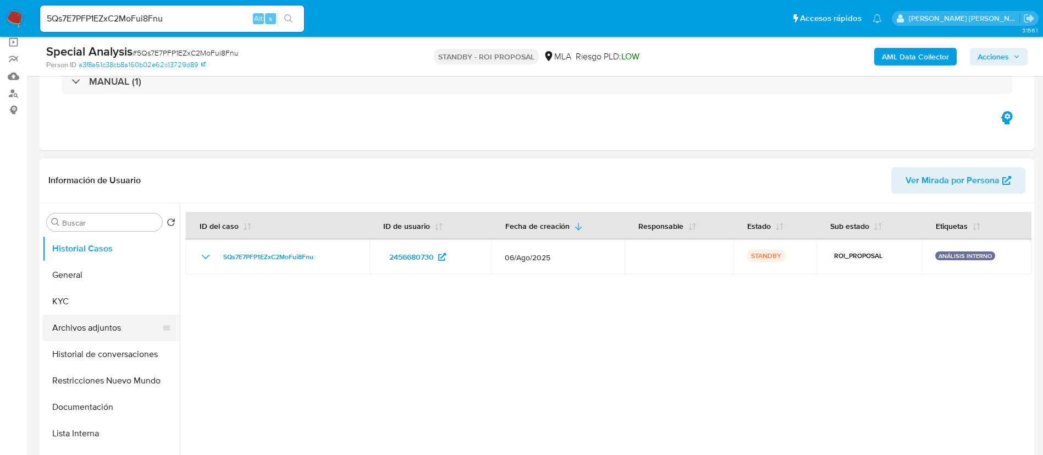
click at [113, 329] on button "Archivos adjuntos" at bounding box center [106, 328] width 129 height 26
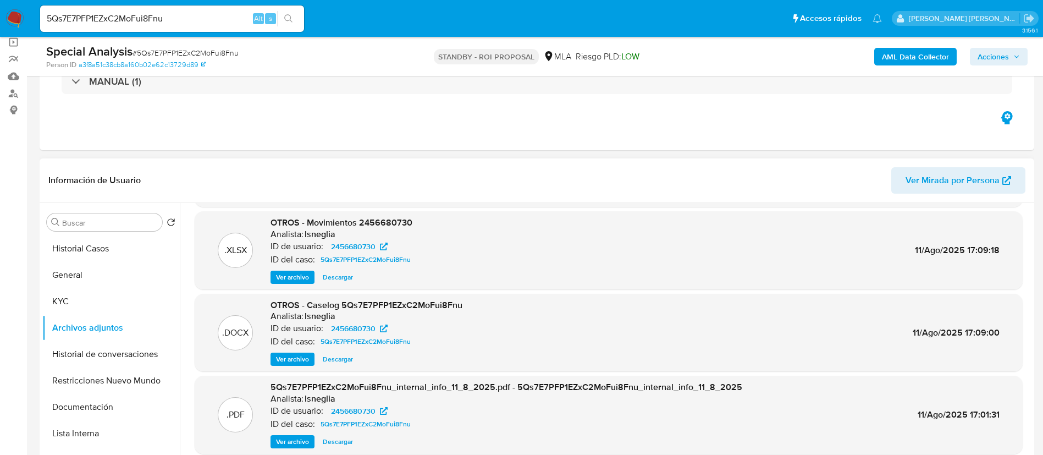
click at [298, 358] on span "Ver archivo" at bounding box center [292, 359] width 33 height 11
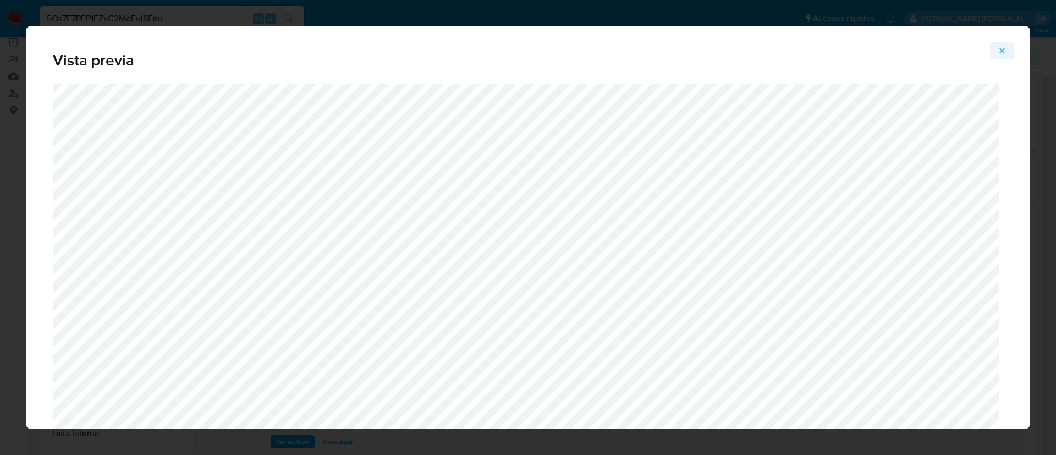
click at [997, 48] on button "Attachment preview" at bounding box center [1002, 51] width 24 height 18
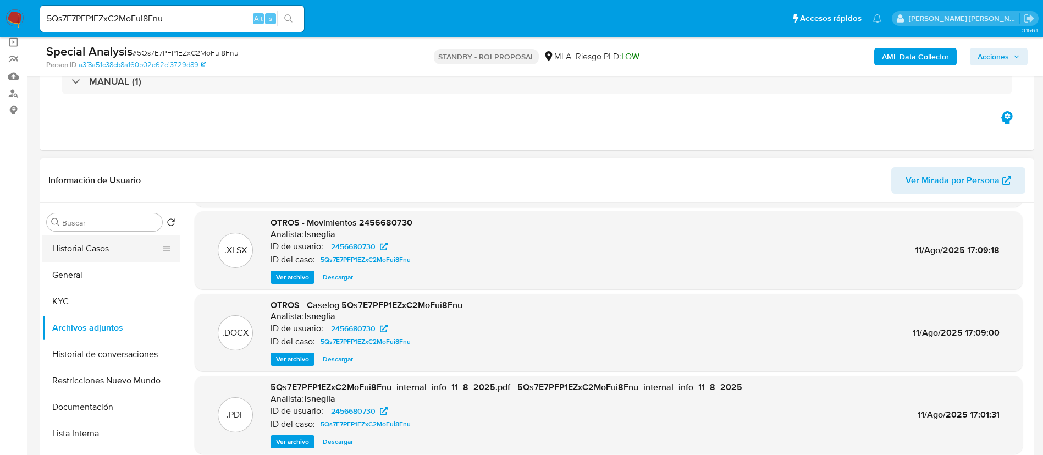
click at [111, 254] on button "Historial Casos" at bounding box center [106, 248] width 129 height 26
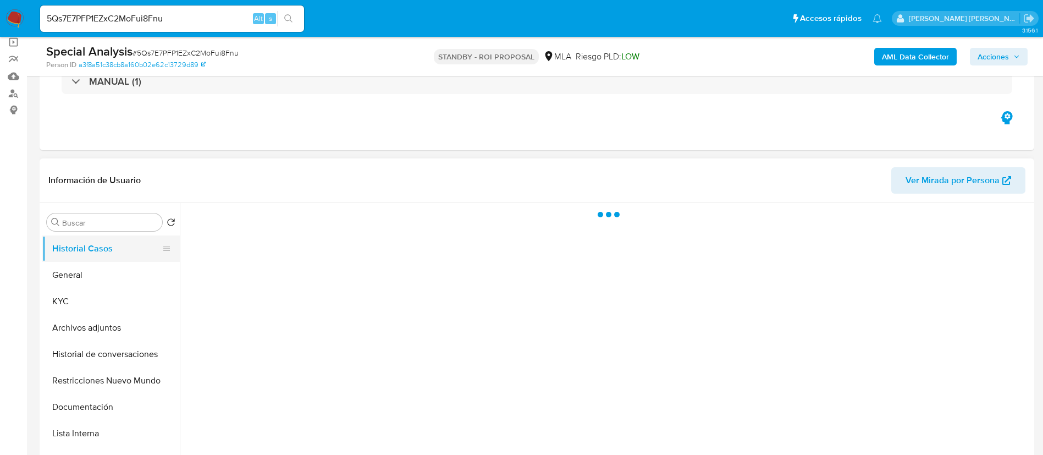
scroll to position [0, 0]
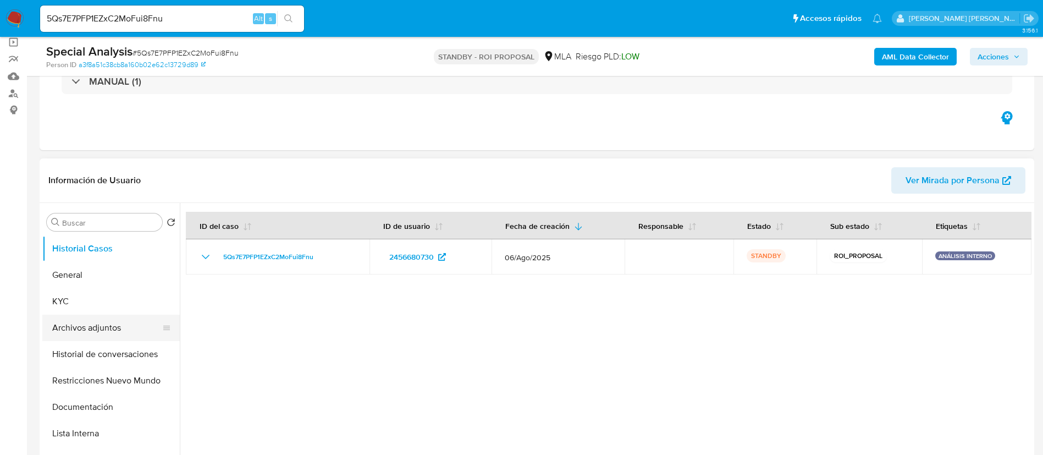
click at [104, 324] on button "Archivos adjuntos" at bounding box center [106, 328] width 129 height 26
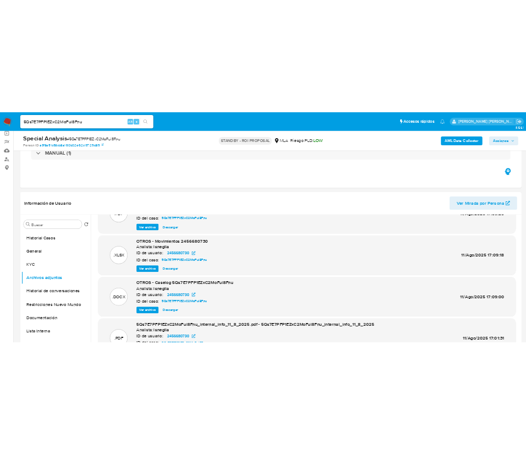
scroll to position [82, 0]
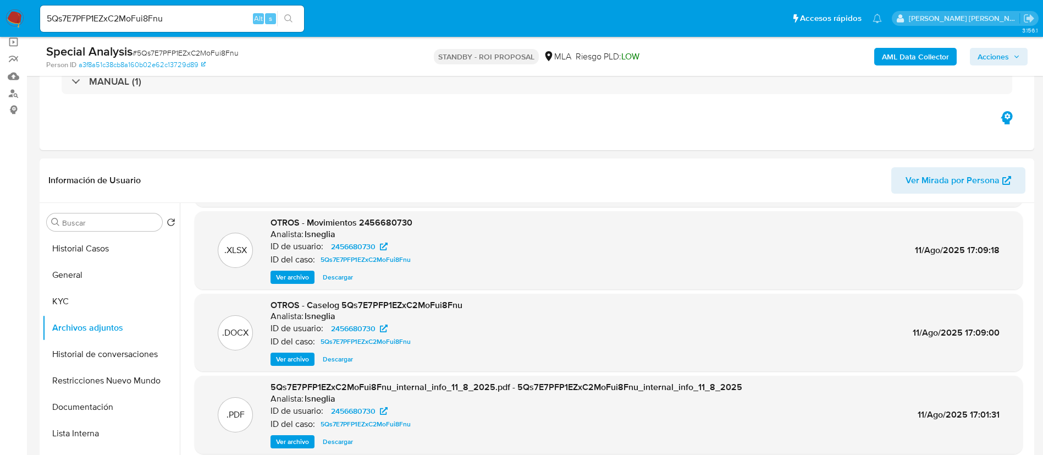
click at [295, 361] on span "Ver archivo" at bounding box center [292, 359] width 33 height 11
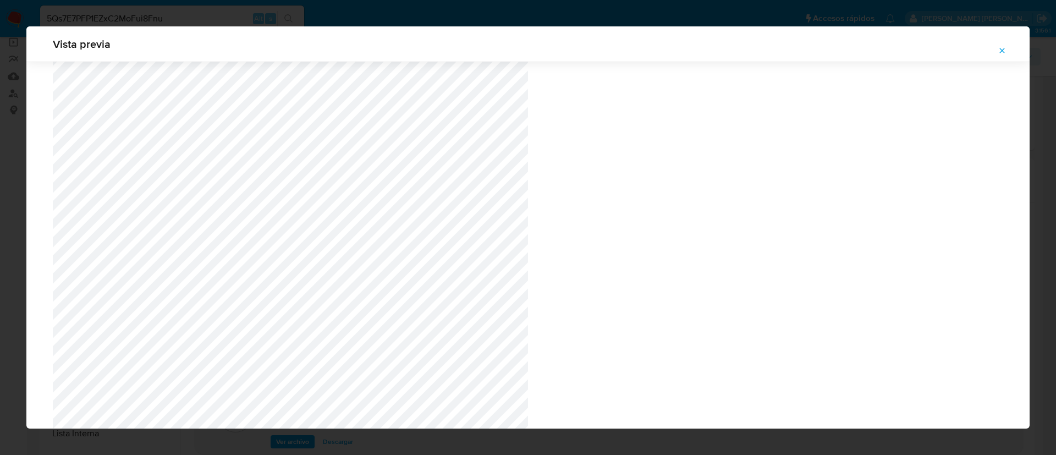
scroll to position [75, 0]
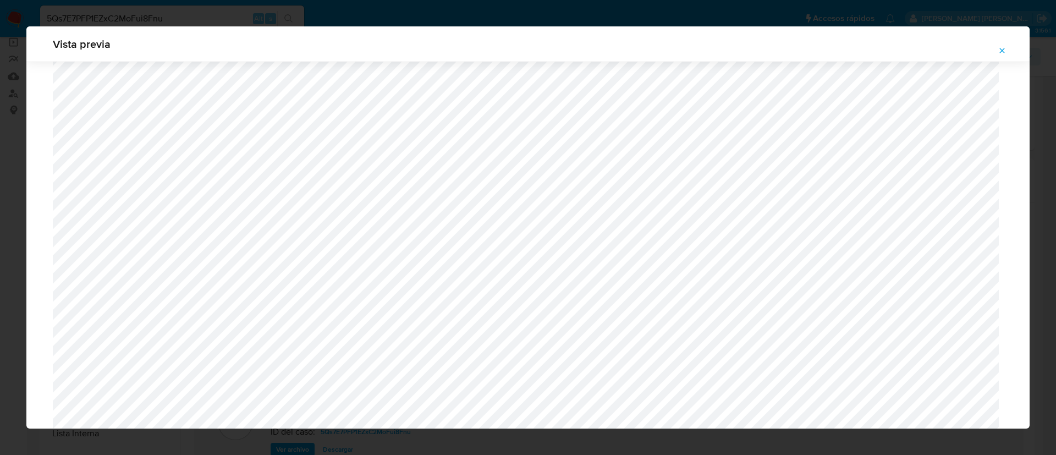
click at [1002, 49] on icon "Attachment preview" at bounding box center [1002, 50] width 9 height 9
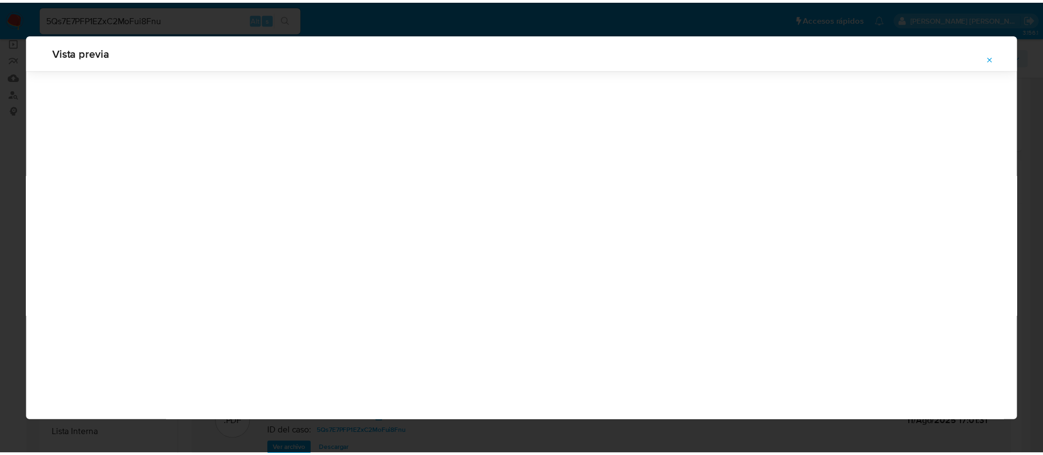
scroll to position [0, 0]
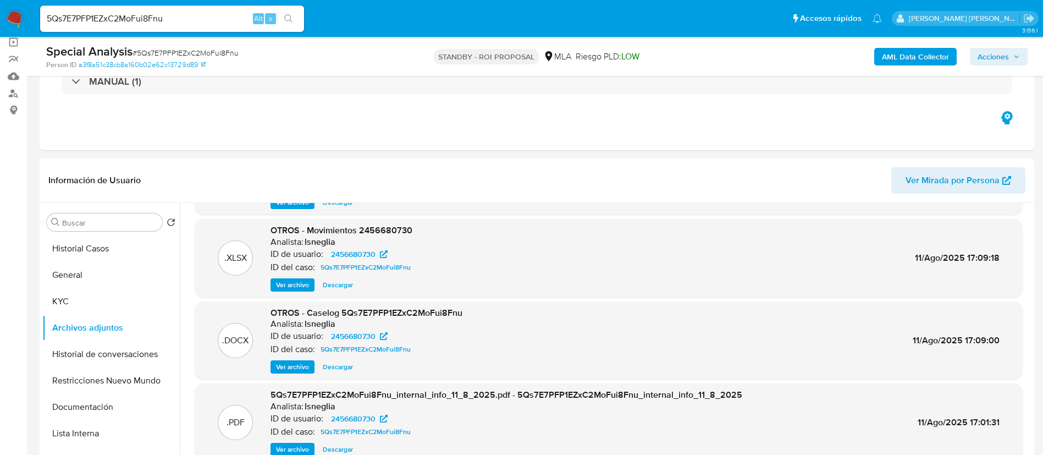
click at [144, 24] on input "5Qs7E7PFP1EZxC2MoFui8Fnu" at bounding box center [172, 19] width 264 height 14
click at [144, 17] on input "5Qs7E7PFP1EZxC2MoFui8Fnu" at bounding box center [172, 19] width 264 height 14
paste input "Gqpy7EcJMrS12UXfDbyOGI17"
type input "Gqpy7EcJMrS12UXfDbyOGI17"
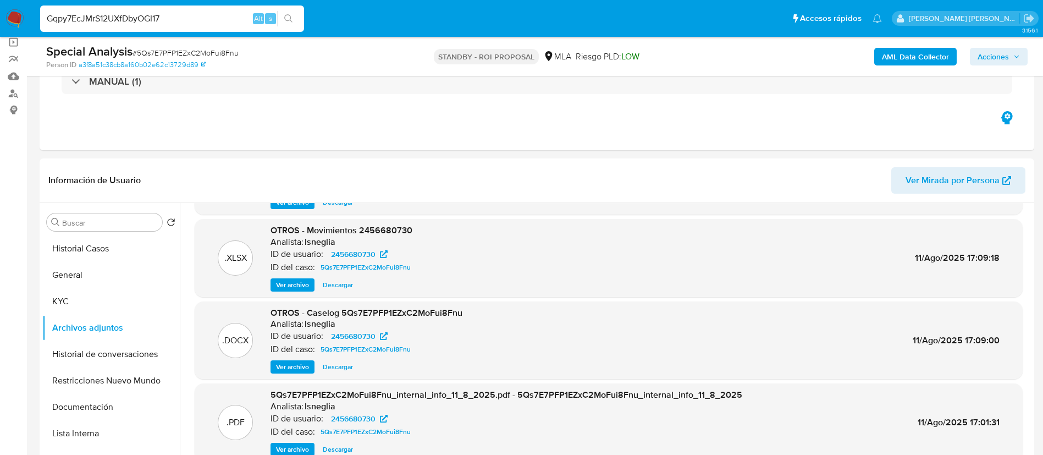
click at [292, 16] on icon "search-icon" at bounding box center [288, 18] width 9 height 9
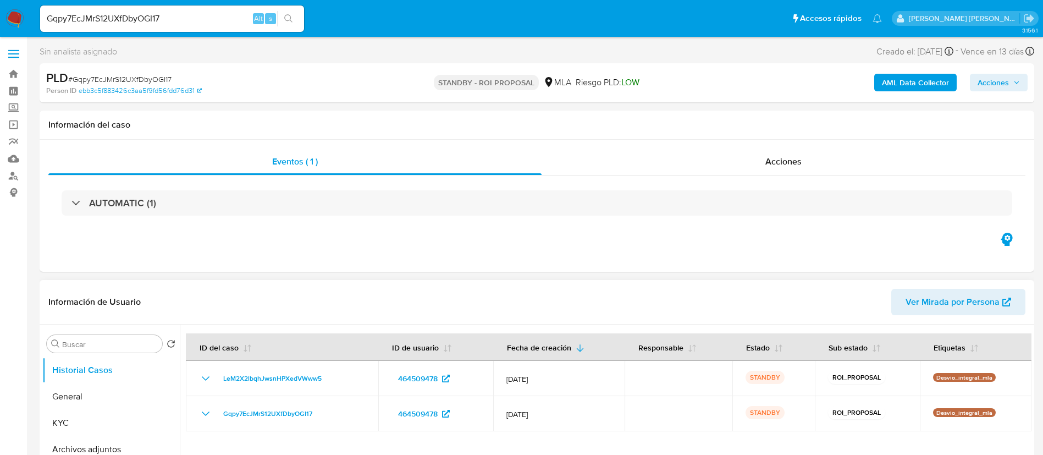
select select "10"
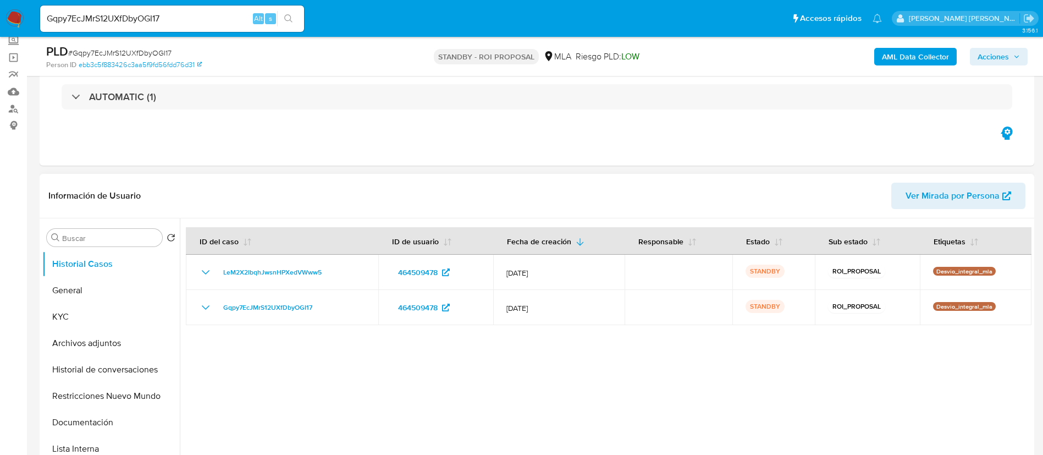
scroll to position [82, 0]
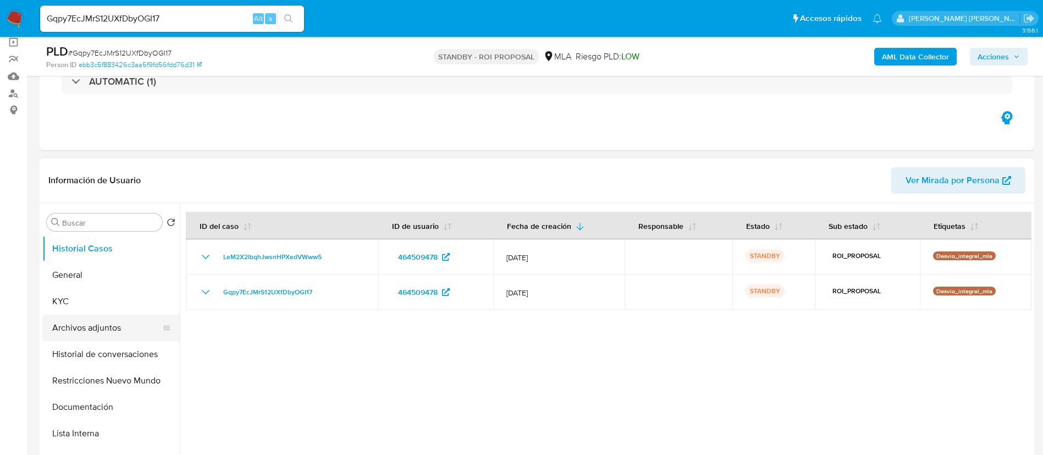
click at [74, 333] on button "Archivos adjuntos" at bounding box center [106, 328] width 129 height 26
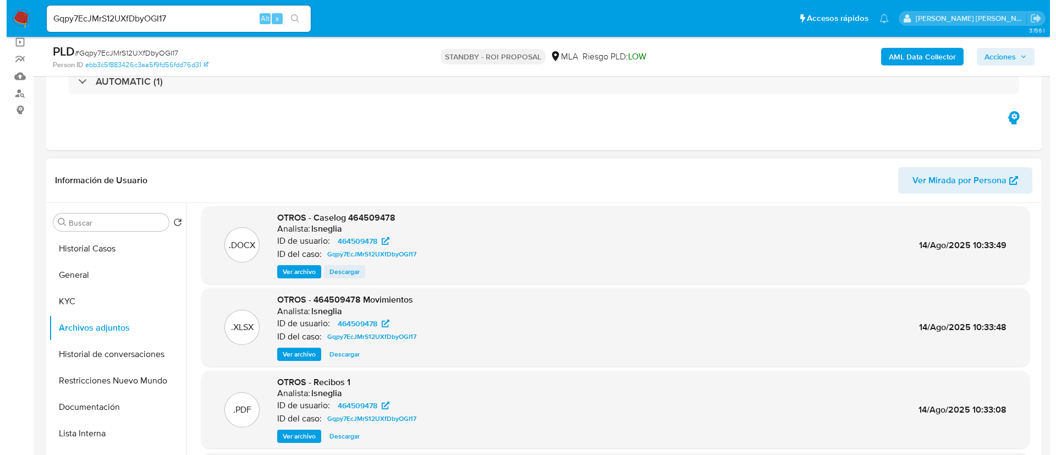
scroll to position [0, 0]
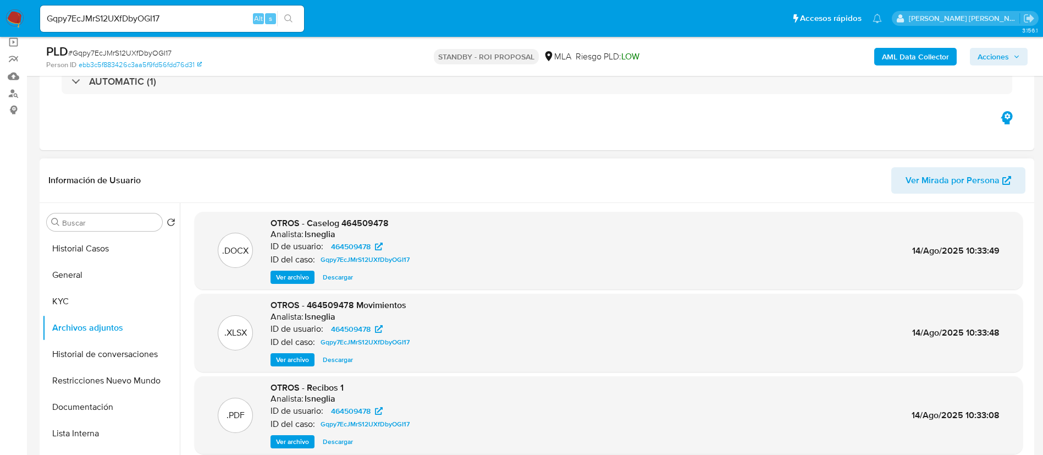
click at [300, 276] on span "Ver archivo" at bounding box center [292, 277] width 33 height 11
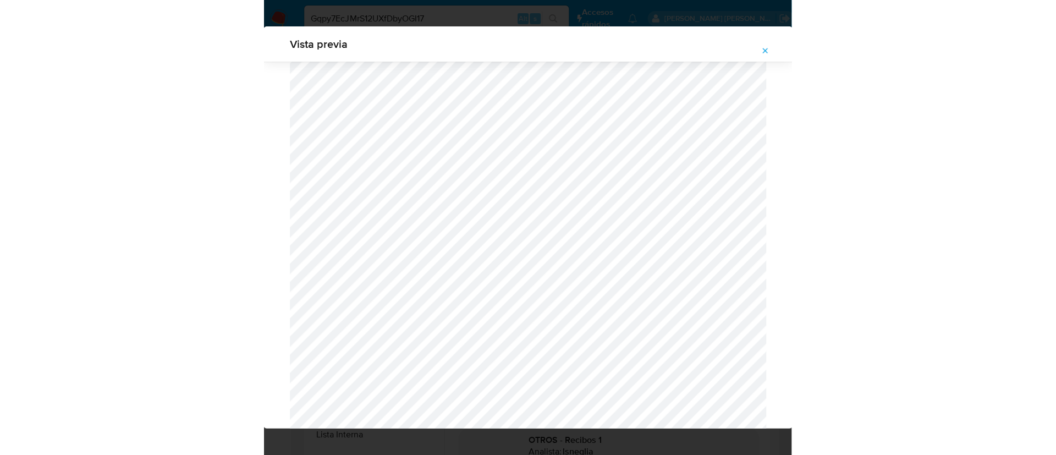
scroll to position [535, 0]
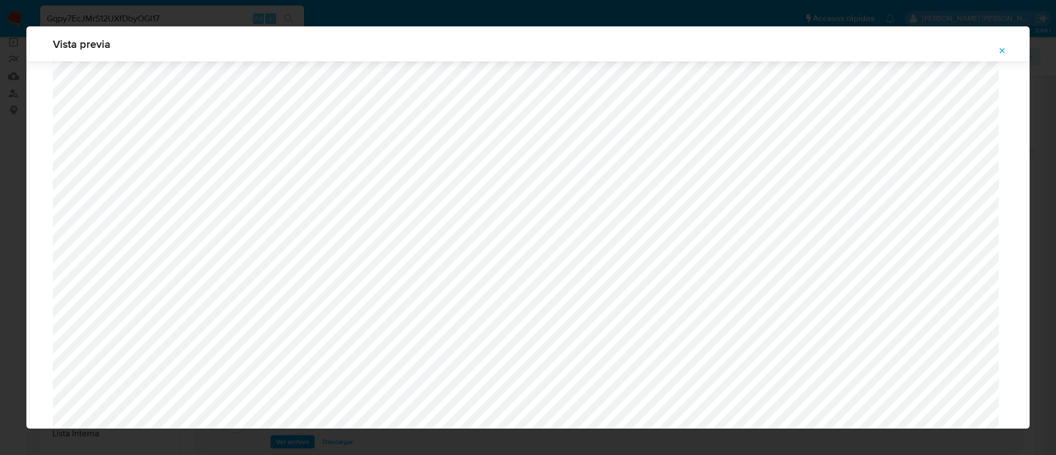
click at [995, 52] on button "Attachment preview" at bounding box center [1002, 51] width 24 height 18
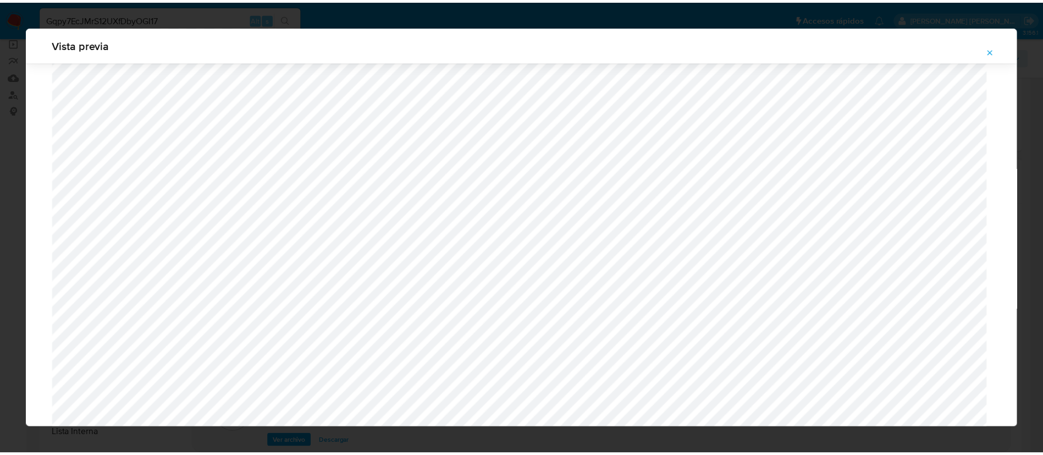
scroll to position [0, 0]
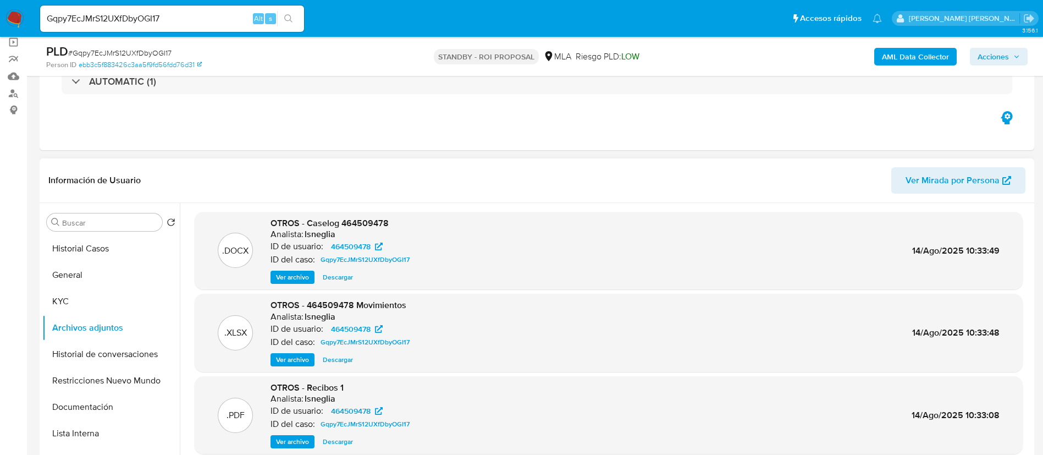
click at [166, 16] on input "Gqpy7EcJMrS12UXfDbyOGI17" at bounding box center [172, 19] width 264 height 14
paste input "nAyl8fK5qcJti85MmevRUWNJ"
type input "nAyl8fK5qcJti85MmevRUWNJ"
click at [284, 14] on button "search-icon" at bounding box center [288, 18] width 23 height 15
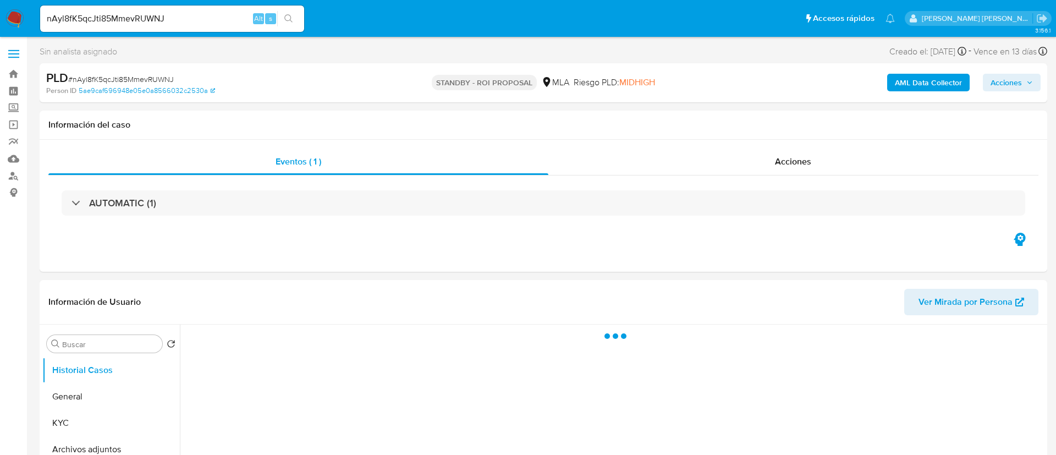
select select "10"
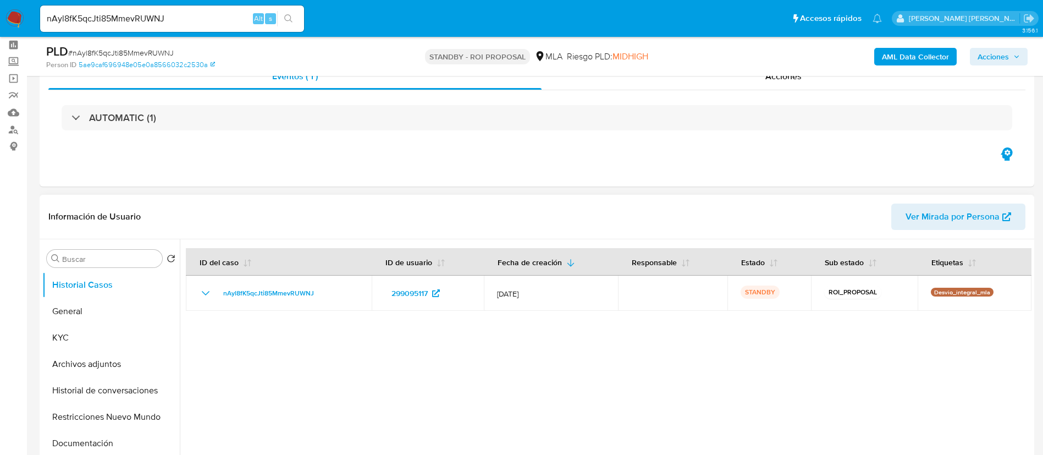
scroll to position [82, 0]
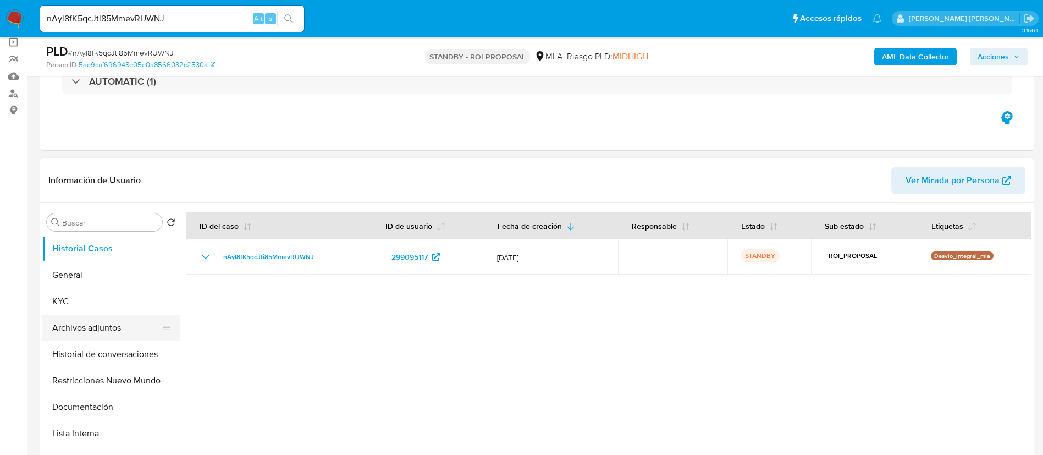
click at [106, 334] on button "Archivos adjuntos" at bounding box center [106, 328] width 129 height 26
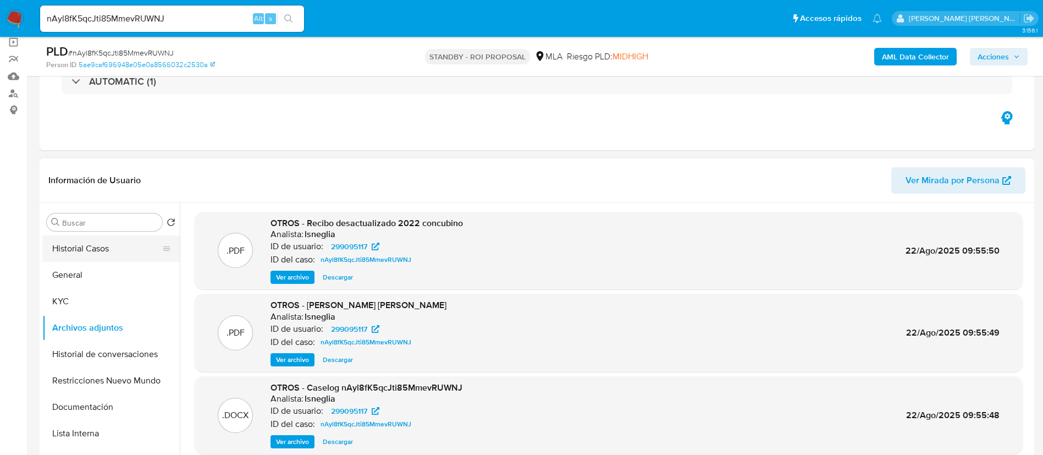
click at [107, 250] on button "Historial Casos" at bounding box center [106, 248] width 129 height 26
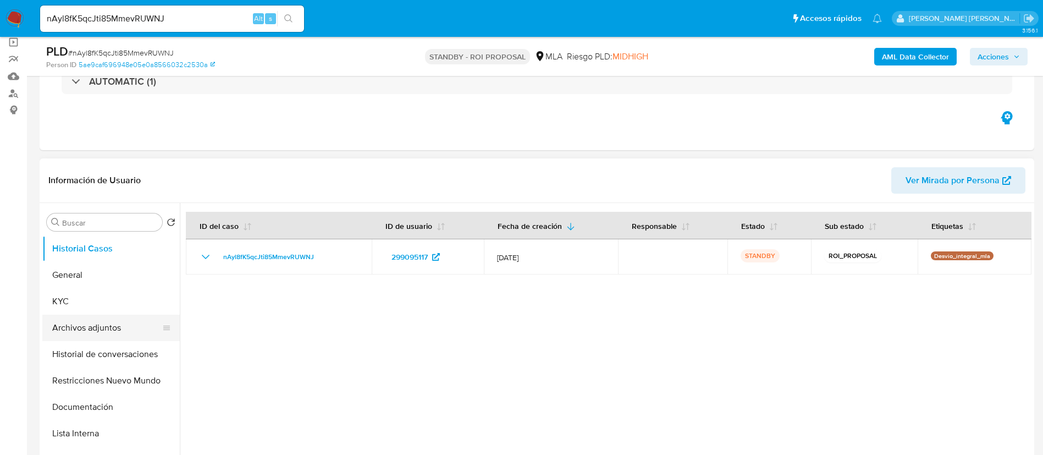
click at [96, 326] on button "Archivos adjuntos" at bounding box center [106, 328] width 129 height 26
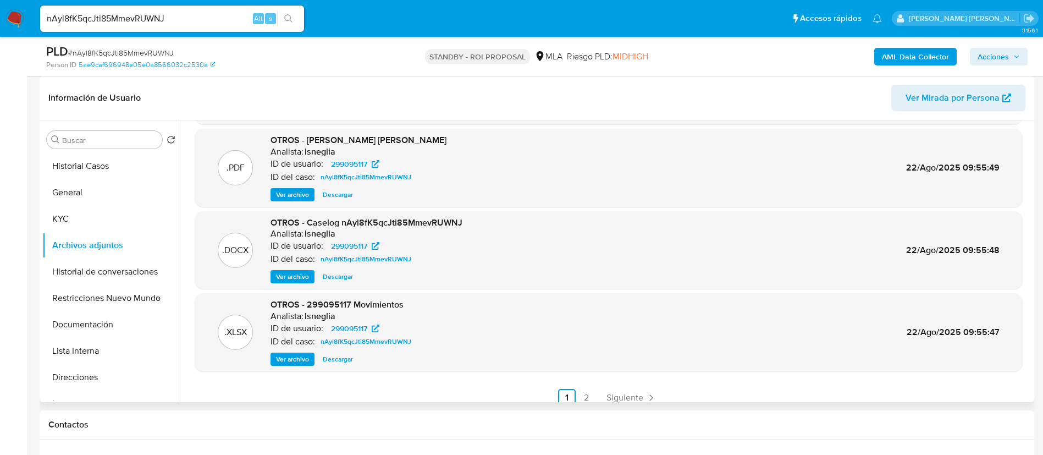
click at [295, 276] on span "Ver archivo" at bounding box center [292, 276] width 33 height 11
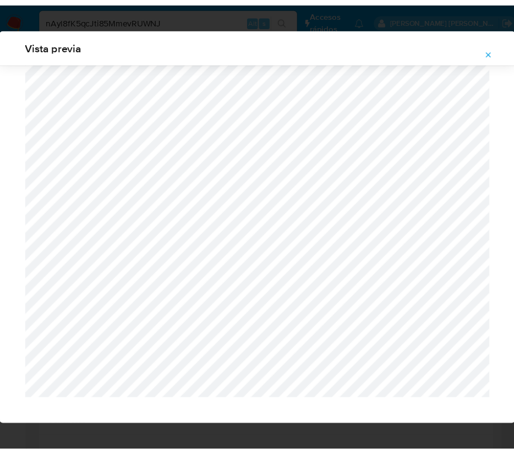
scroll to position [2485, 0]
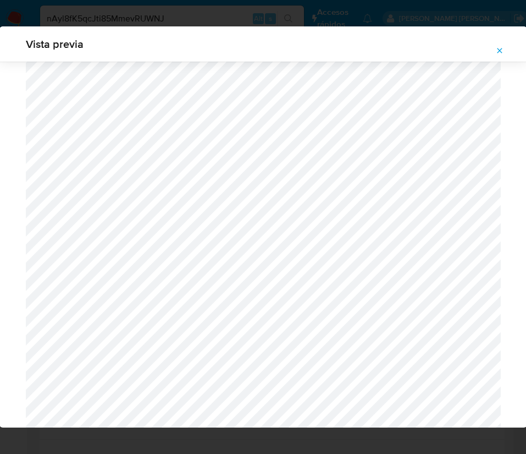
drag, startPoint x: 502, startPoint y: 51, endPoint x: 493, endPoint y: 73, distance: 24.4
click at [502, 51] on icon "Attachment preview" at bounding box center [500, 50] width 9 height 9
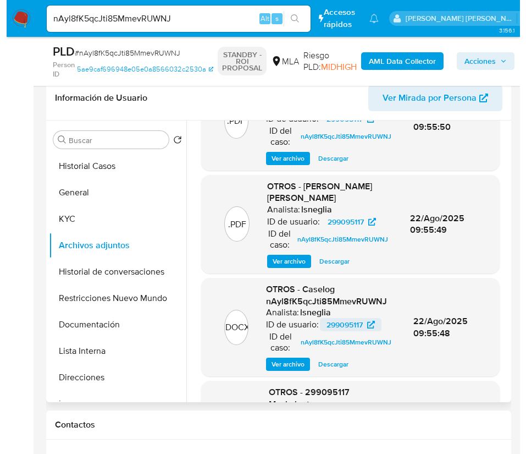
scroll to position [82, 0]
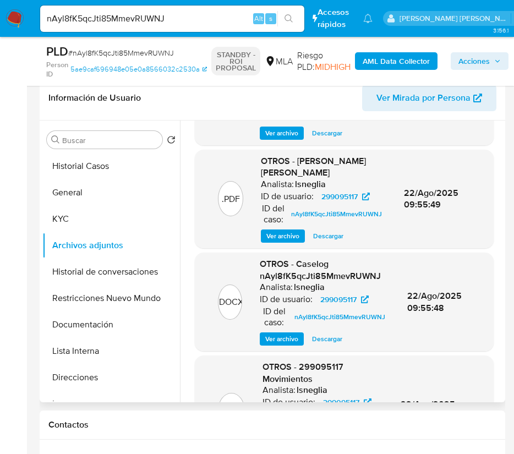
click at [274, 344] on span "Ver archivo" at bounding box center [281, 338] width 33 height 11
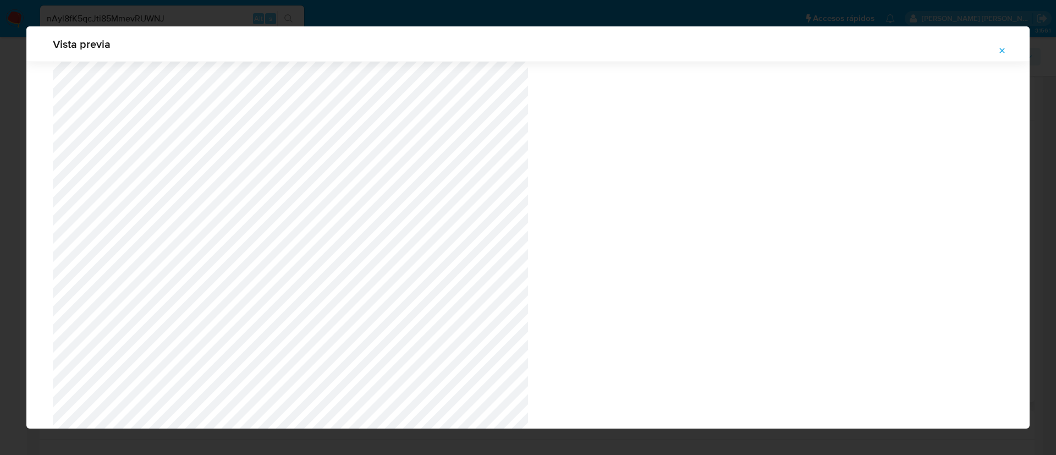
scroll to position [72, 0]
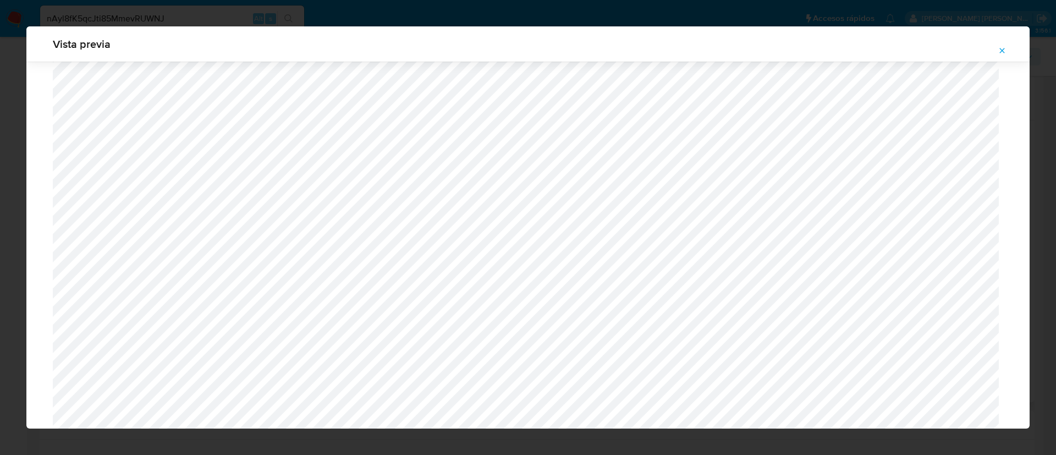
click at [1004, 46] on icon "Attachment preview" at bounding box center [1002, 50] width 9 height 9
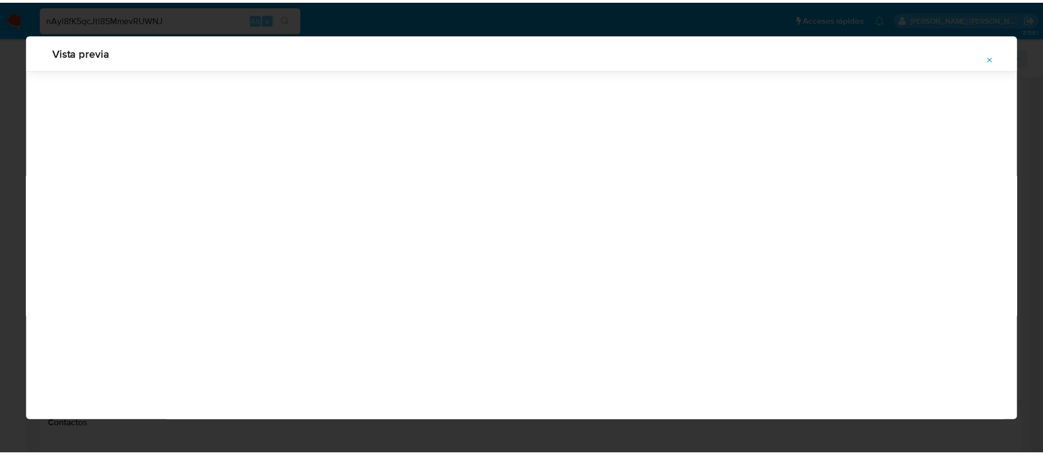
scroll to position [0, 0]
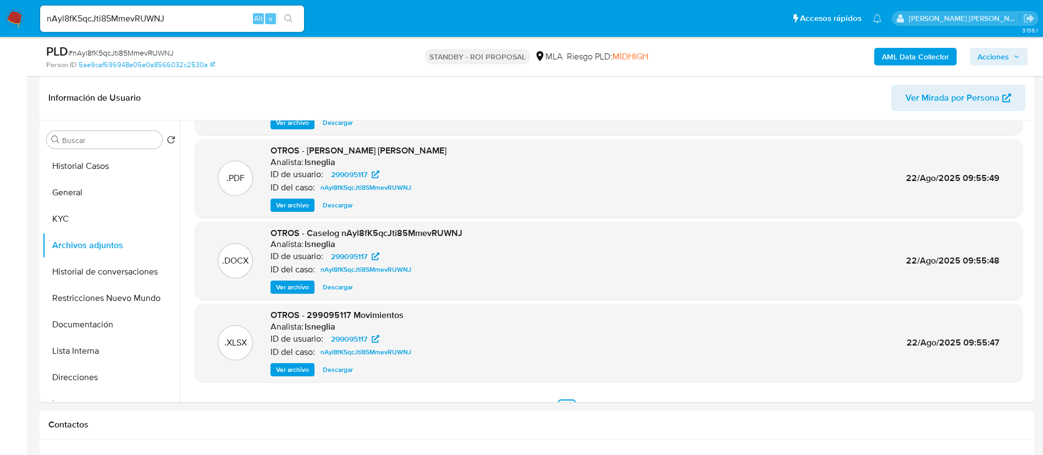
click at [173, 19] on input "nAyl8fK5qcJti85MmevRUWNJ" at bounding box center [172, 19] width 264 height 14
paste input "v0xu3aylQY8bgx48W0ckcOMQ"
type input "v0xu3aylQY8bgx48W0ckcOMQ"
click at [291, 19] on icon "search-icon" at bounding box center [288, 18] width 9 height 9
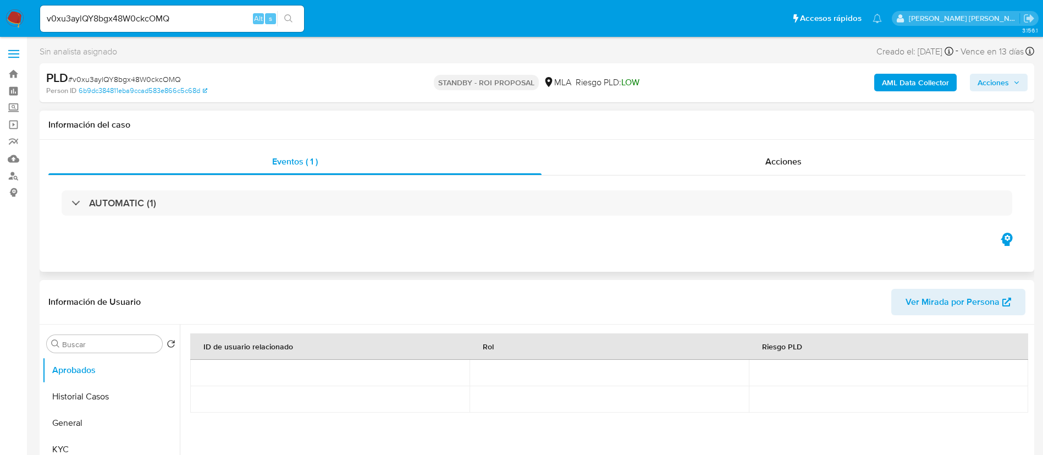
select select "10"
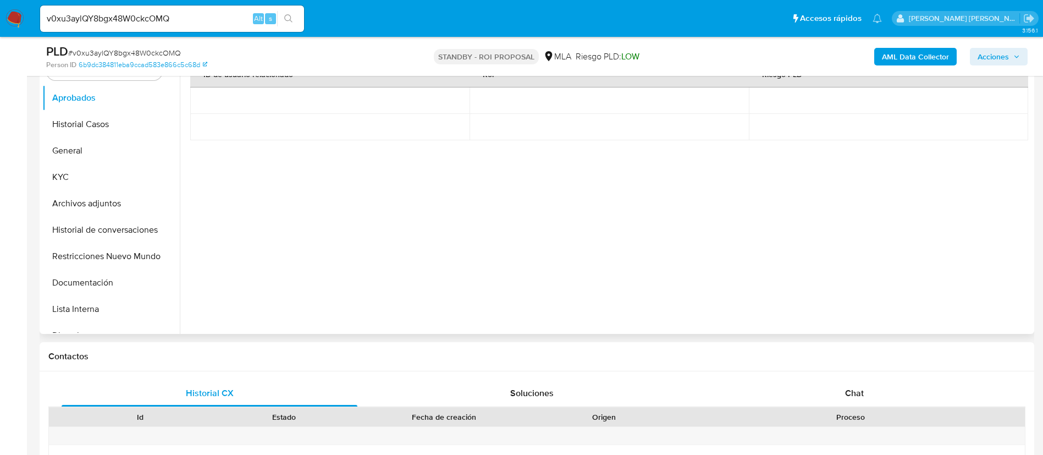
scroll to position [247, 0]
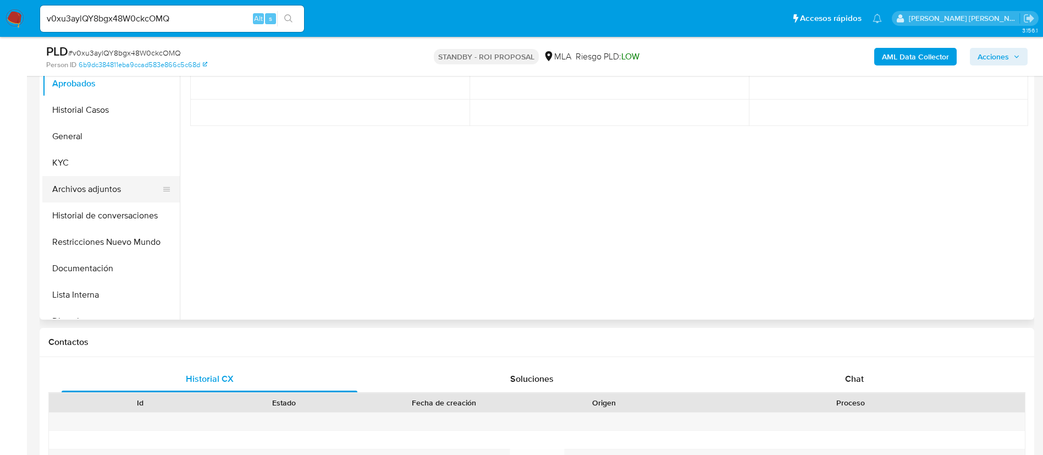
click at [128, 193] on button "Archivos adjuntos" at bounding box center [106, 189] width 129 height 26
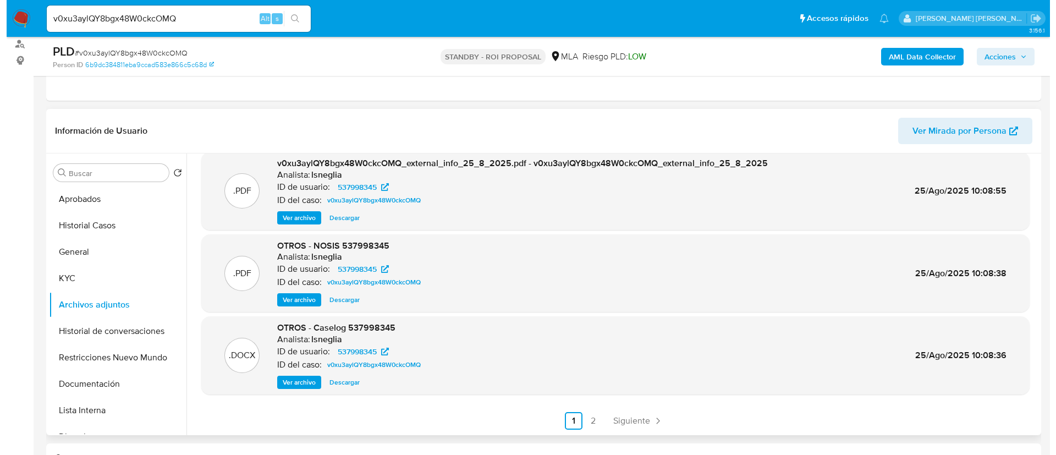
scroll to position [165, 0]
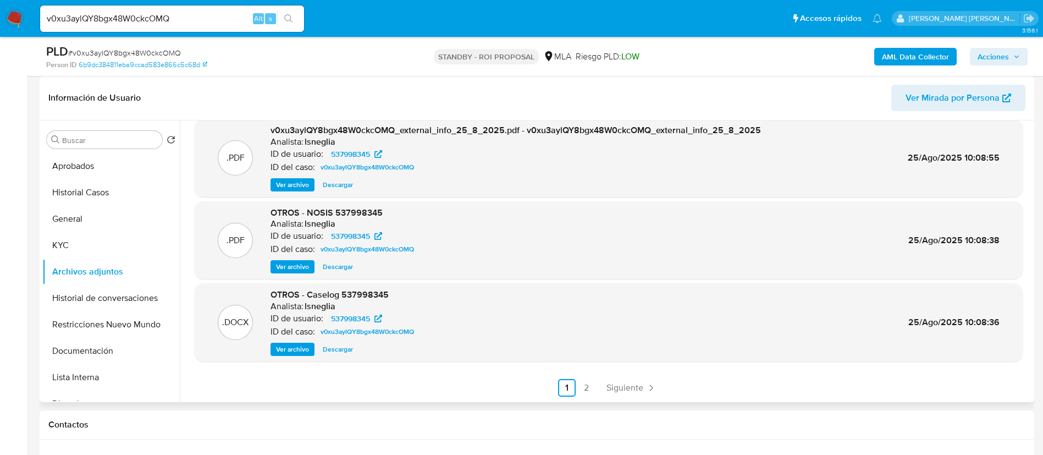
click at [296, 349] on span "Ver archivo" at bounding box center [292, 349] width 33 height 11
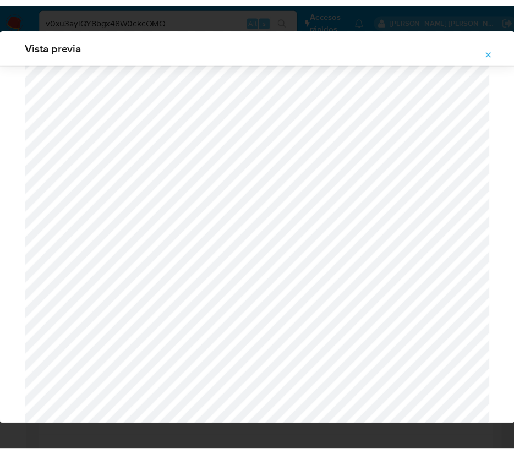
scroll to position [0, 0]
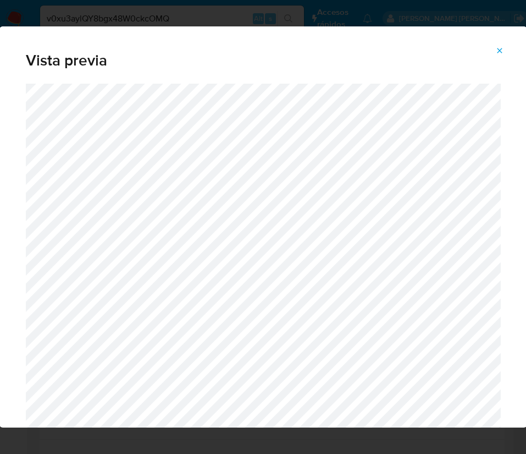
drag, startPoint x: 501, startPoint y: 48, endPoint x: 478, endPoint y: 53, distance: 23.6
click at [501, 48] on icon "Attachment preview" at bounding box center [500, 50] width 9 height 9
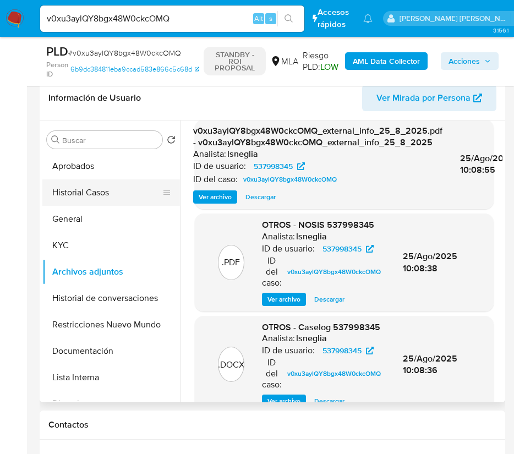
click at [98, 195] on button "Historial Casos" at bounding box center [106, 192] width 129 height 26
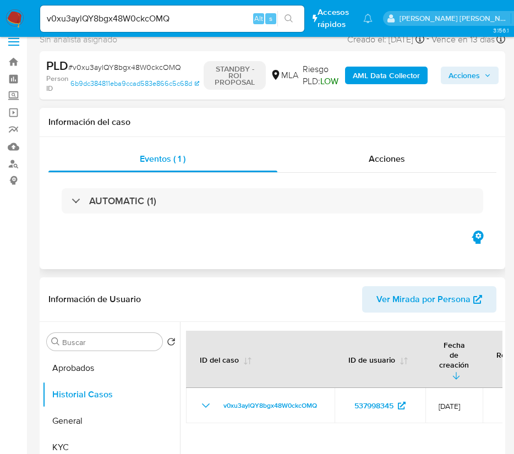
scroll to position [82, 0]
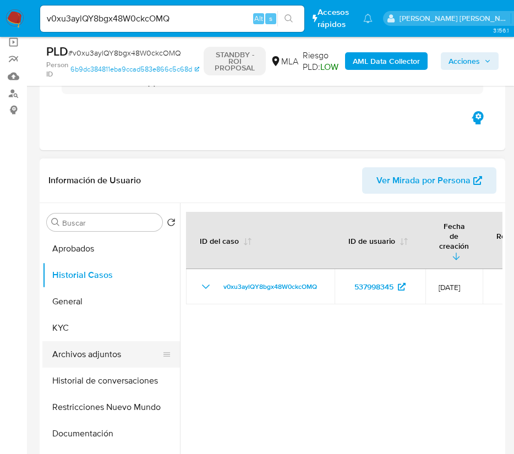
click at [84, 351] on button "Archivos adjuntos" at bounding box center [106, 354] width 129 height 26
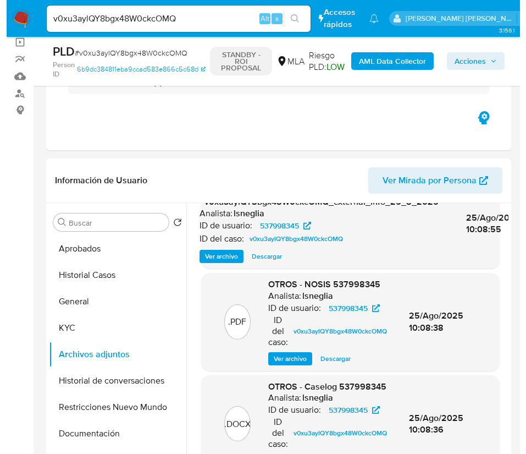
scroll to position [156, 0]
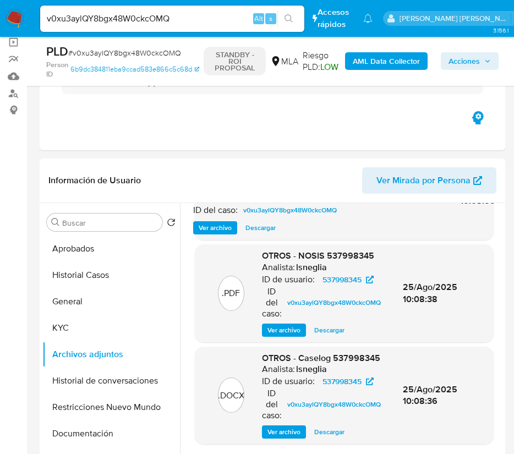
click at [288, 428] on span "Ver archivo" at bounding box center [283, 431] width 33 height 11
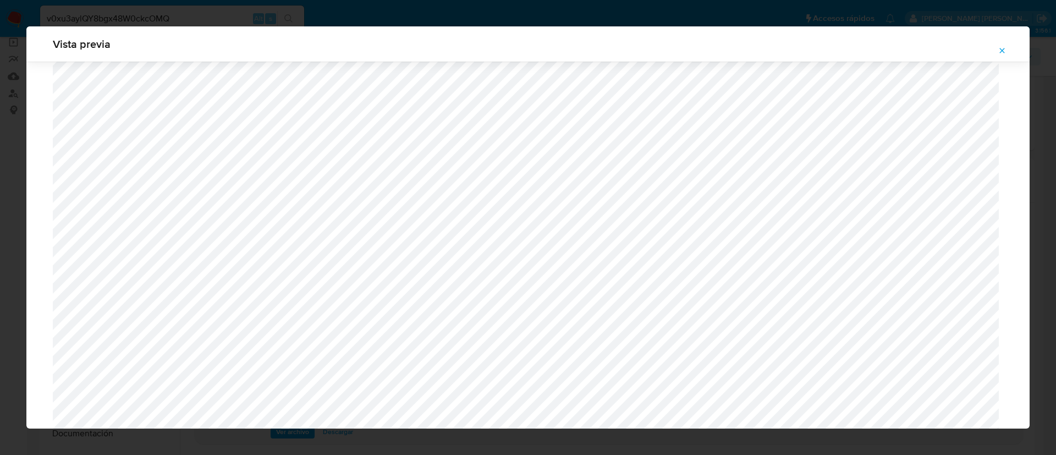
scroll to position [473, 0]
click at [1009, 52] on button "Attachment preview" at bounding box center [1002, 51] width 24 height 18
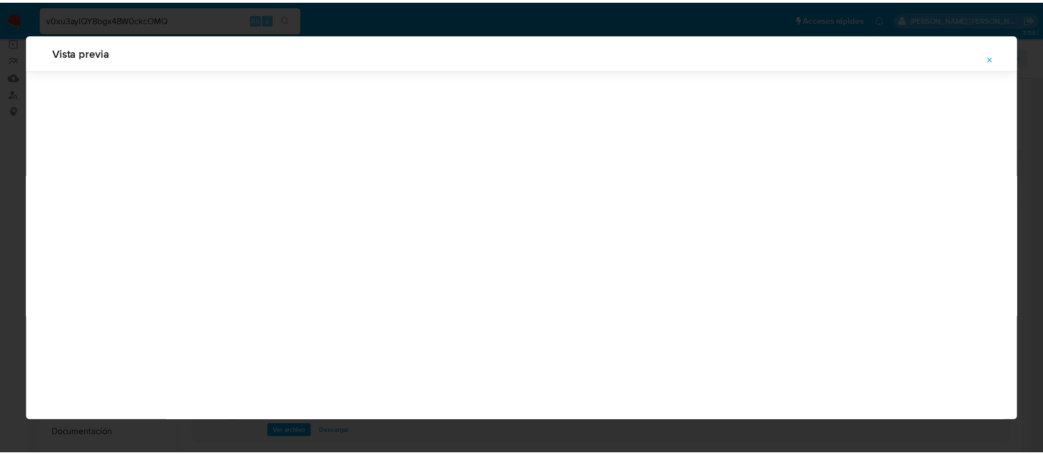
scroll to position [0, 0]
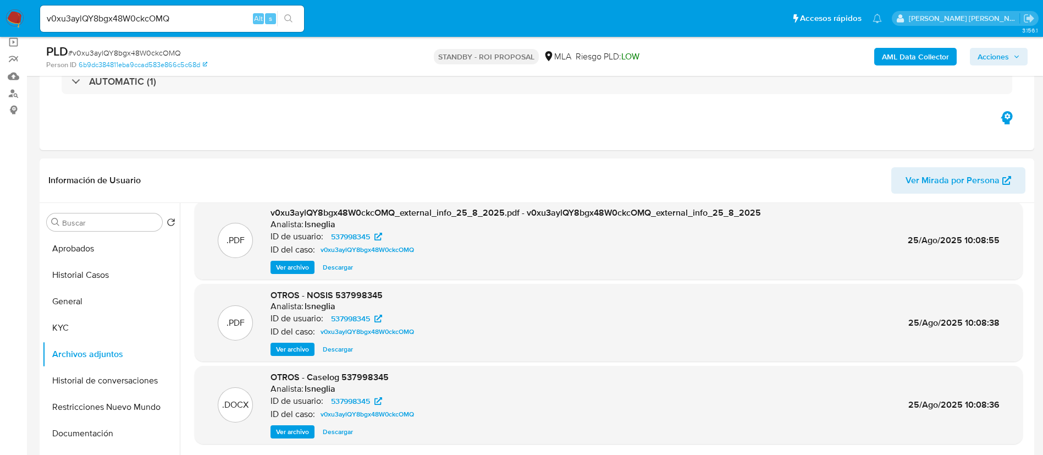
click at [143, 16] on input "v0xu3aylQY8bgx48W0ckcOMQ" at bounding box center [172, 19] width 264 height 14
paste input "c4Q0ndKz0ByRNI3RGohIPqCo"
type input "c4Q0ndKz0ByRNI3RGohIPqCo"
click at [291, 13] on button "search-icon" at bounding box center [288, 18] width 23 height 15
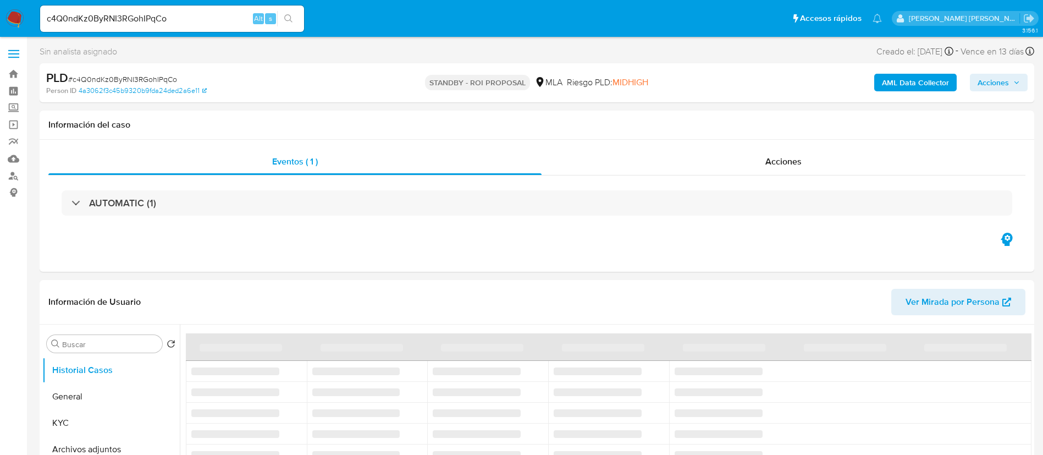
select select "10"
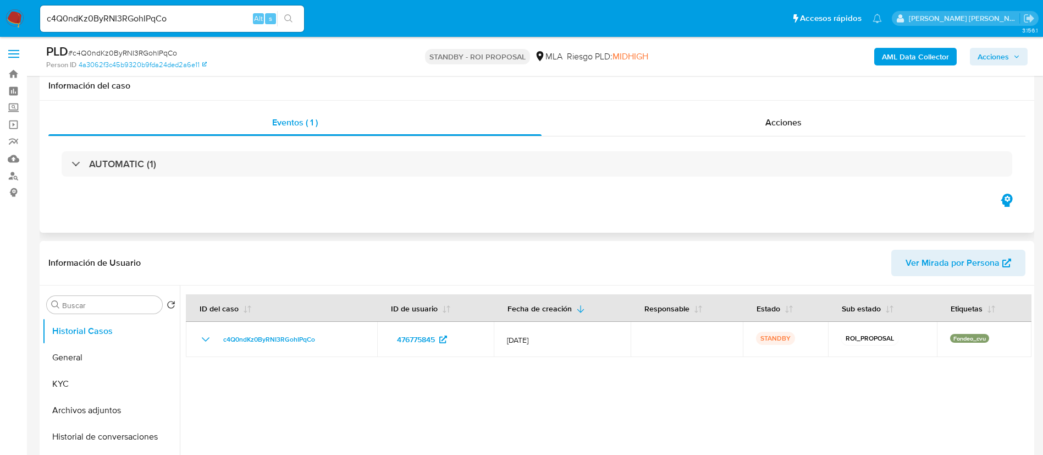
scroll to position [82, 0]
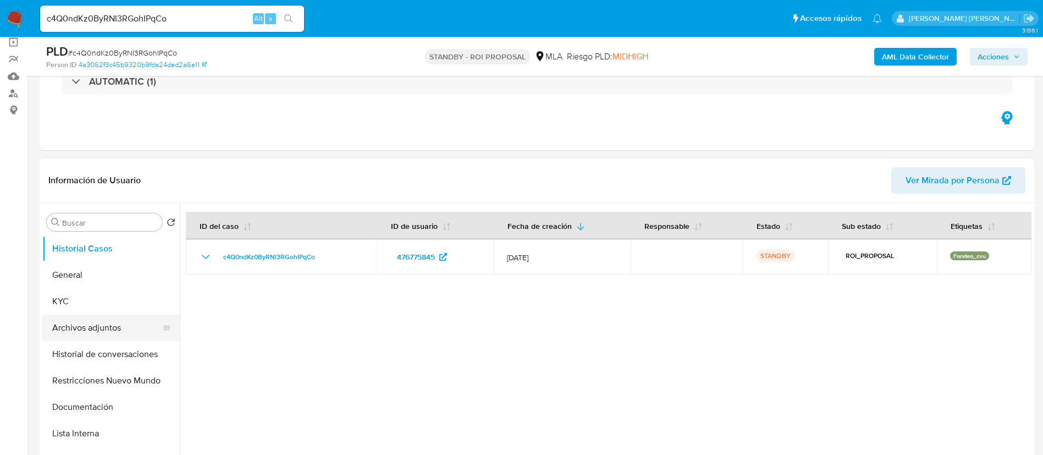
click at [87, 333] on button "Archivos adjuntos" at bounding box center [106, 328] width 129 height 26
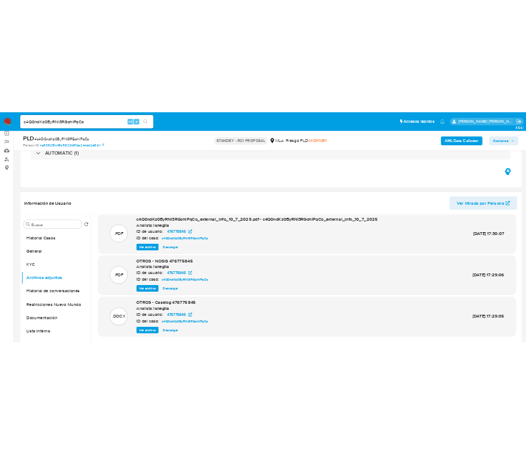
scroll to position [165, 0]
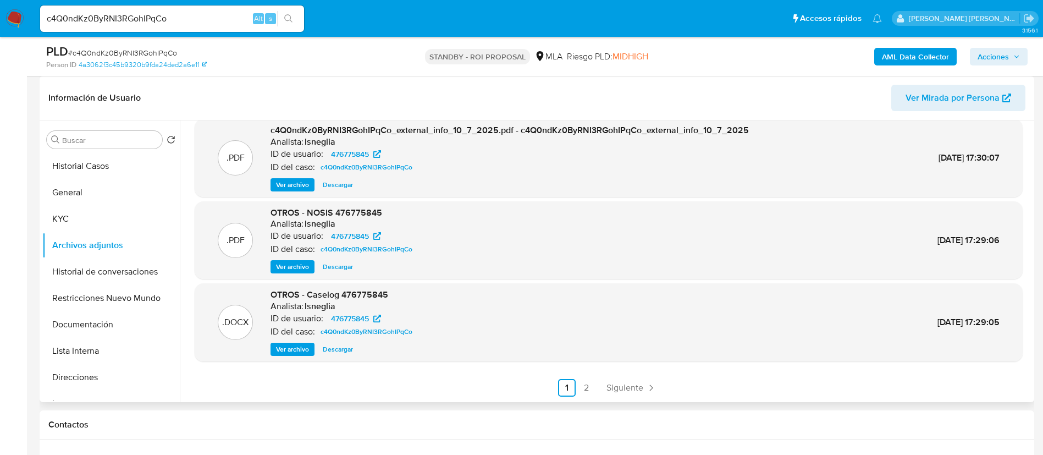
click at [287, 349] on span "Ver archivo" at bounding box center [292, 349] width 33 height 11
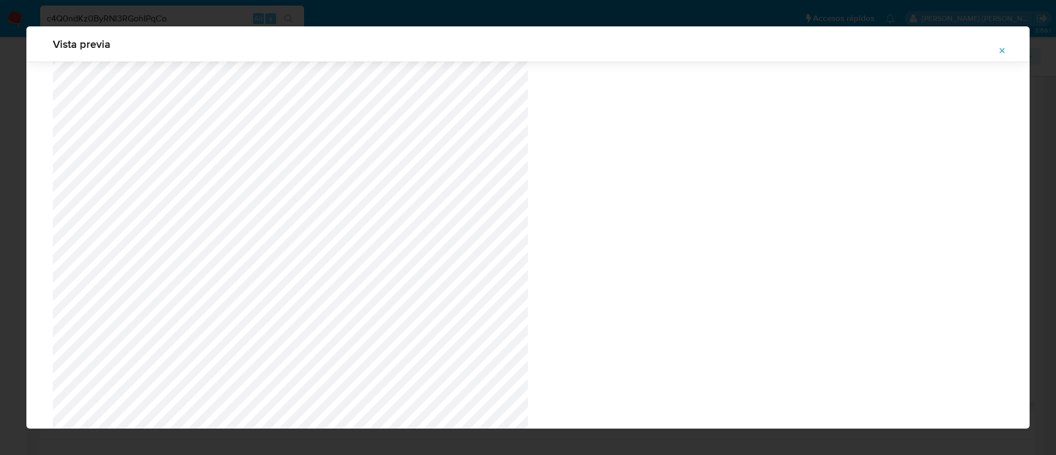
scroll to position [92, 0]
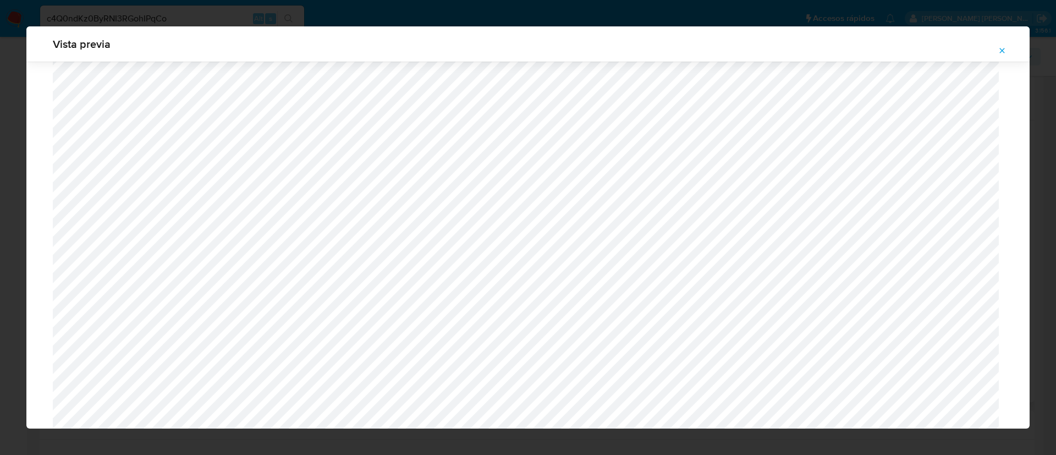
click at [1007, 45] on button "Attachment preview" at bounding box center [1002, 51] width 24 height 18
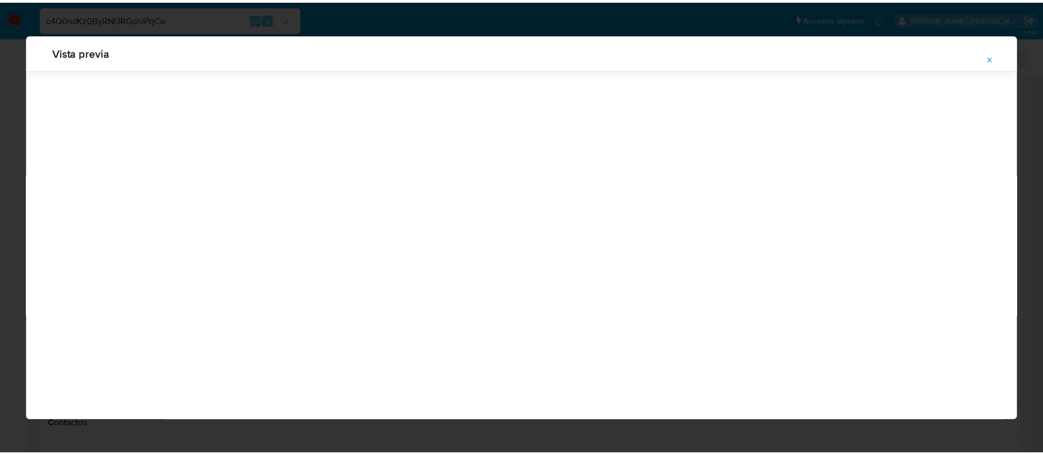
scroll to position [0, 0]
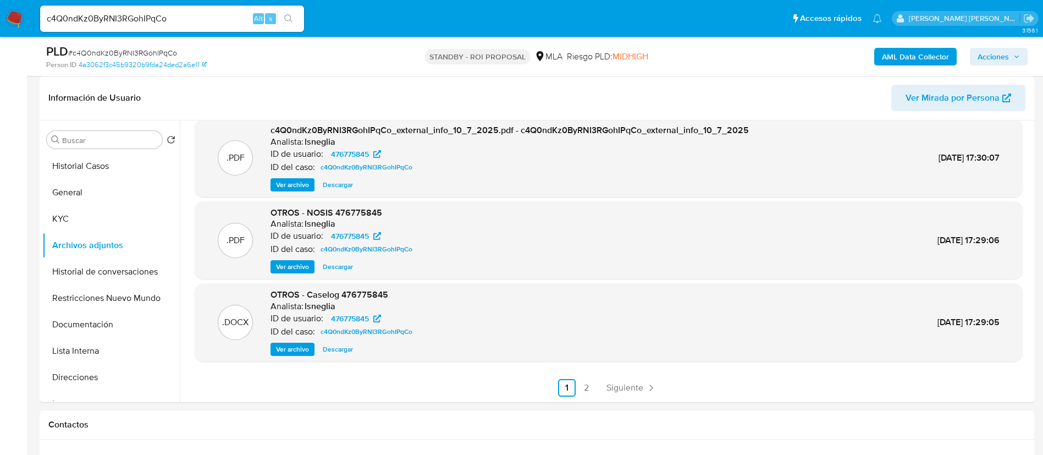
click at [134, 14] on input "c4Q0ndKz0ByRNI3RGohIPqCo" at bounding box center [172, 19] width 264 height 14
paste input "GvD8sh66i5yabv8XUmqvB1tp"
type input "GvD8sh66i5yabv8XUmqvB1tp"
click at [296, 18] on button "search-icon" at bounding box center [288, 18] width 23 height 15
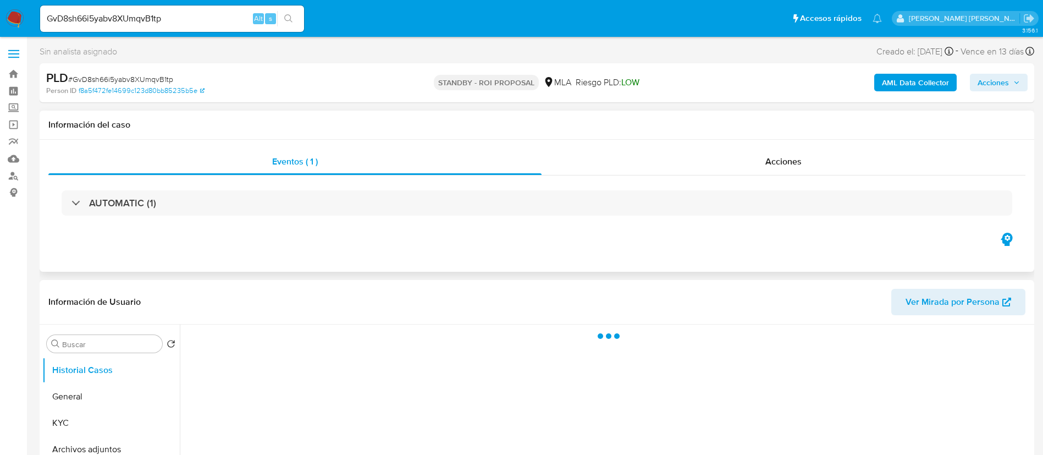
scroll to position [82, 0]
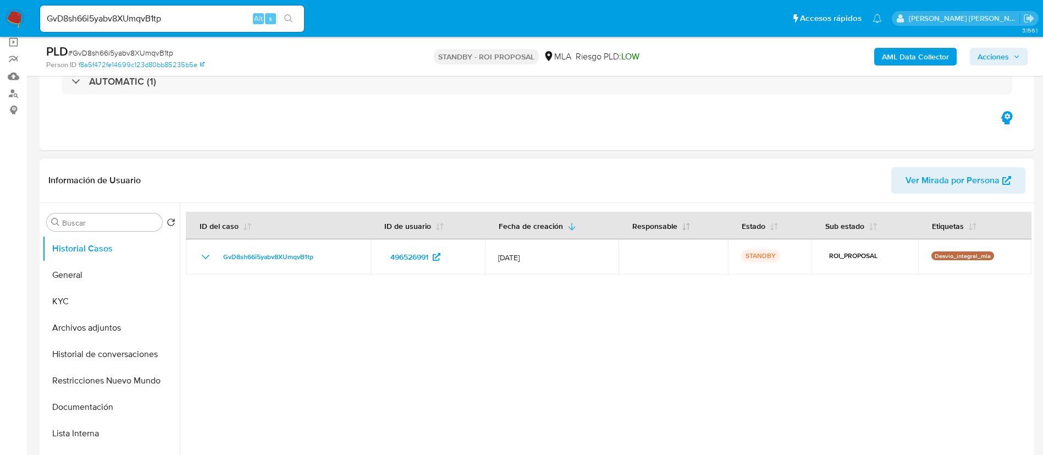
select select "10"
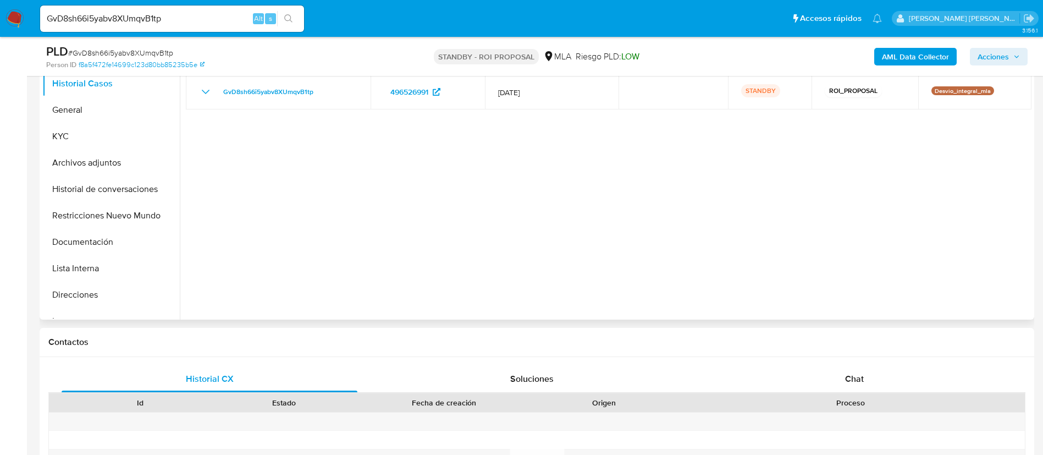
scroll to position [165, 0]
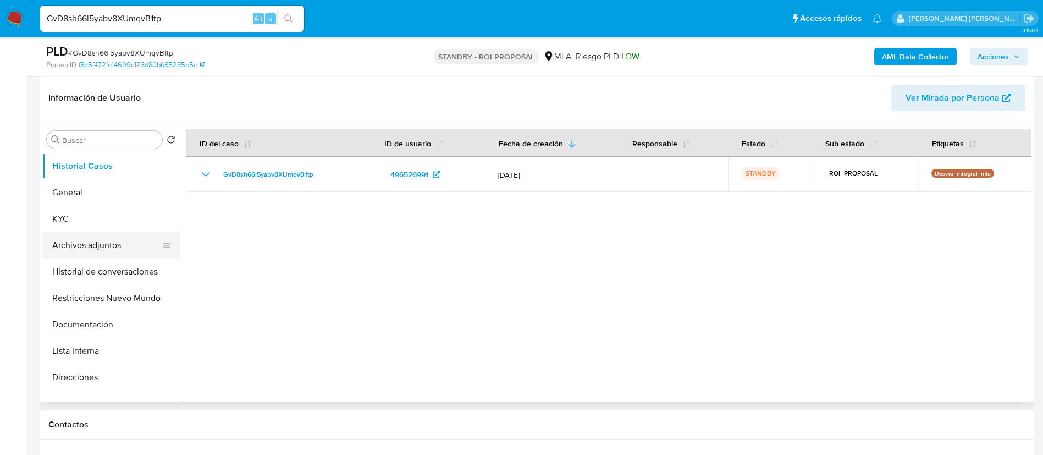
click at [119, 242] on button "Archivos adjuntos" at bounding box center [106, 245] width 129 height 26
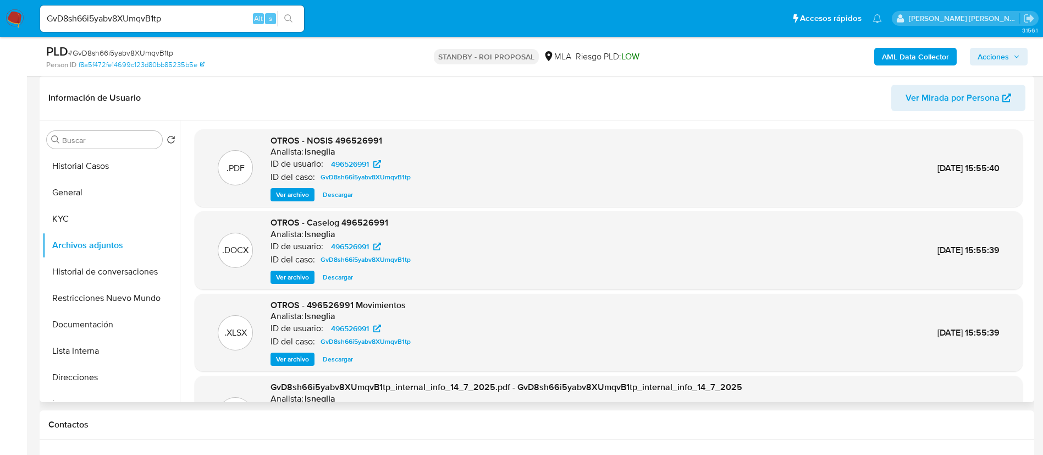
click at [294, 276] on span "Ver archivo" at bounding box center [292, 277] width 33 height 11
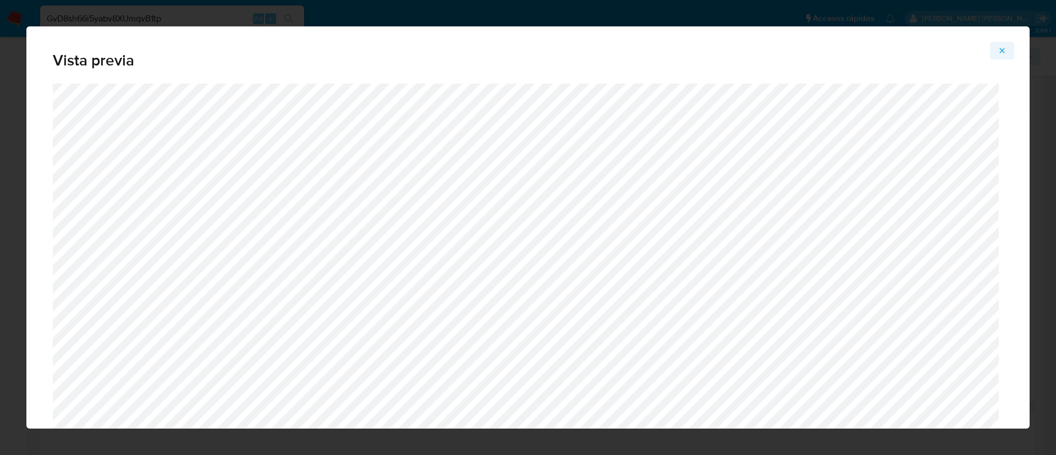
click at [998, 52] on icon "Attachment preview" at bounding box center [1002, 50] width 9 height 9
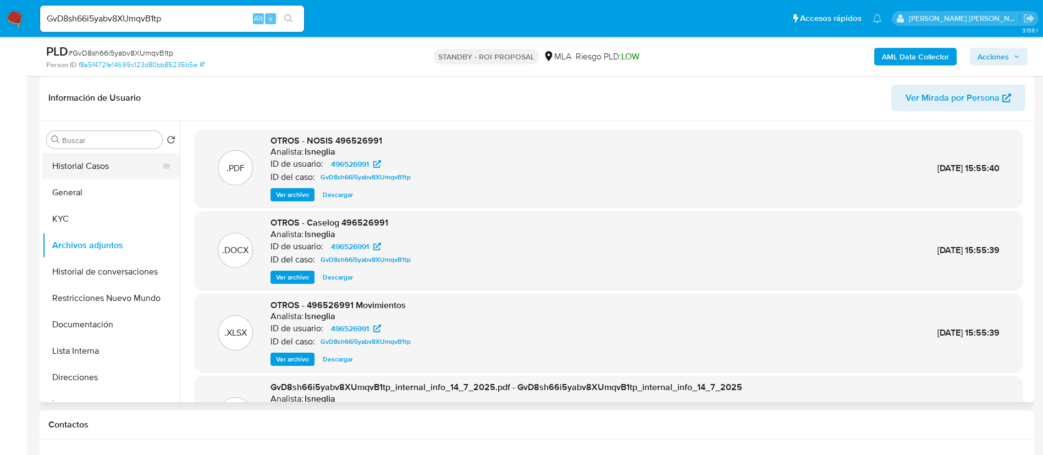
click at [102, 169] on button "Historial Casos" at bounding box center [106, 166] width 129 height 26
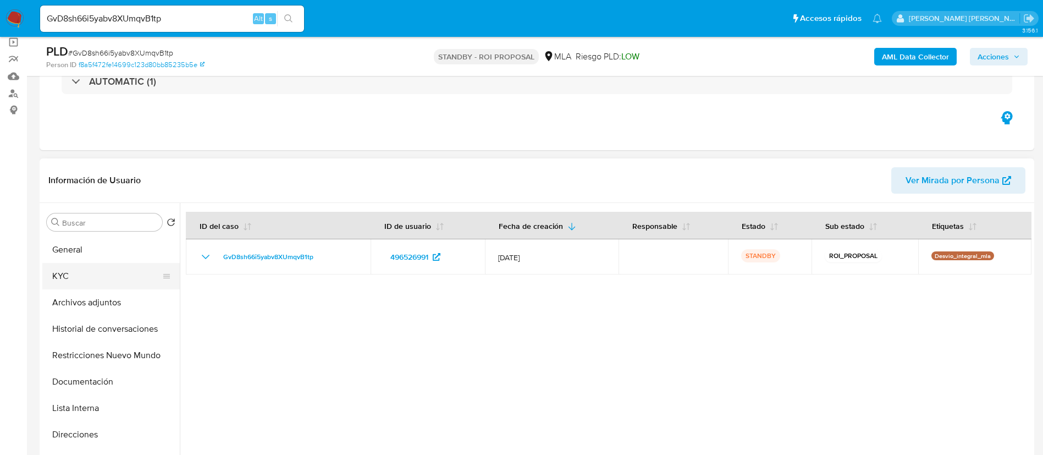
scroll to position [0, 0]
click at [97, 335] on button "Archivos adjuntos" at bounding box center [106, 328] width 129 height 26
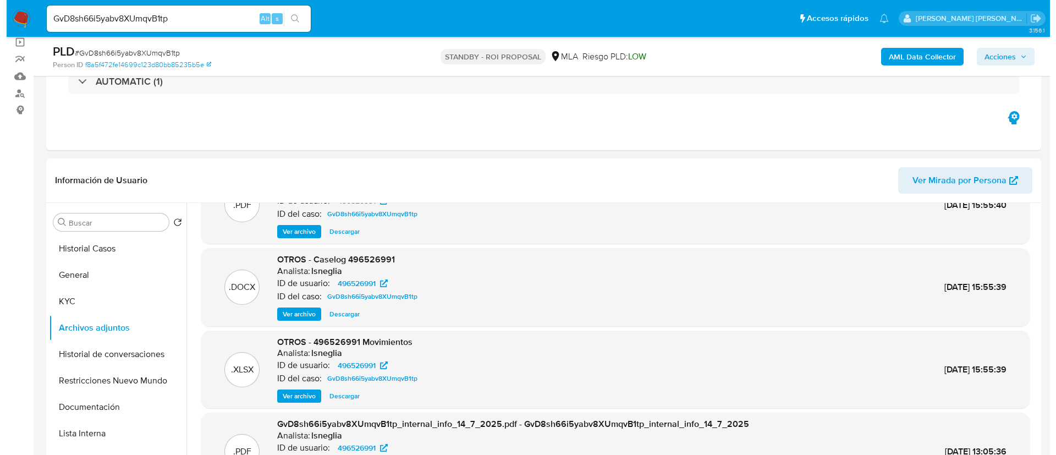
scroll to position [82, 0]
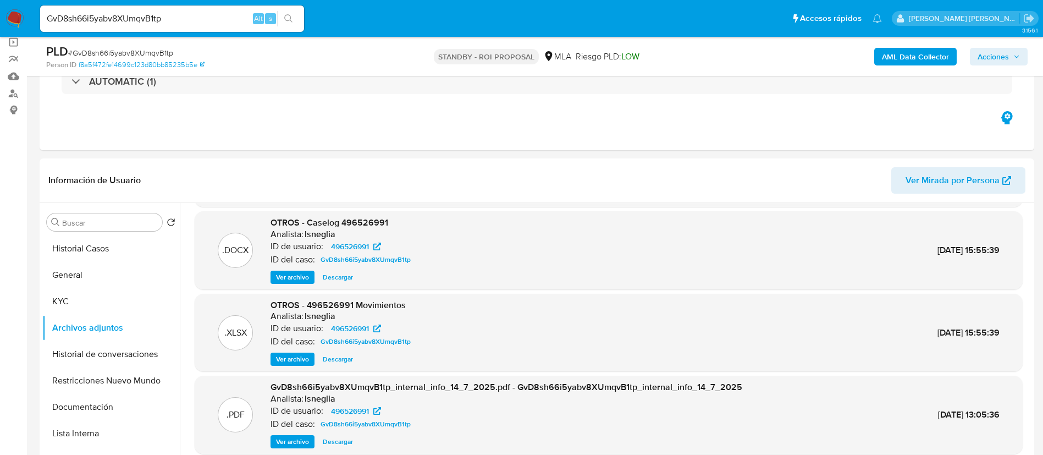
click at [295, 282] on span "Ver archivo" at bounding box center [292, 277] width 33 height 11
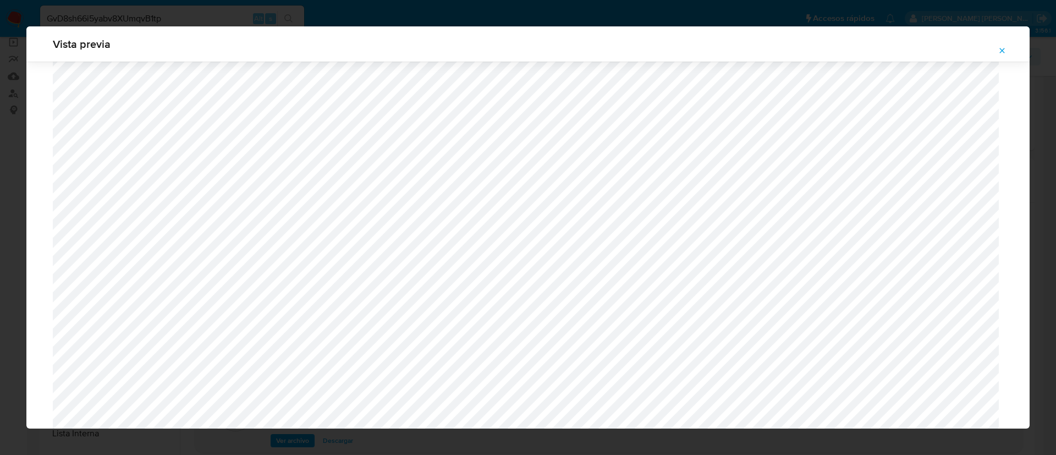
scroll to position [488, 0]
click at [1003, 49] on icon "Attachment preview" at bounding box center [1002, 50] width 5 height 5
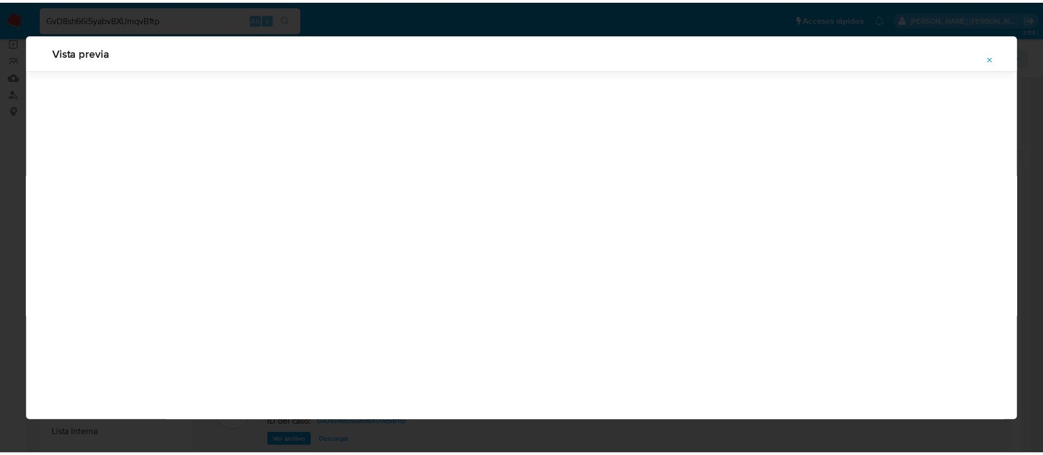
scroll to position [0, 0]
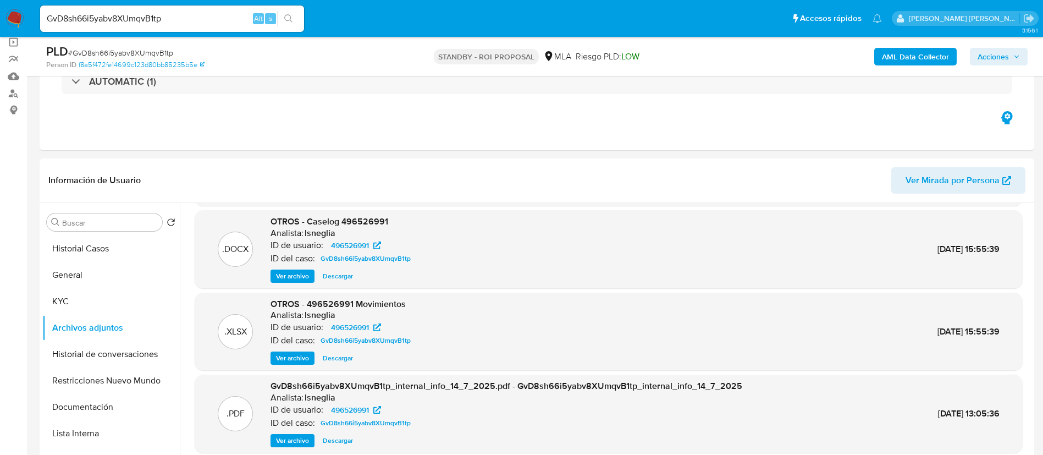
click at [168, 15] on input "GvD8sh66i5yabv8XUmqvB1tp" at bounding box center [172, 19] width 264 height 14
paste input "9meIYdgLlgPxwOCgkJ56fPbP"
type input "9meIYdgLlgPxwOCgkJ56fPbP"
click at [287, 14] on icon "search-icon" at bounding box center [288, 18] width 8 height 8
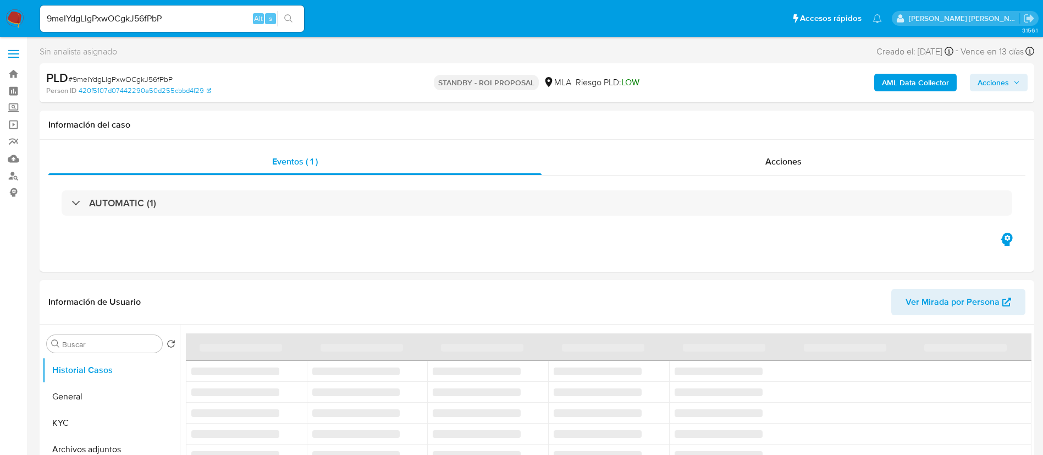
select select "10"
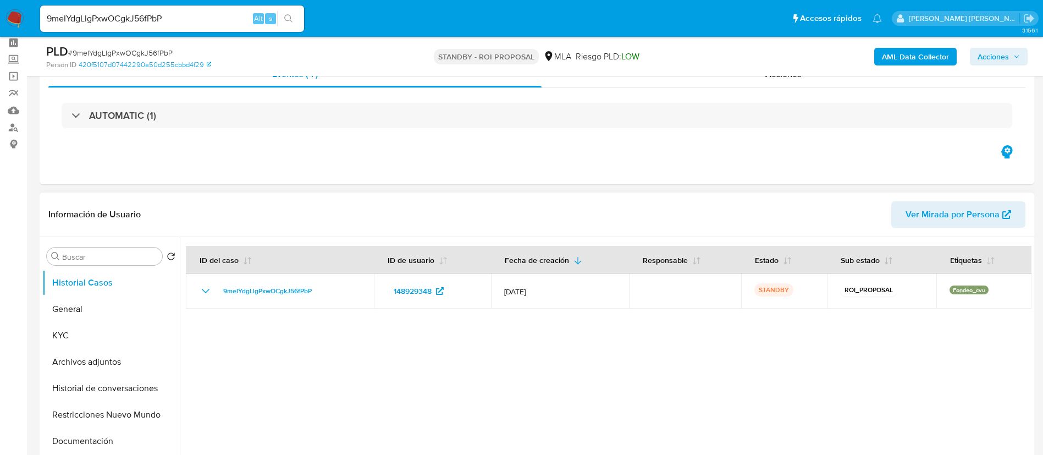
scroll to position [82, 0]
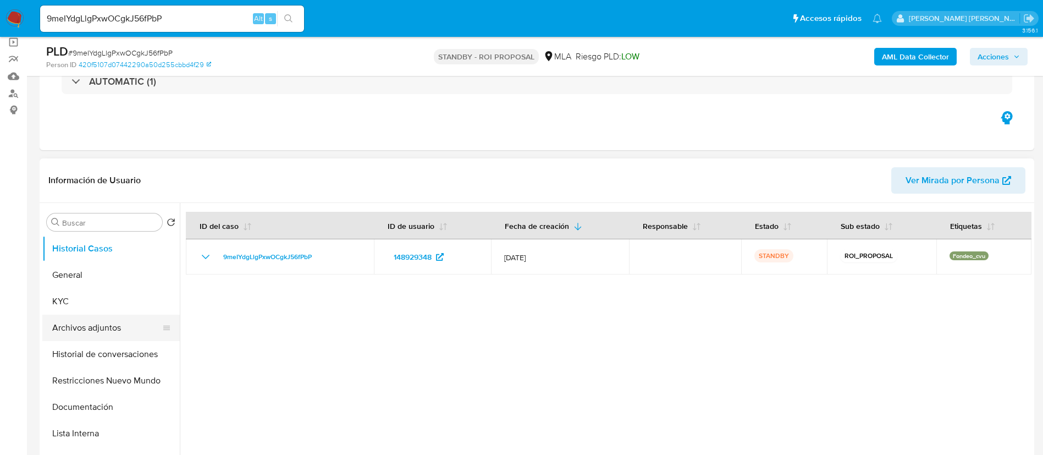
click at [119, 325] on button "Archivos adjuntos" at bounding box center [106, 328] width 129 height 26
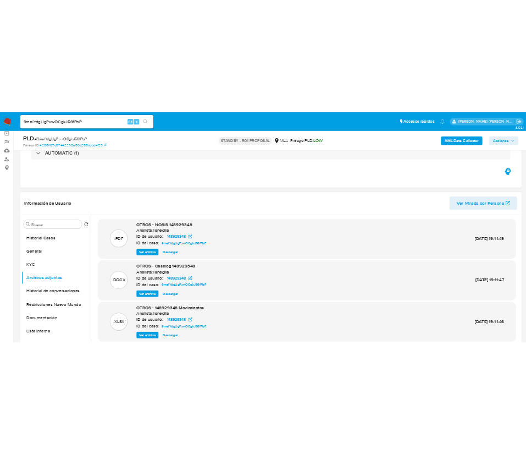
scroll to position [165, 0]
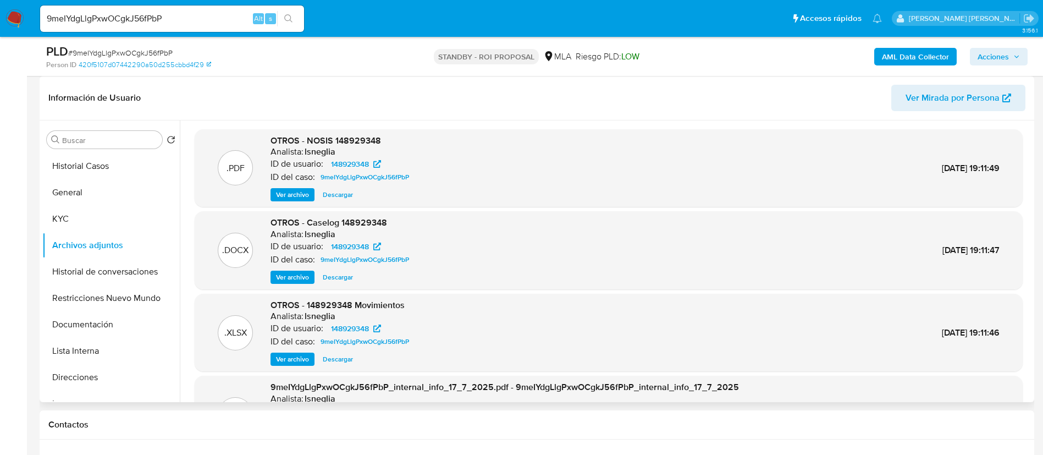
click at [299, 278] on span "Ver archivo" at bounding box center [292, 277] width 33 height 11
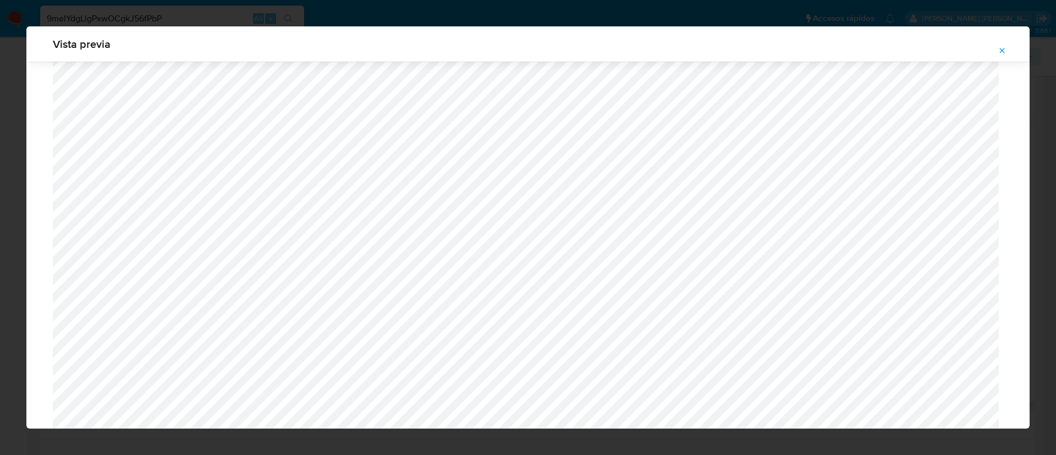
scroll to position [430, 0]
click at [1000, 52] on icon "Attachment preview" at bounding box center [1002, 50] width 5 height 5
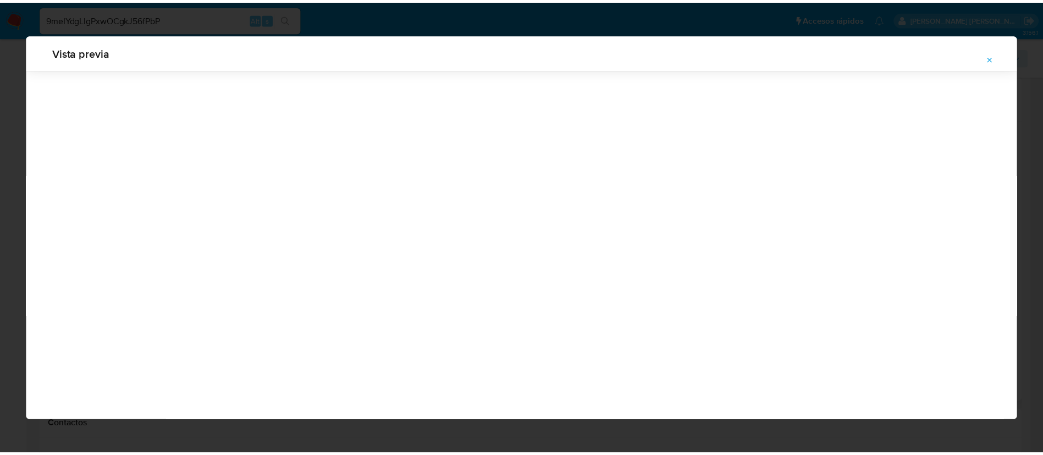
scroll to position [0, 0]
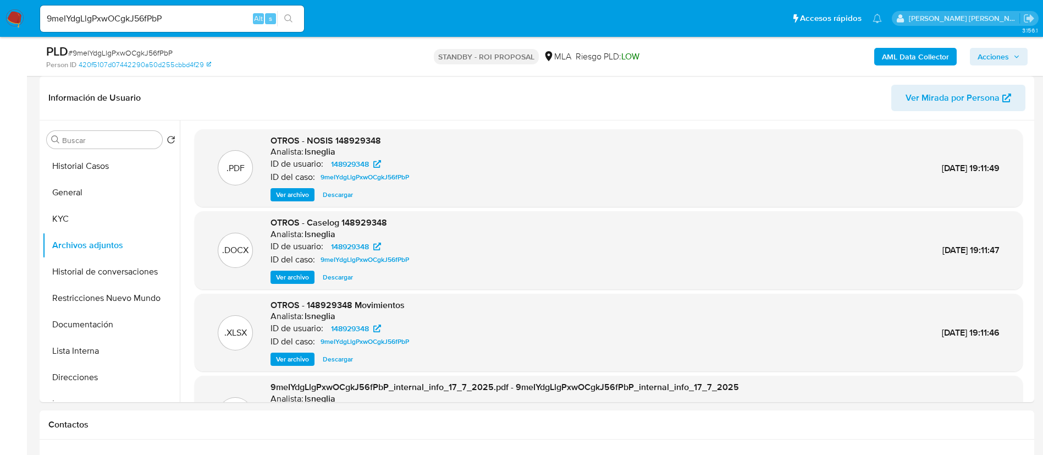
click at [178, 23] on input "9meIYdgLlgPxwOCgkJ56fPbP" at bounding box center [172, 19] width 264 height 14
paste input "dH245LlufdnUtCTR4qC6OSyy"
type input "dH245LlufdnUtCTR4qC6OSyy"
click at [290, 20] on icon "search-icon" at bounding box center [288, 18] width 9 height 9
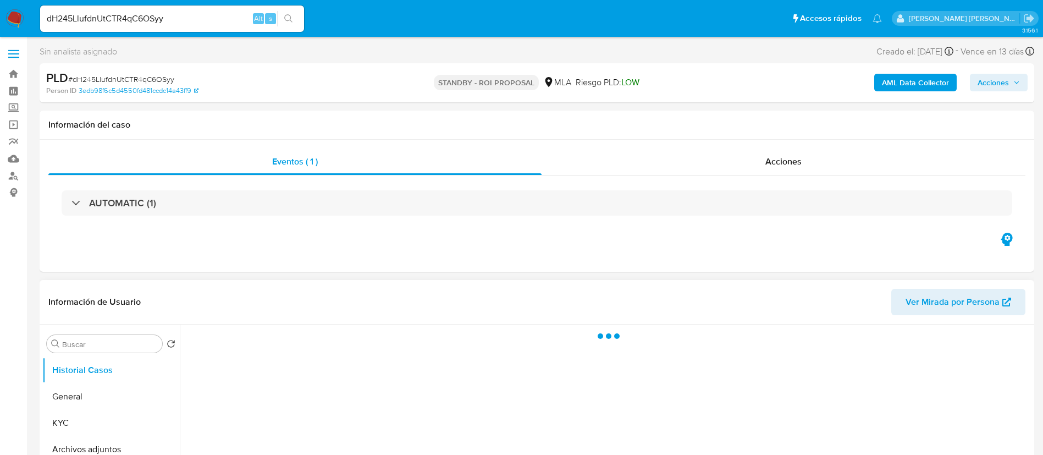
scroll to position [82, 0]
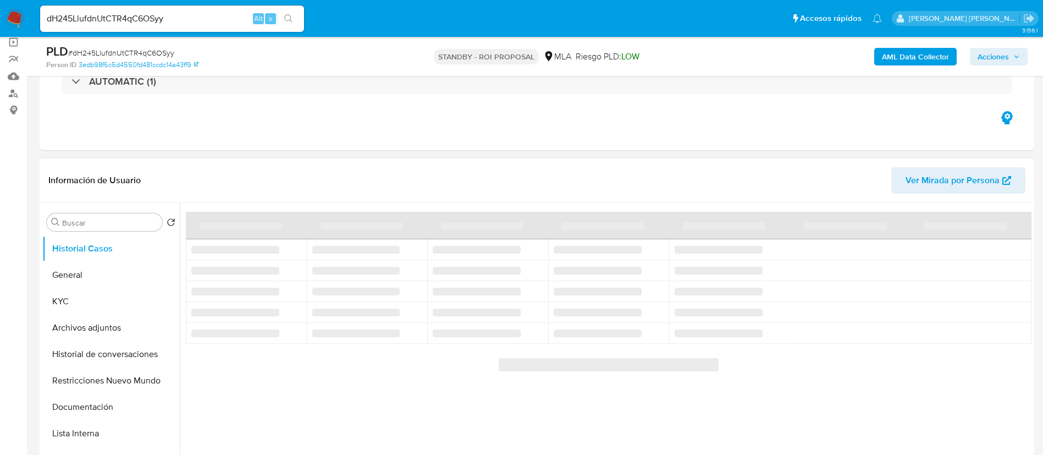
select select "10"
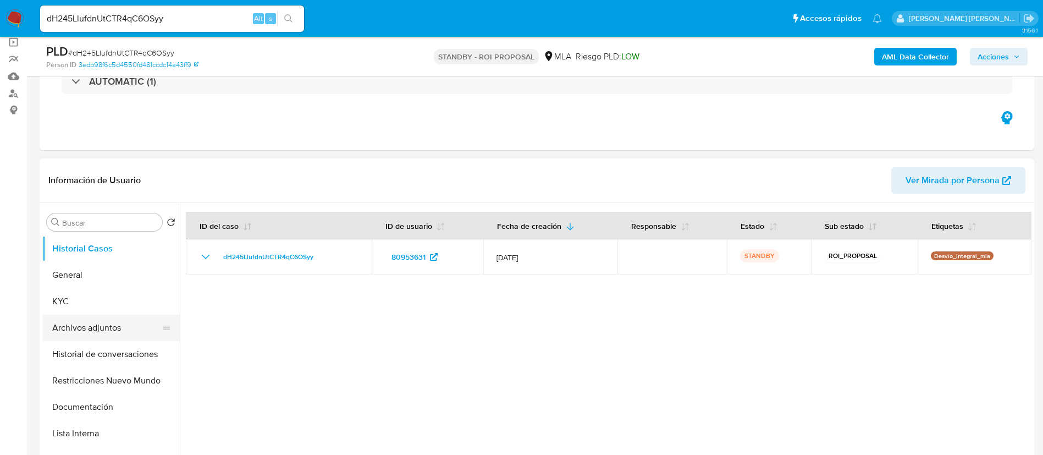
click at [108, 335] on button "Archivos adjuntos" at bounding box center [106, 328] width 129 height 26
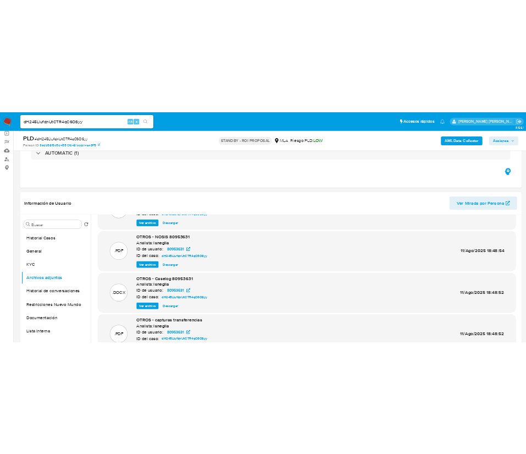
scroll to position [92, 0]
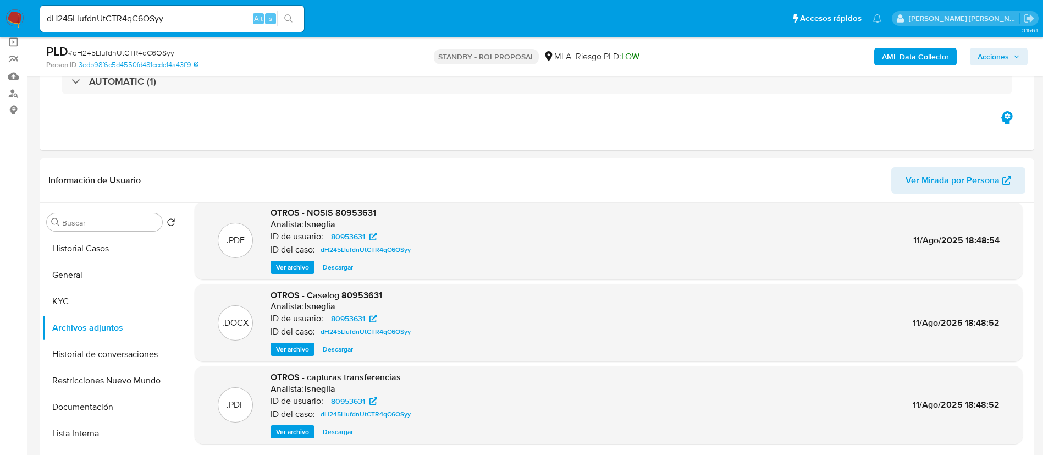
click at [291, 346] on span "Ver archivo" at bounding box center [292, 349] width 33 height 11
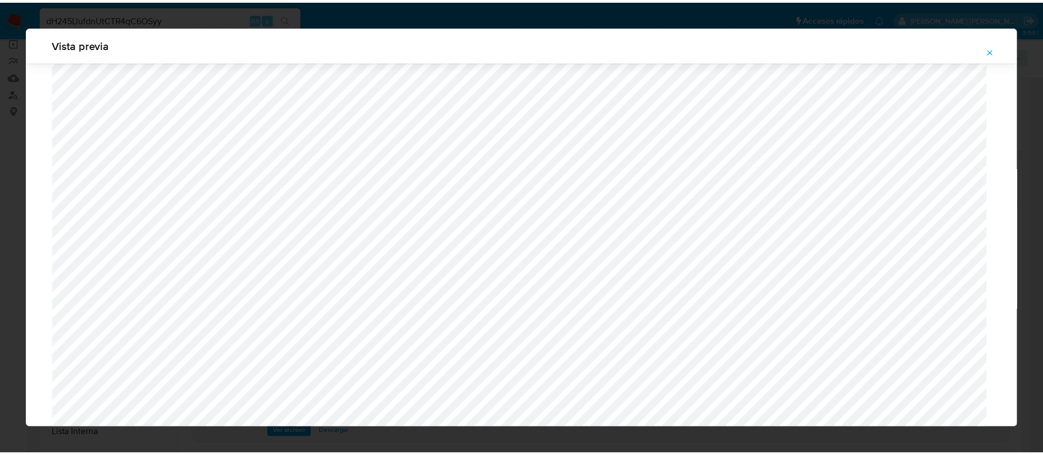
scroll to position [473, 0]
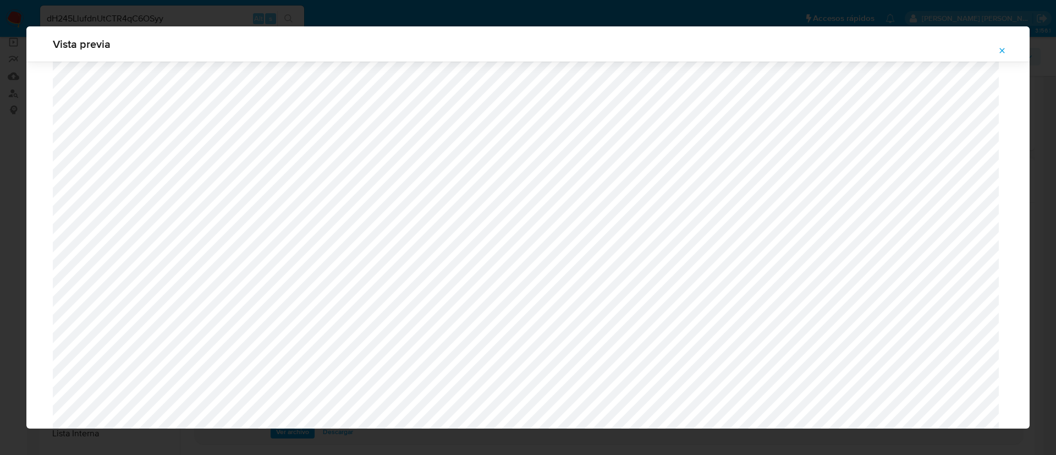
click at [1001, 51] on icon "Attachment preview" at bounding box center [1002, 50] width 5 height 5
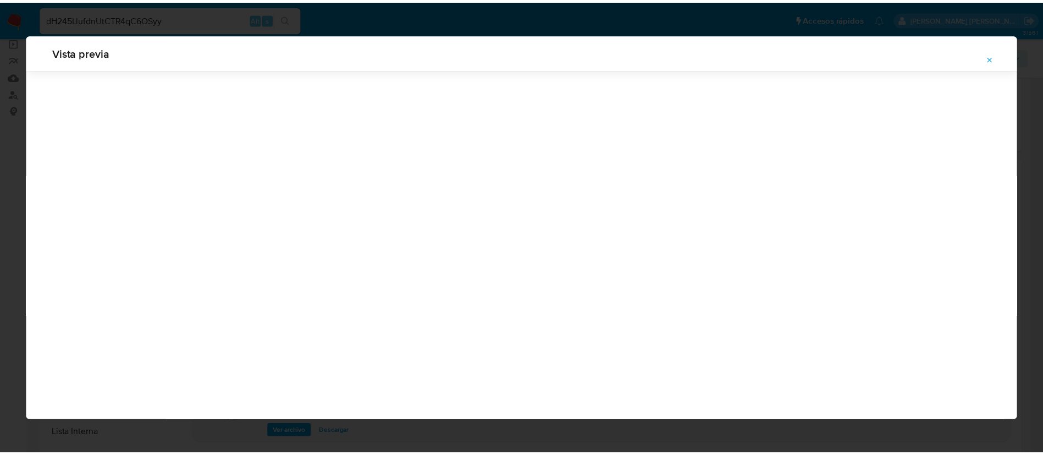
scroll to position [0, 0]
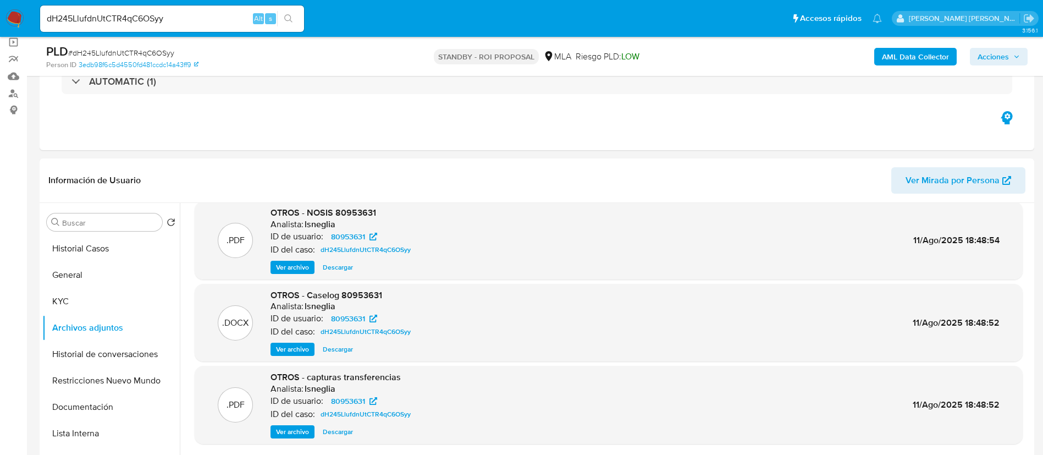
click at [162, 18] on input "dH245LlufdnUtCTR4qC6OSyy" at bounding box center [172, 19] width 264 height 14
paste input "pk8gbpzINi53psqnKvnjA5eA"
type input "pk8gbpzINi53psqnKvnjA5eA"
click at [285, 16] on button "search-icon" at bounding box center [288, 18] width 23 height 15
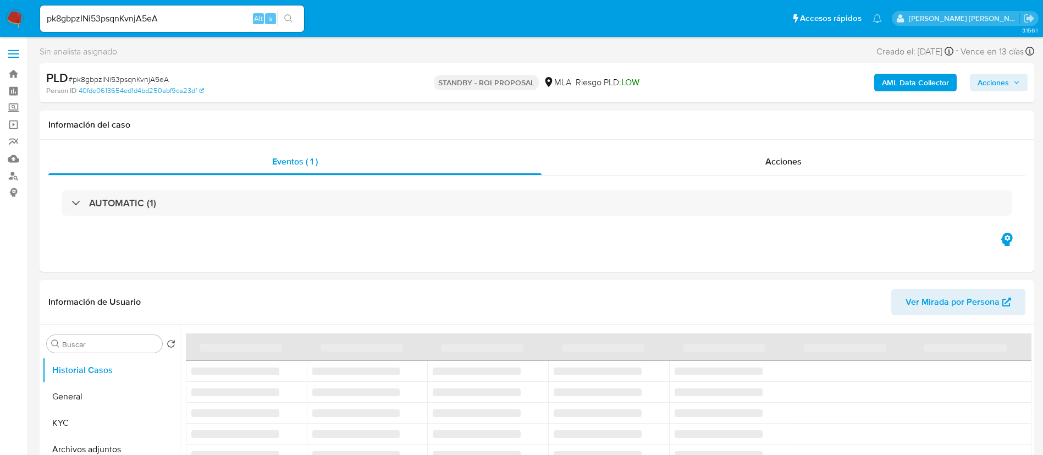
select select "10"
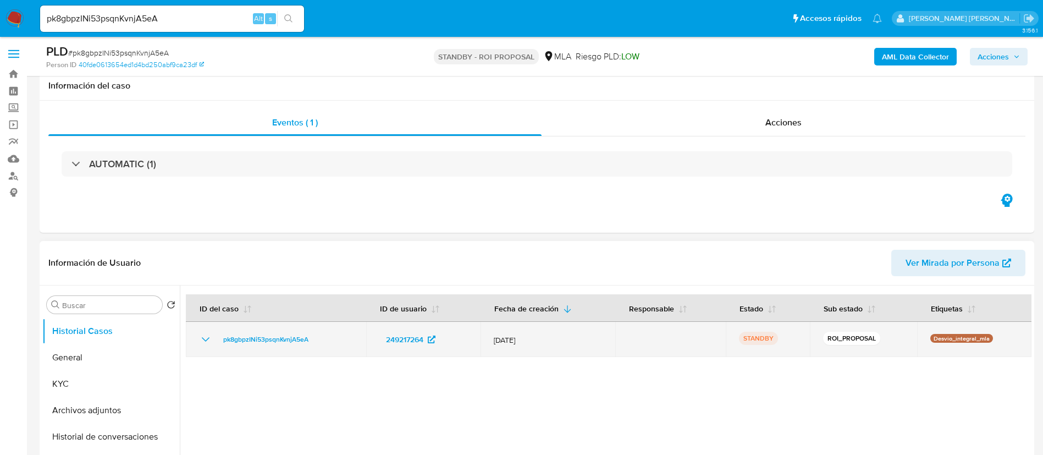
scroll to position [82, 0]
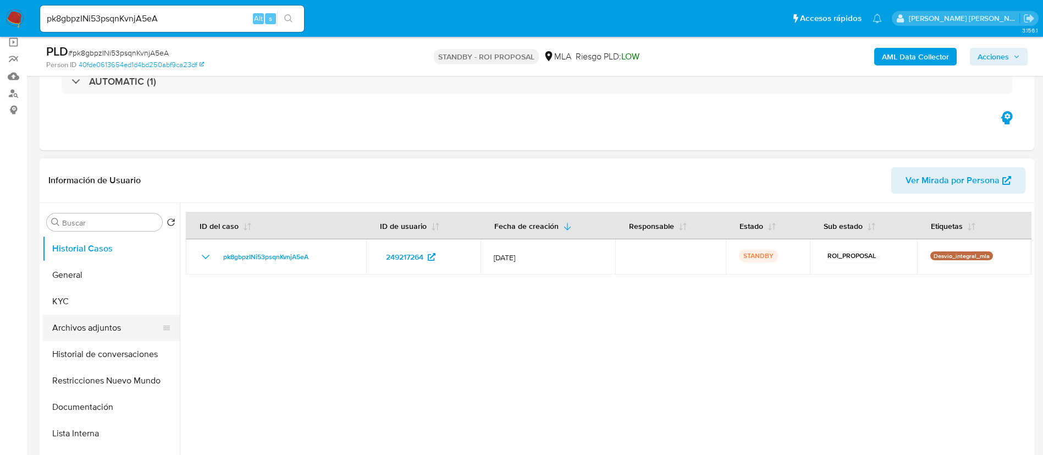
click at [107, 332] on button "Archivos adjuntos" at bounding box center [106, 328] width 129 height 26
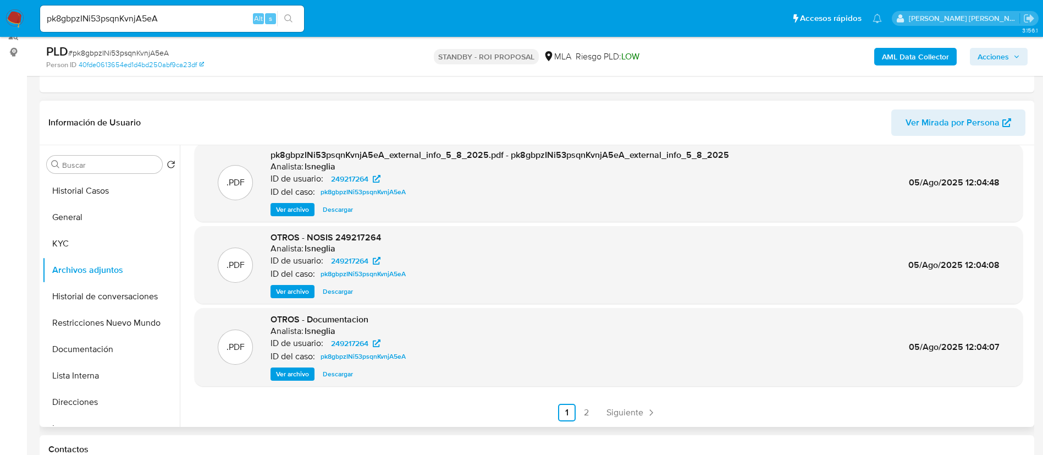
scroll to position [165, 0]
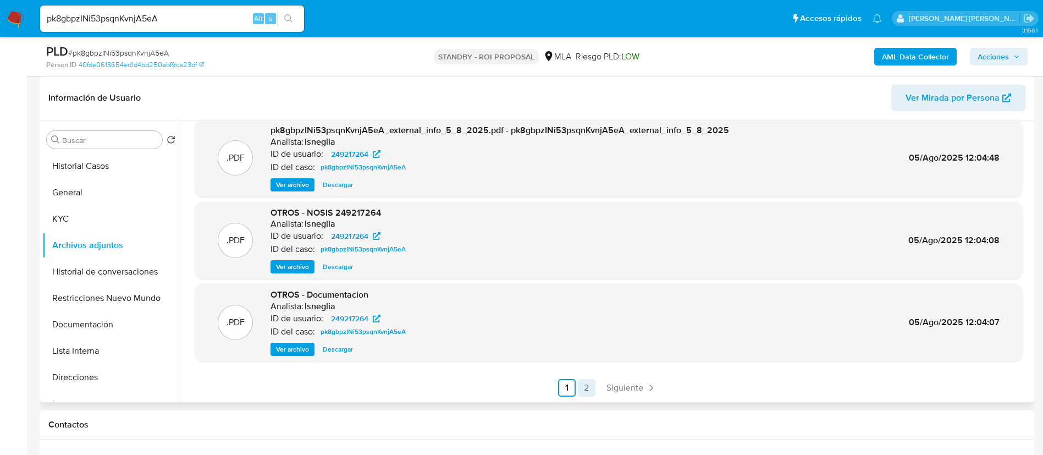
click at [584, 389] on link "2" at bounding box center [587, 388] width 18 height 18
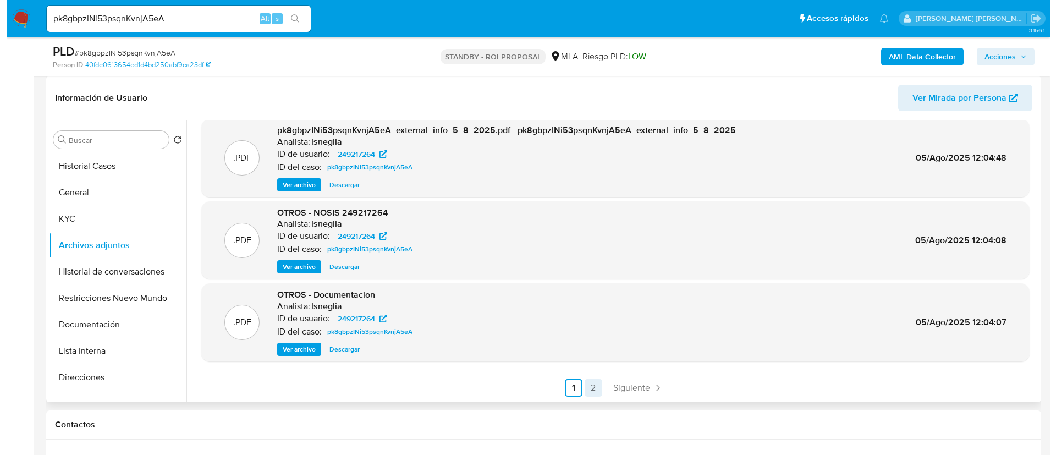
scroll to position [0, 0]
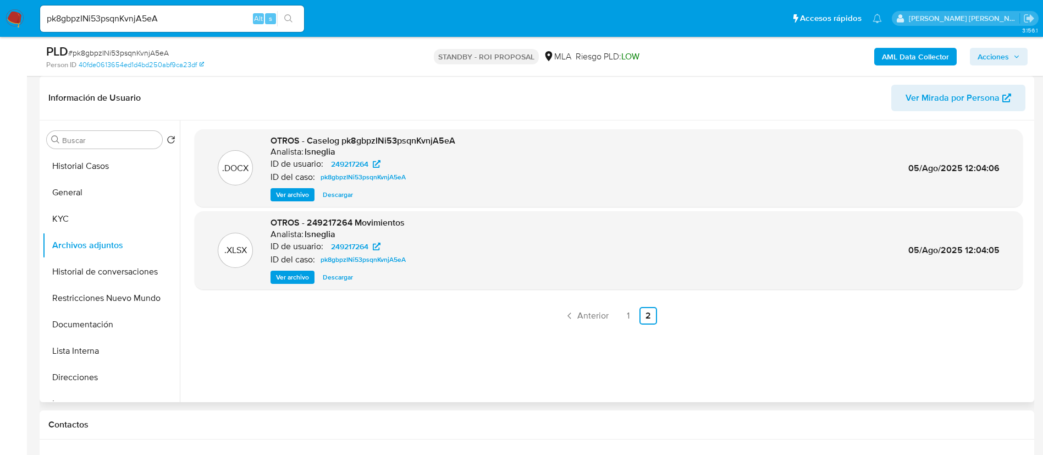
click at [300, 195] on span "Ver archivo" at bounding box center [292, 194] width 33 height 11
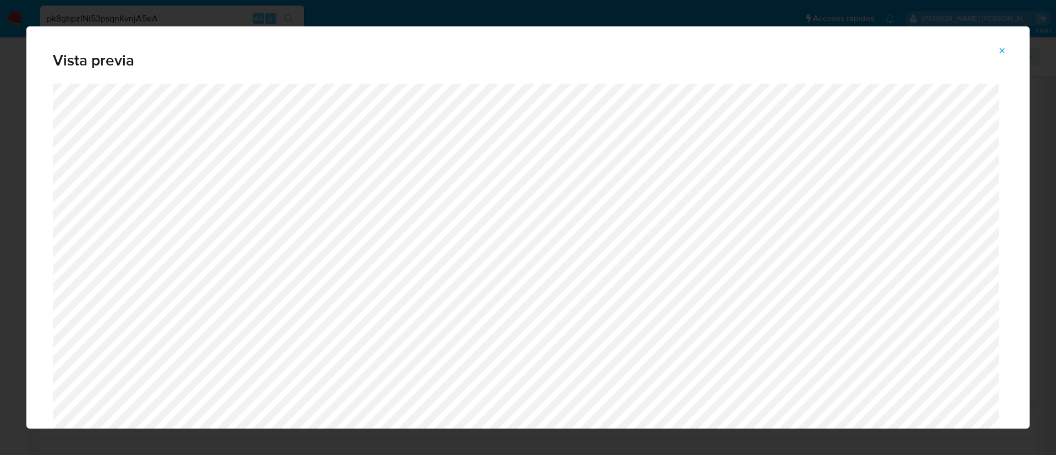
click at [434, 7] on div "Vista previa" at bounding box center [528, 227] width 1056 height 455
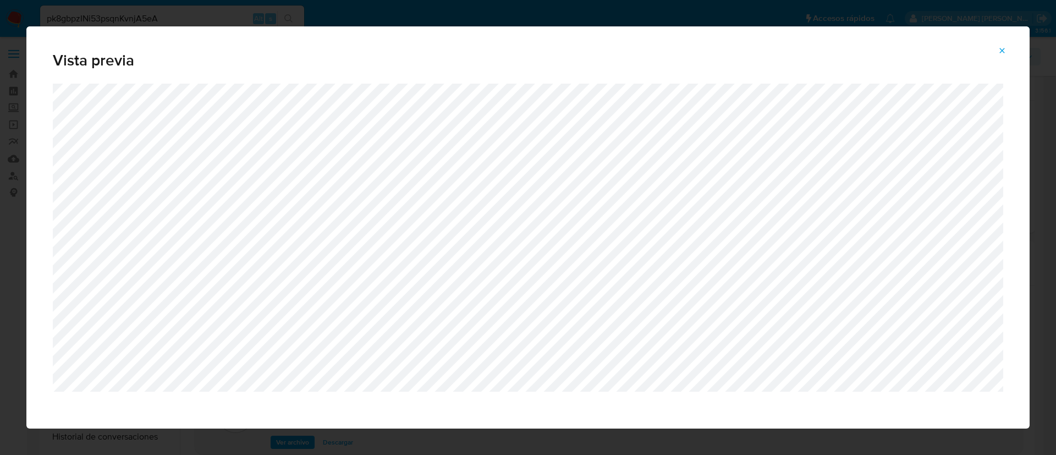
select select "10"
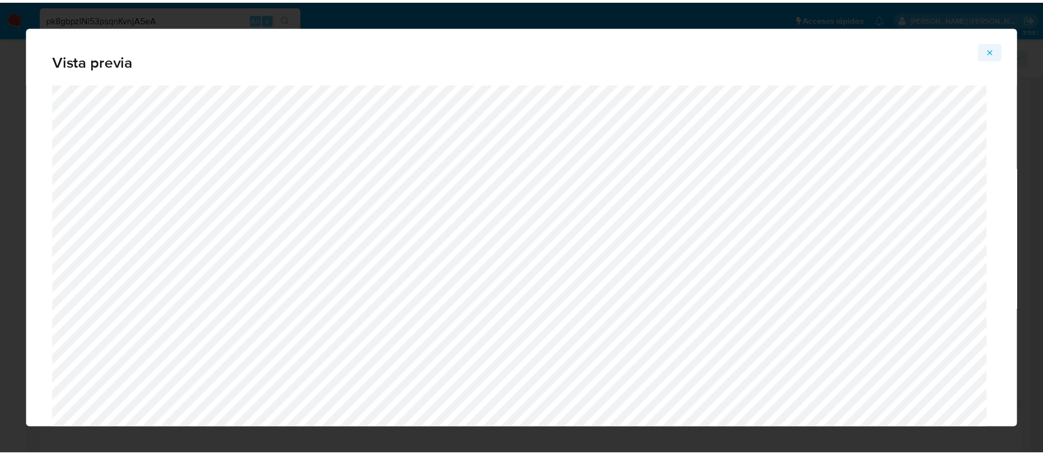
scroll to position [165, 0]
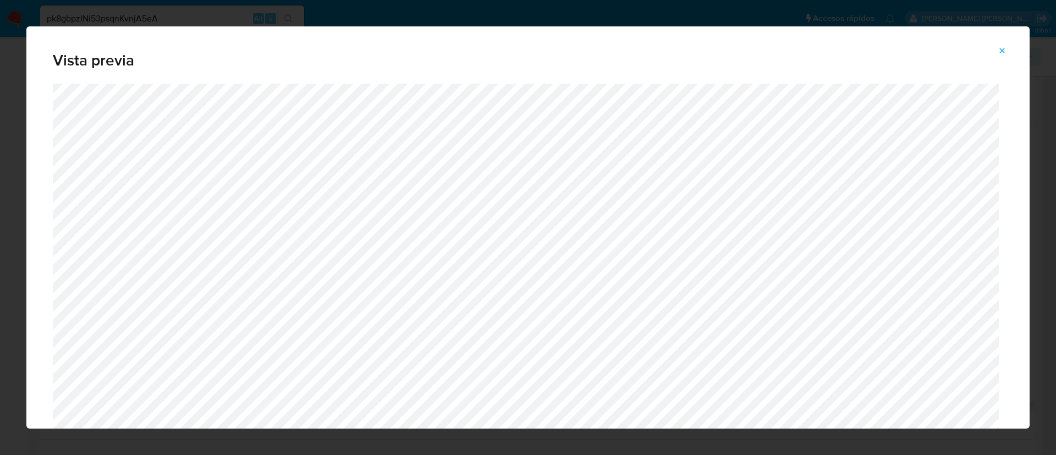
click at [1007, 54] on button "Attachment preview" at bounding box center [1002, 51] width 24 height 18
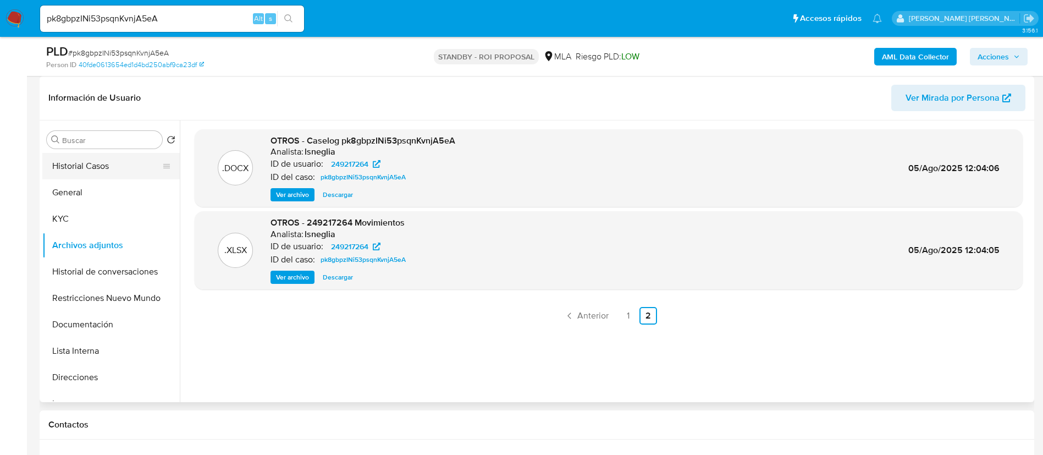
click at [89, 165] on button "Historial Casos" at bounding box center [106, 166] width 129 height 26
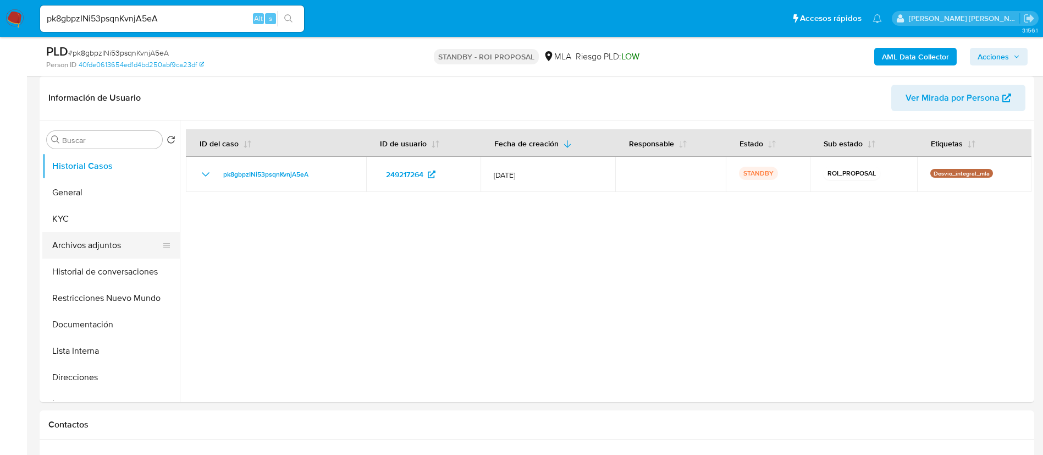
click at [101, 237] on button "Archivos adjuntos" at bounding box center [106, 245] width 129 height 26
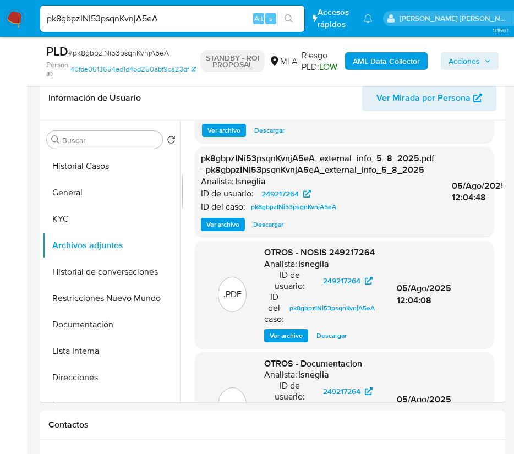
scroll to position [173, 0]
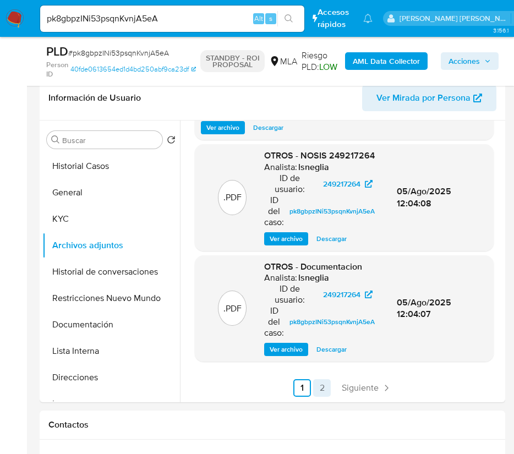
click at [326, 388] on link "2" at bounding box center [322, 388] width 18 height 18
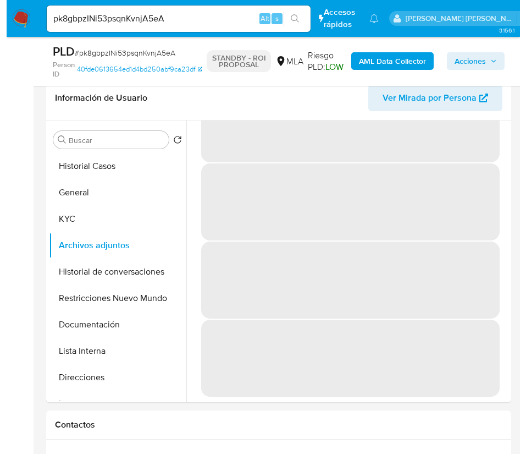
scroll to position [0, 0]
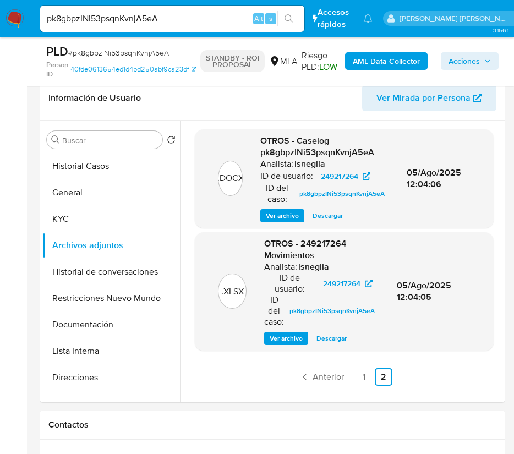
click at [284, 217] on span "Ver archivo" at bounding box center [282, 215] width 33 height 11
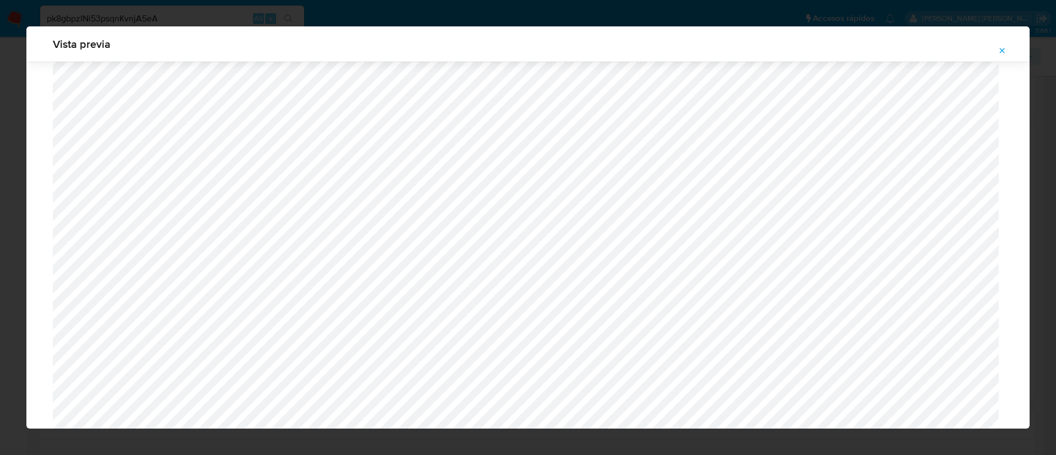
scroll to position [720, 0]
click at [1004, 45] on span "Attachment preview" at bounding box center [1002, 50] width 9 height 15
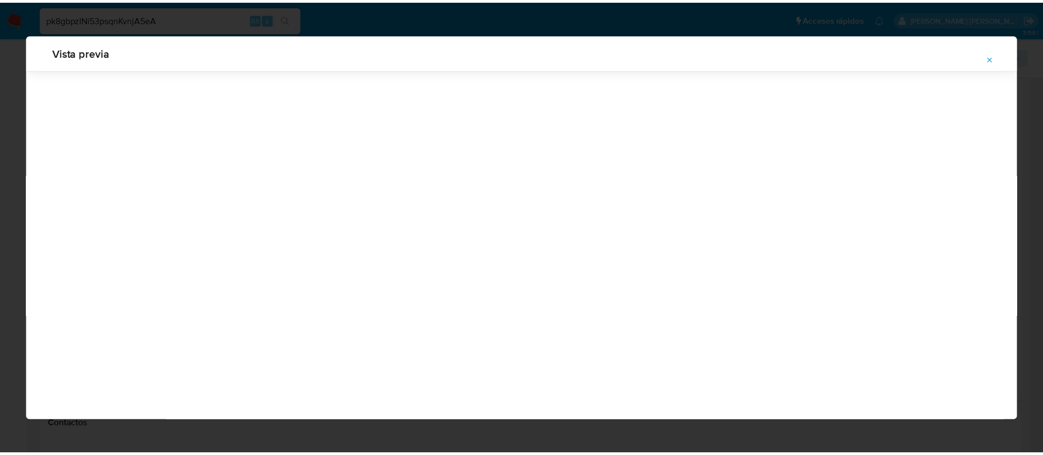
scroll to position [0, 0]
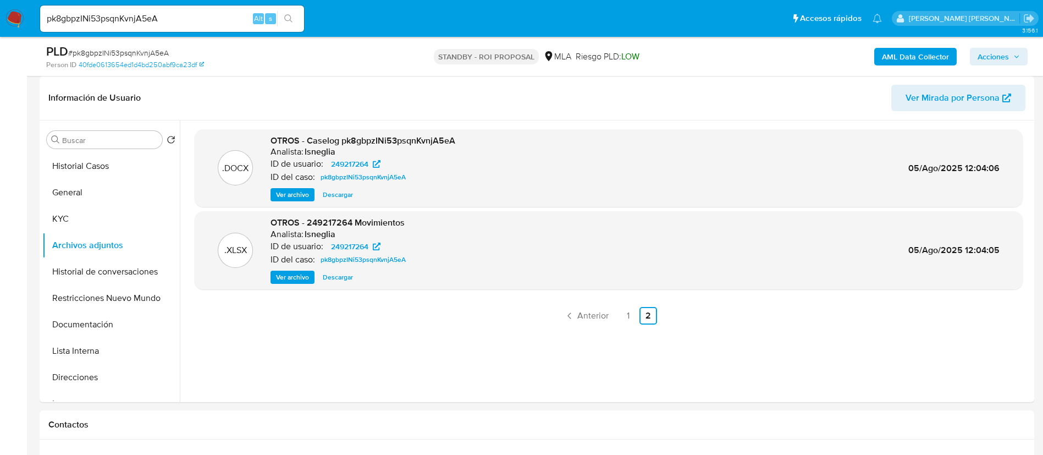
click at [200, 20] on input "pk8gbpzINi53psqnKvnjA5eA" at bounding box center [172, 19] width 264 height 14
paste input "q3w1Jn0mbP0CPU7LErRKXj70"
type input "q3w1Jn0mbP0CPU7LErRKXj70"
click at [294, 15] on button "search-icon" at bounding box center [288, 18] width 23 height 15
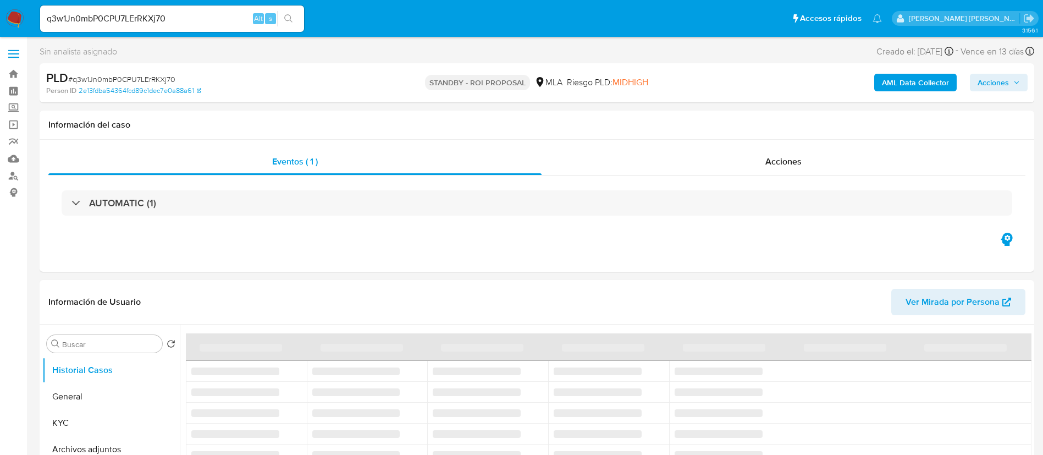
select select "10"
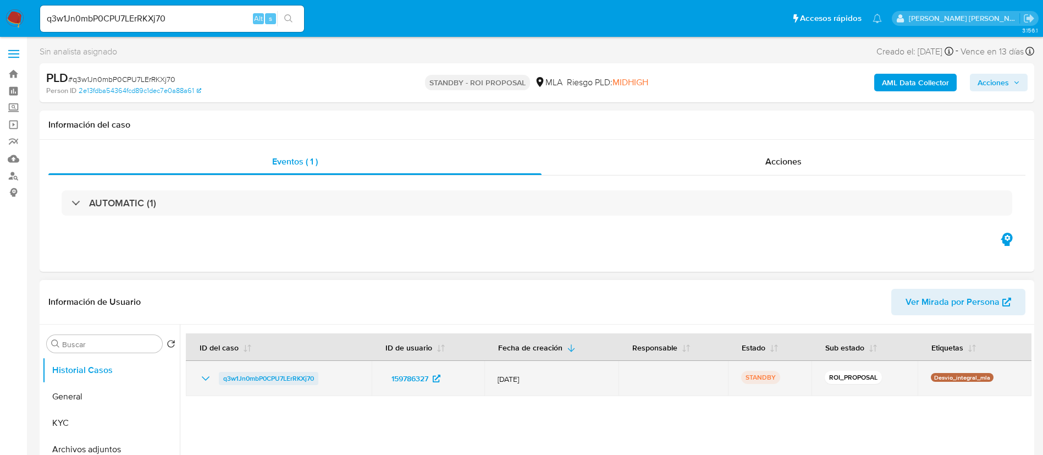
scroll to position [82, 0]
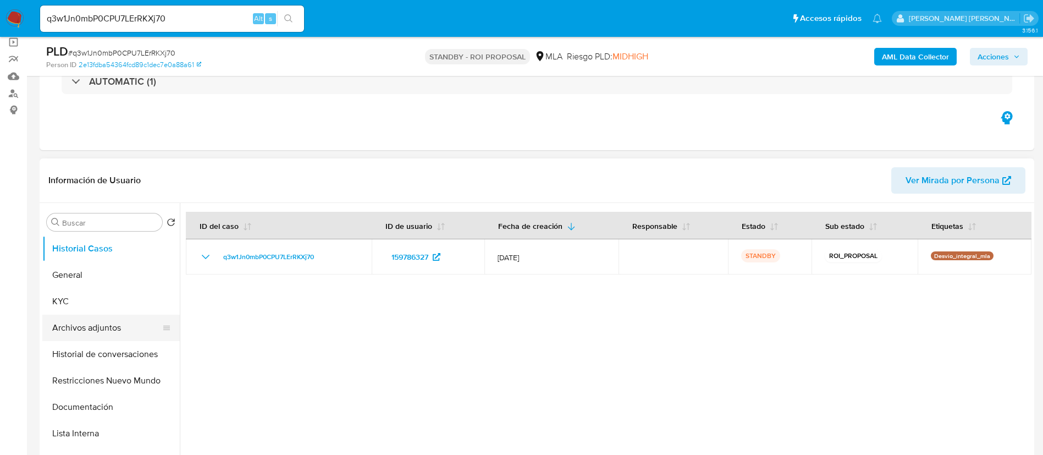
click at [89, 331] on button "Archivos adjuntos" at bounding box center [106, 328] width 129 height 26
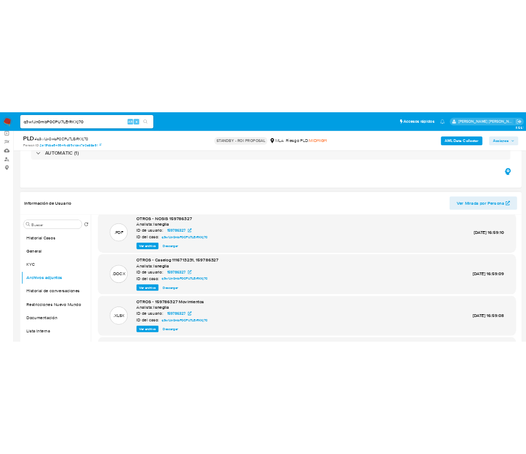
scroll to position [10, 0]
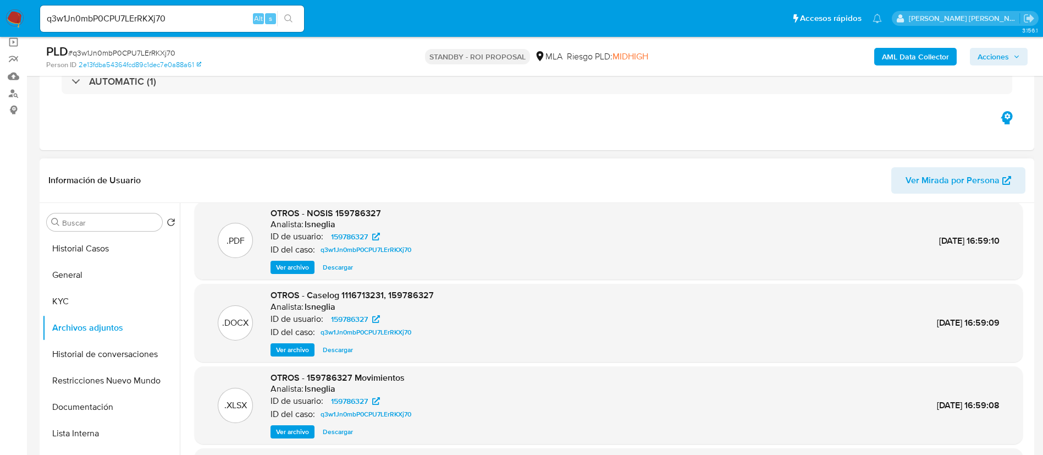
click at [299, 351] on span "Ver archivo" at bounding box center [292, 349] width 33 height 11
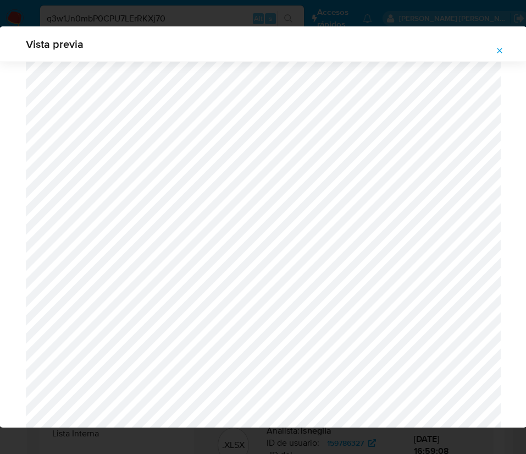
scroll to position [0, 0]
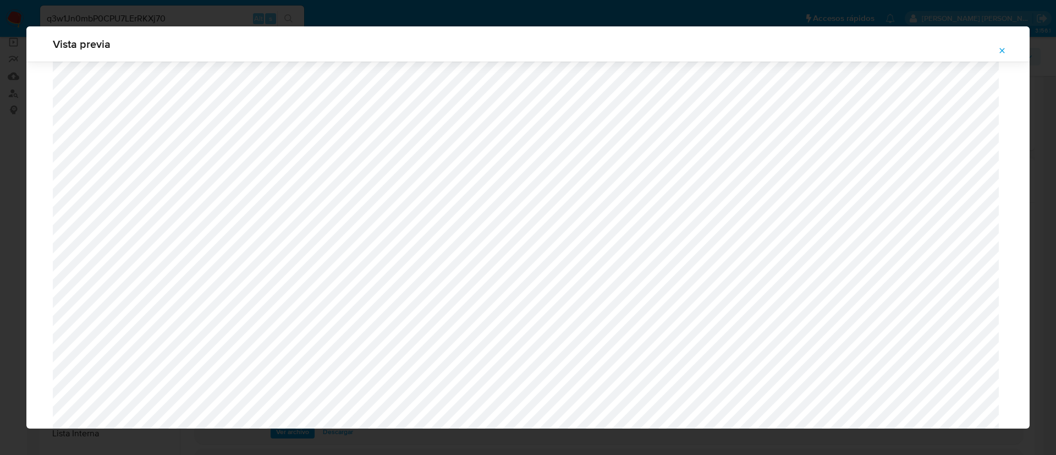
scroll to position [533, 0]
click at [999, 52] on icon "Attachment preview" at bounding box center [1002, 50] width 9 height 9
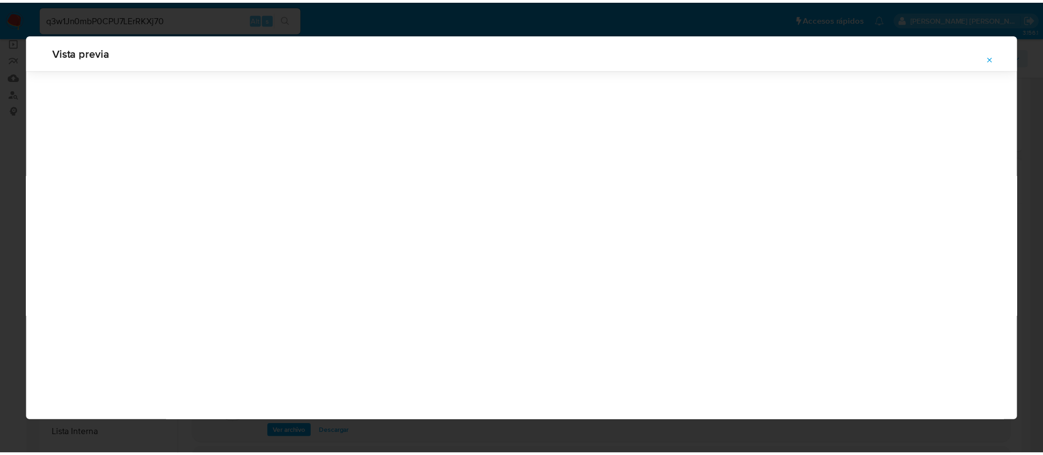
scroll to position [0, 0]
